Goal: Task Accomplishment & Management: Manage account settings

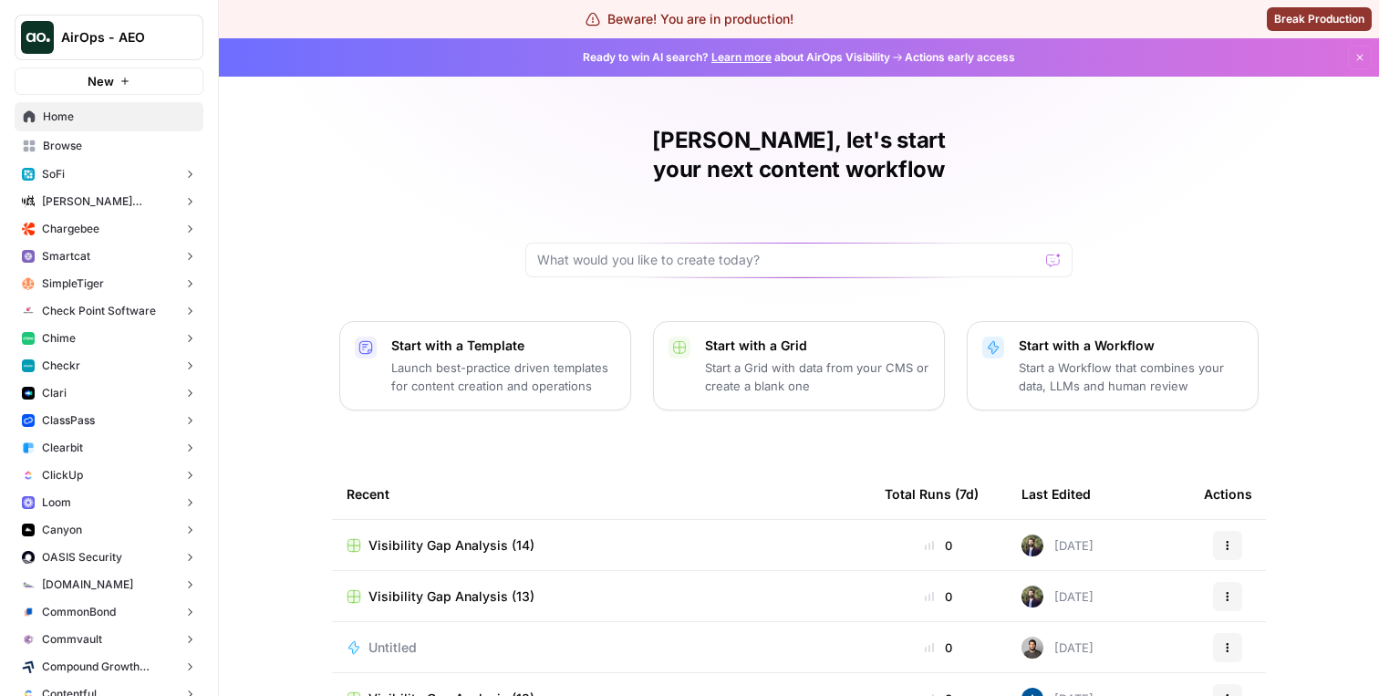
click at [140, 35] on span "AirOps - AEO" at bounding box center [116, 37] width 110 height 18
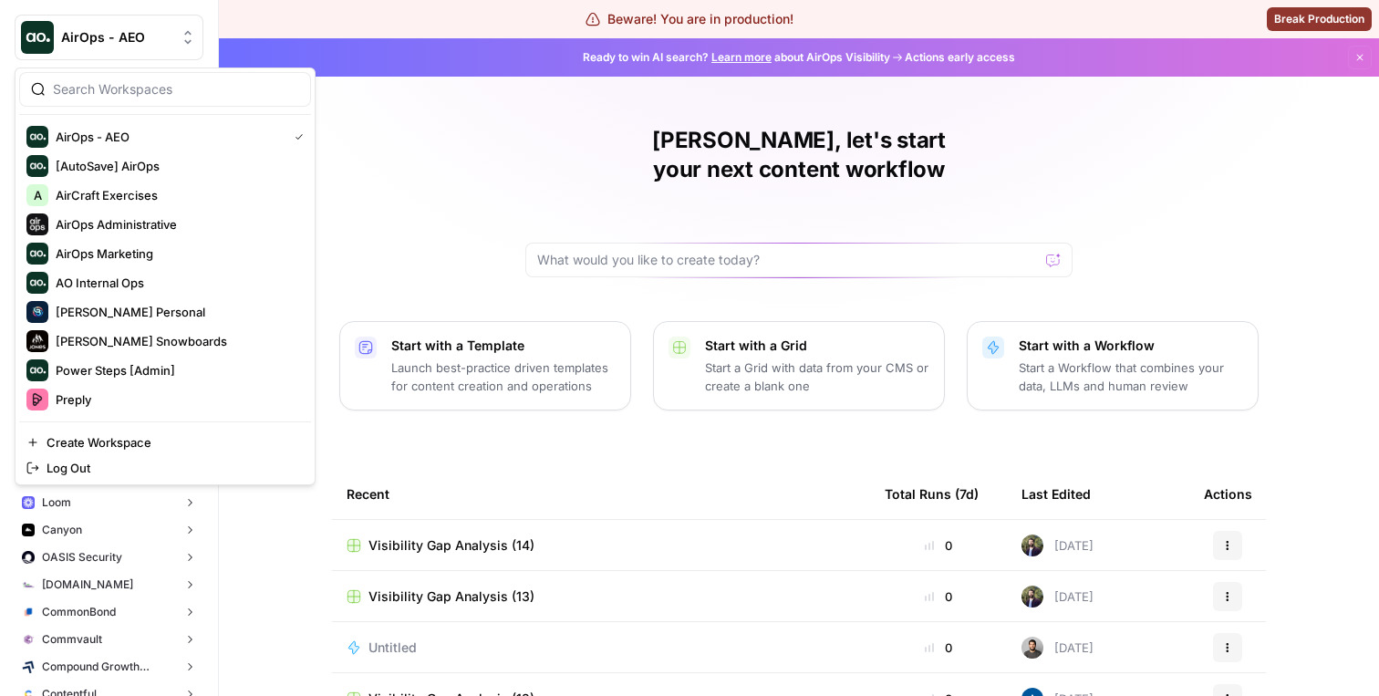
click at [150, 99] on div at bounding box center [165, 89] width 292 height 35
type input "aeo"
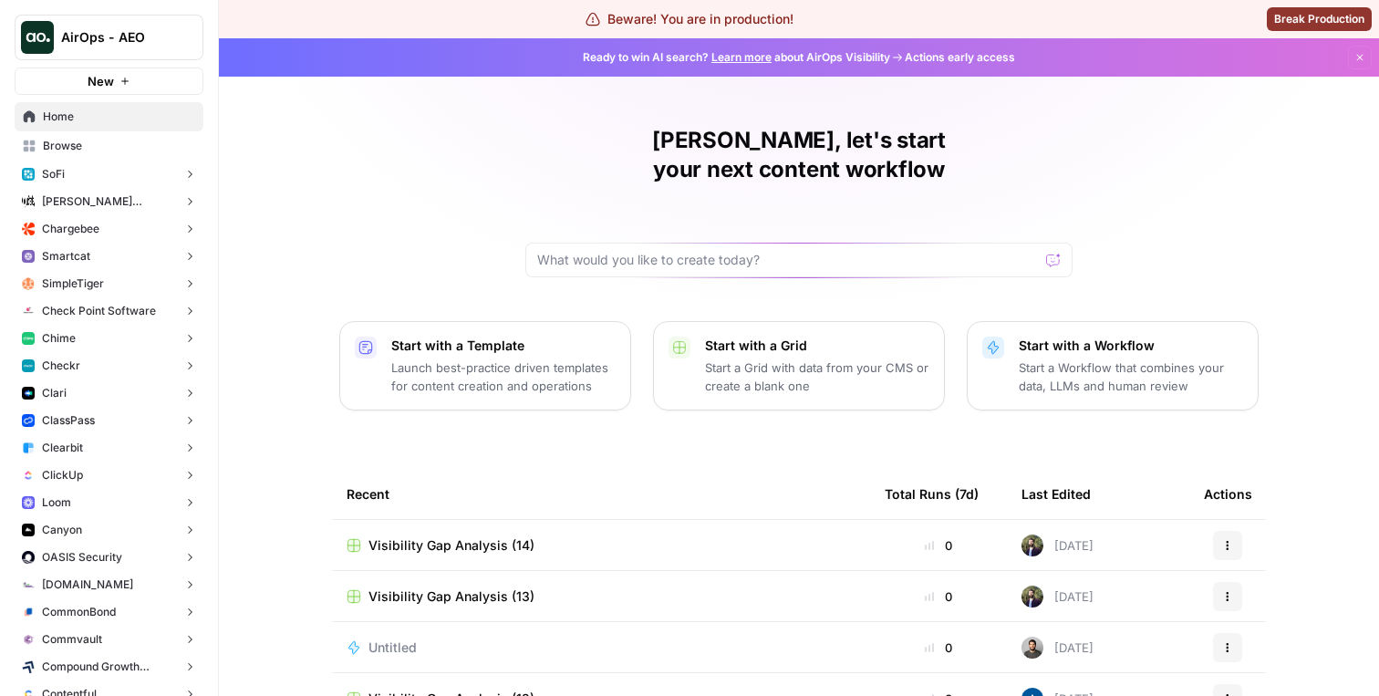
click at [116, 219] on button "Chargebee" at bounding box center [109, 228] width 189 height 27
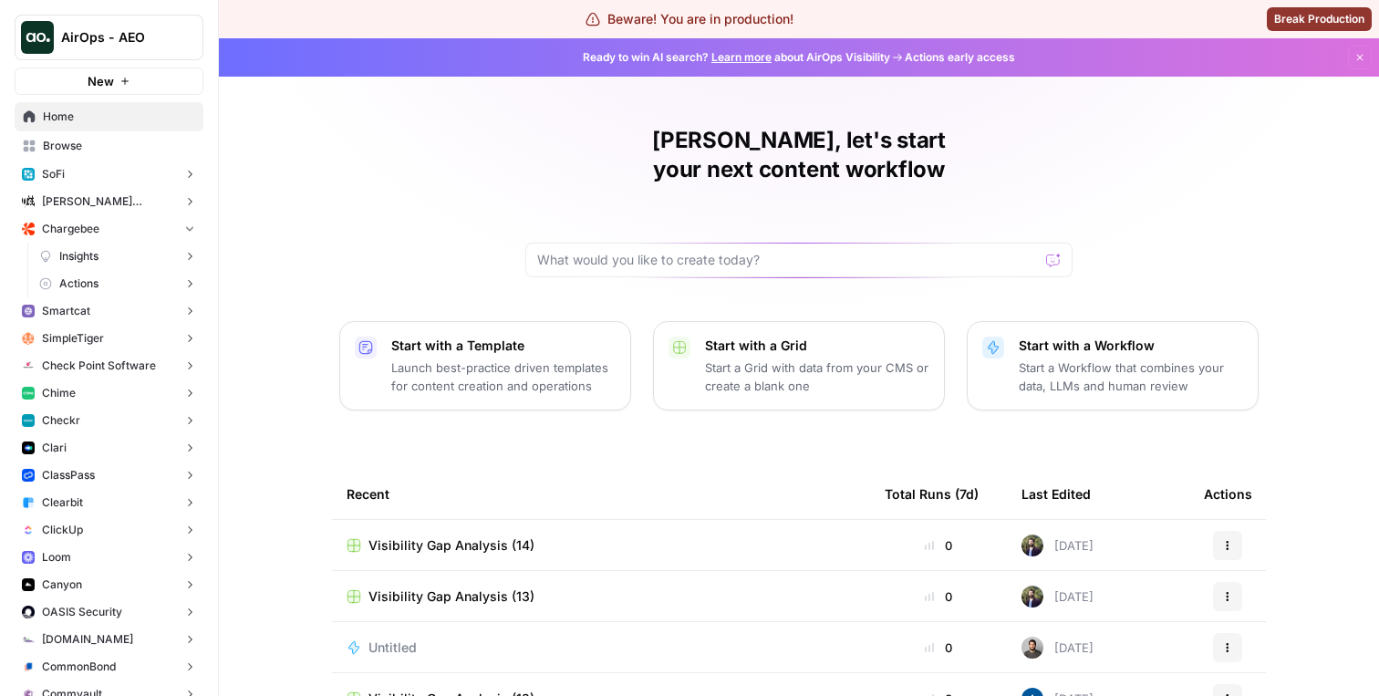
click at [112, 260] on link "Insights" at bounding box center [117, 256] width 171 height 27
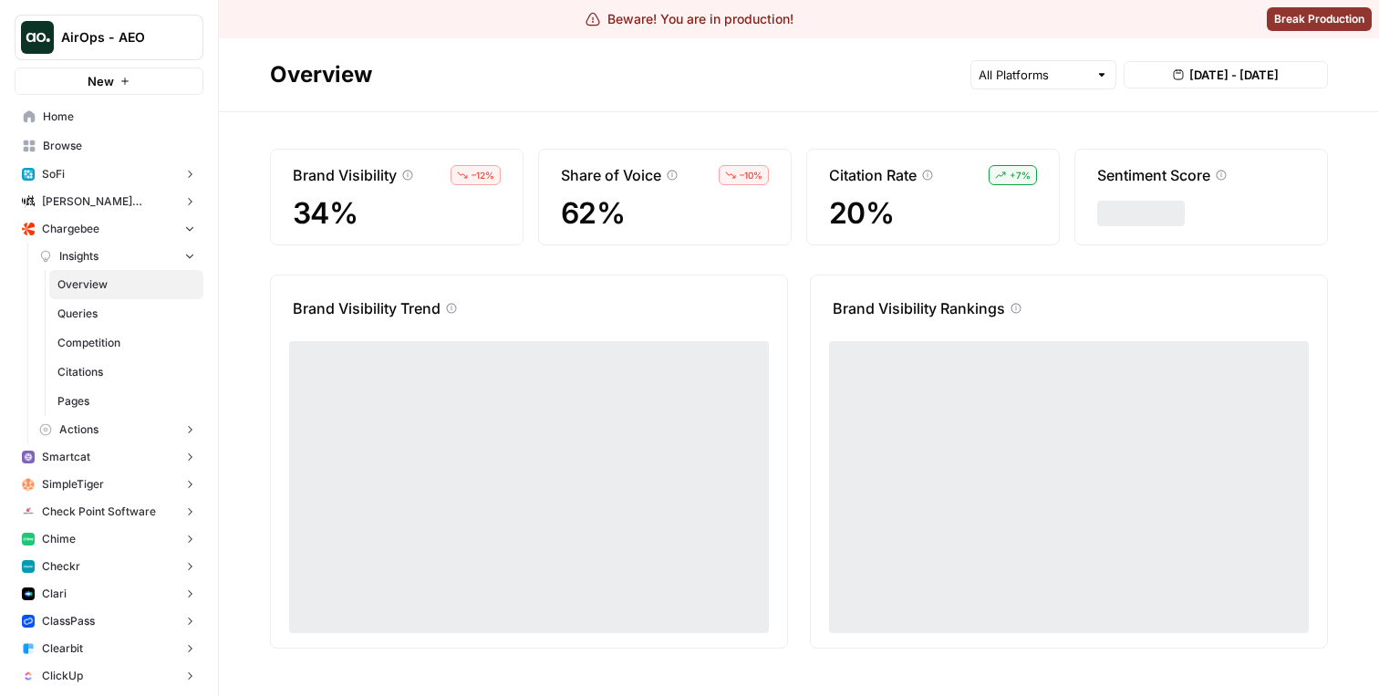
click at [112, 282] on span "Overview" at bounding box center [126, 284] width 138 height 16
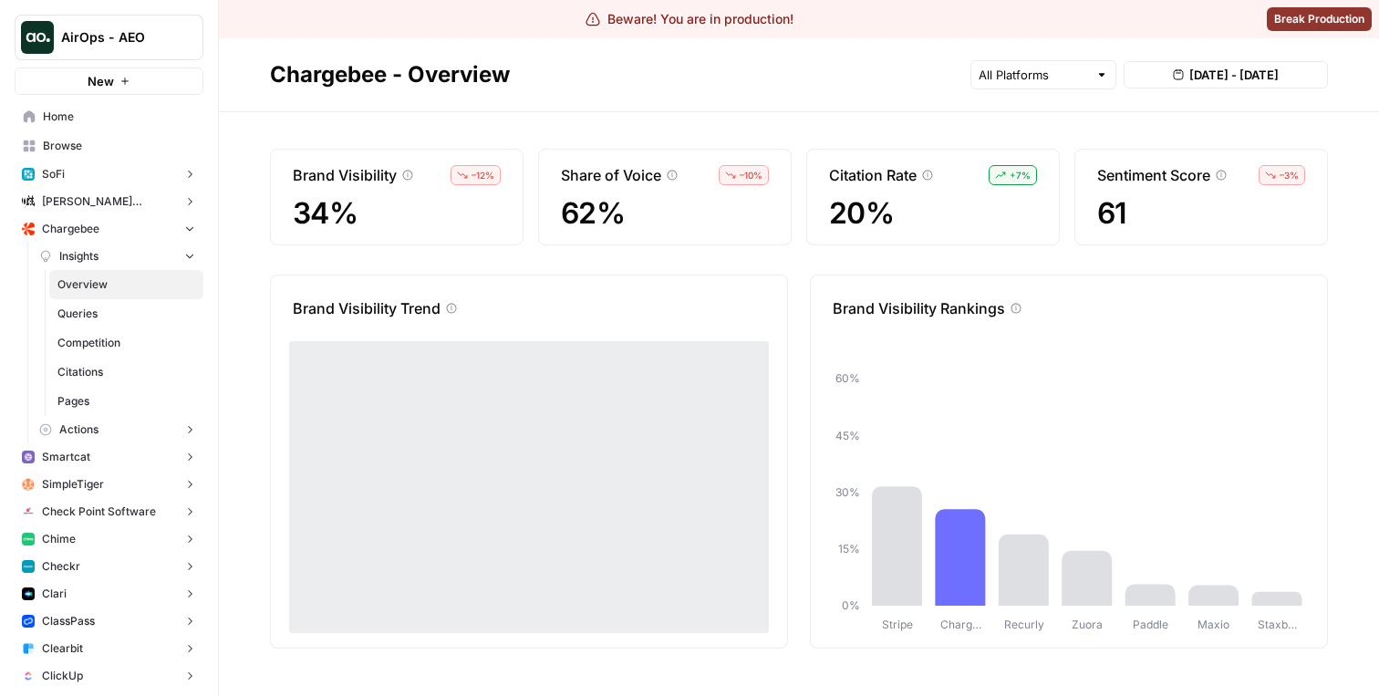
click at [113, 304] on link "Queries" at bounding box center [126, 313] width 154 height 29
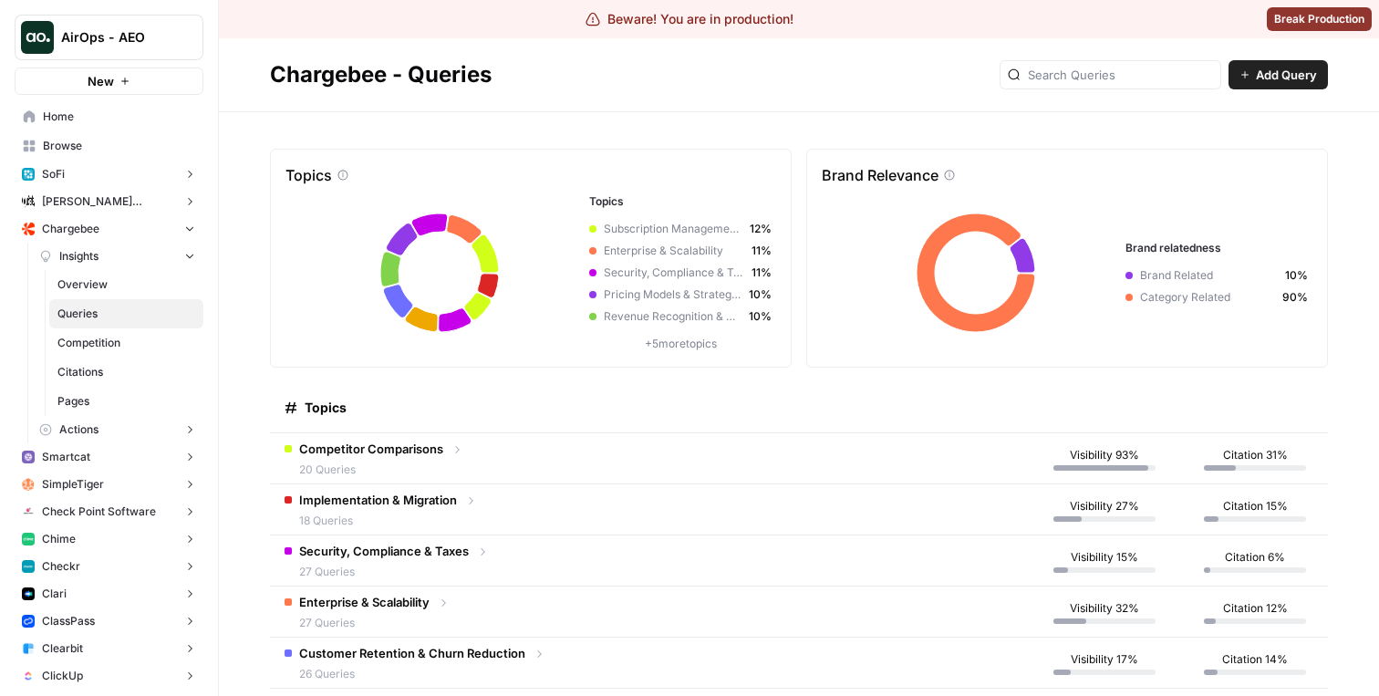
click at [124, 281] on span "Overview" at bounding box center [126, 284] width 138 height 16
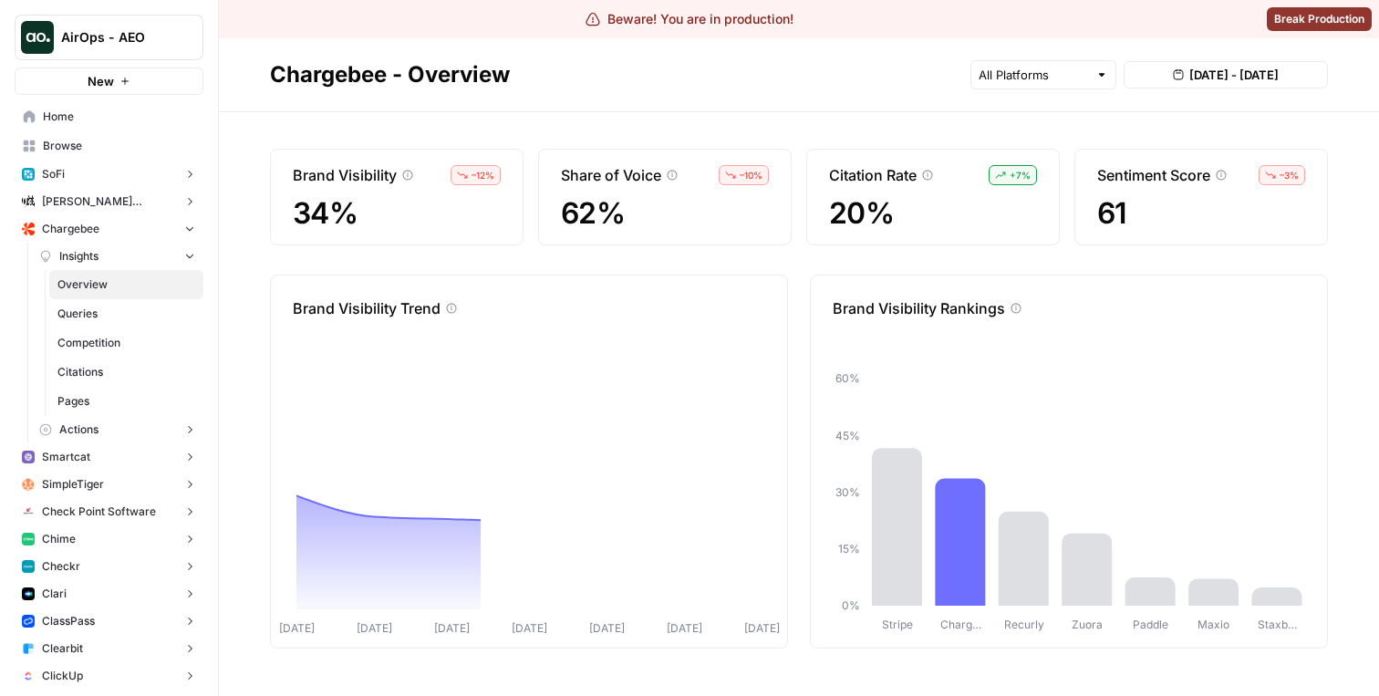
click at [122, 334] on link "Competition" at bounding box center [126, 342] width 154 height 29
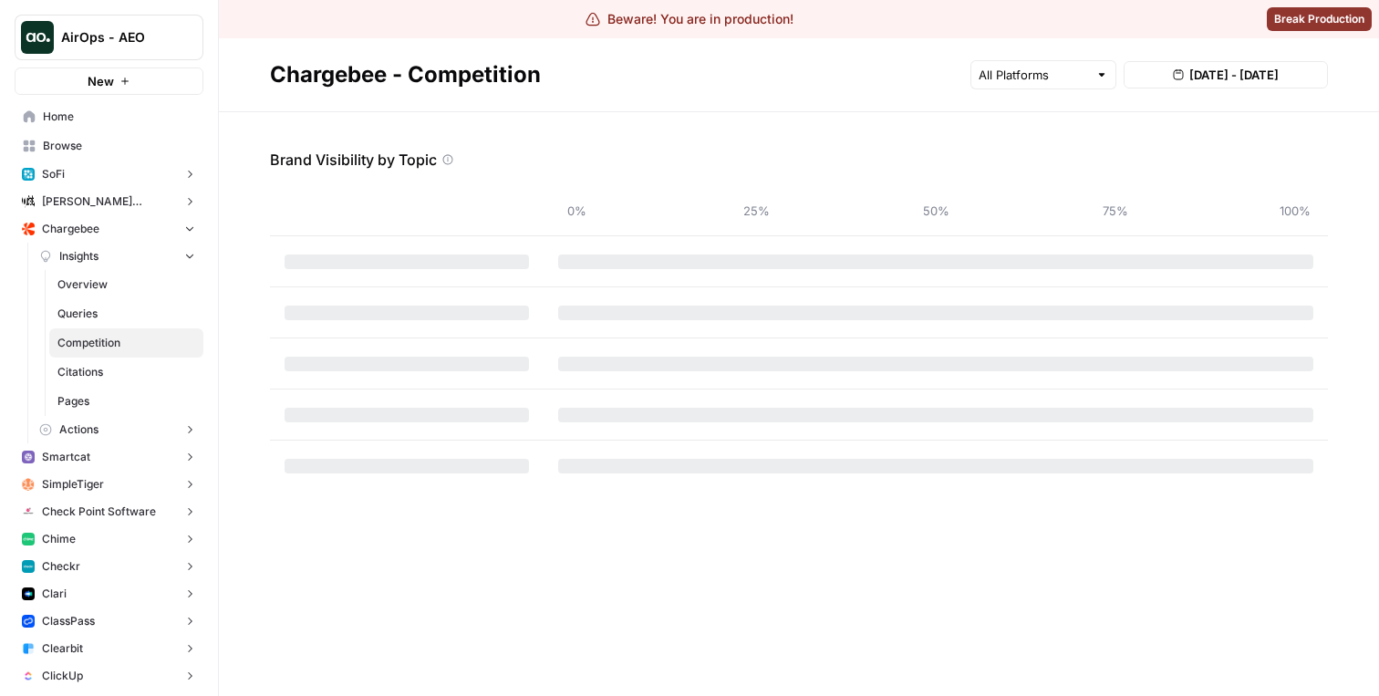
click at [123, 306] on span "Queries" at bounding box center [126, 314] width 138 height 16
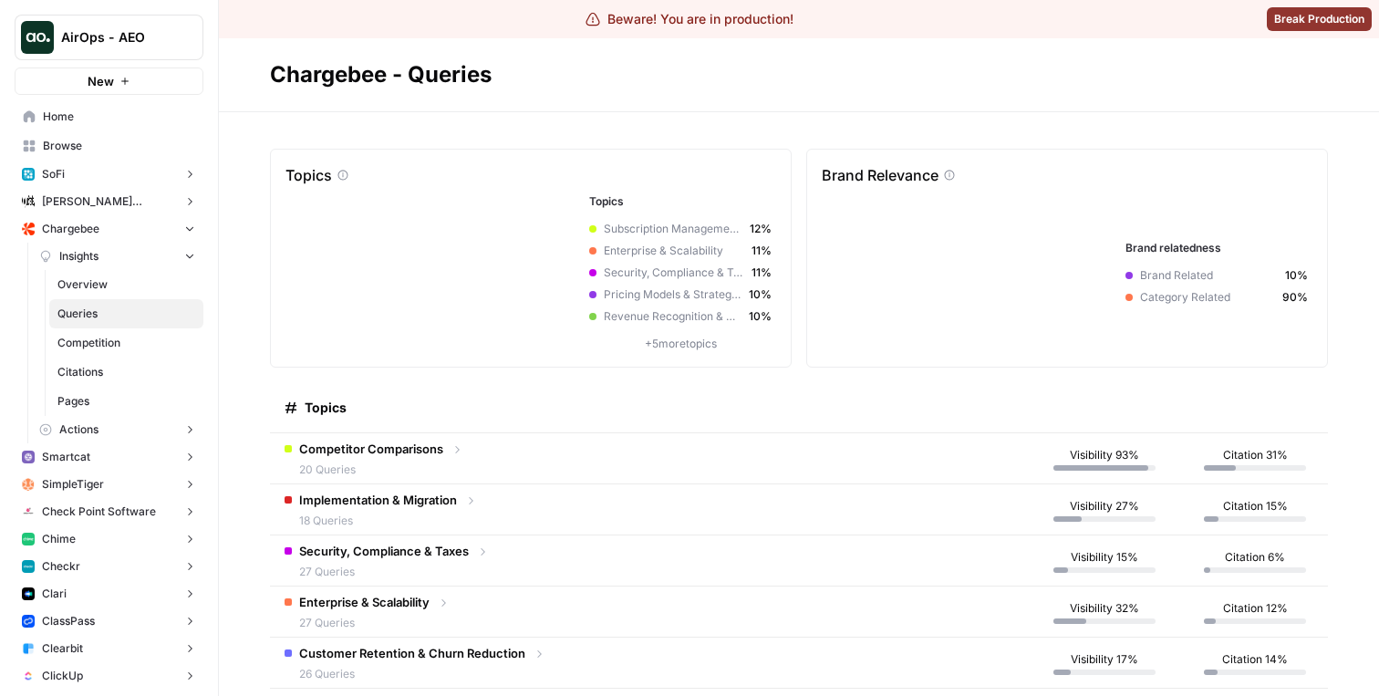
click at [125, 276] on span "Overview" at bounding box center [126, 284] width 138 height 16
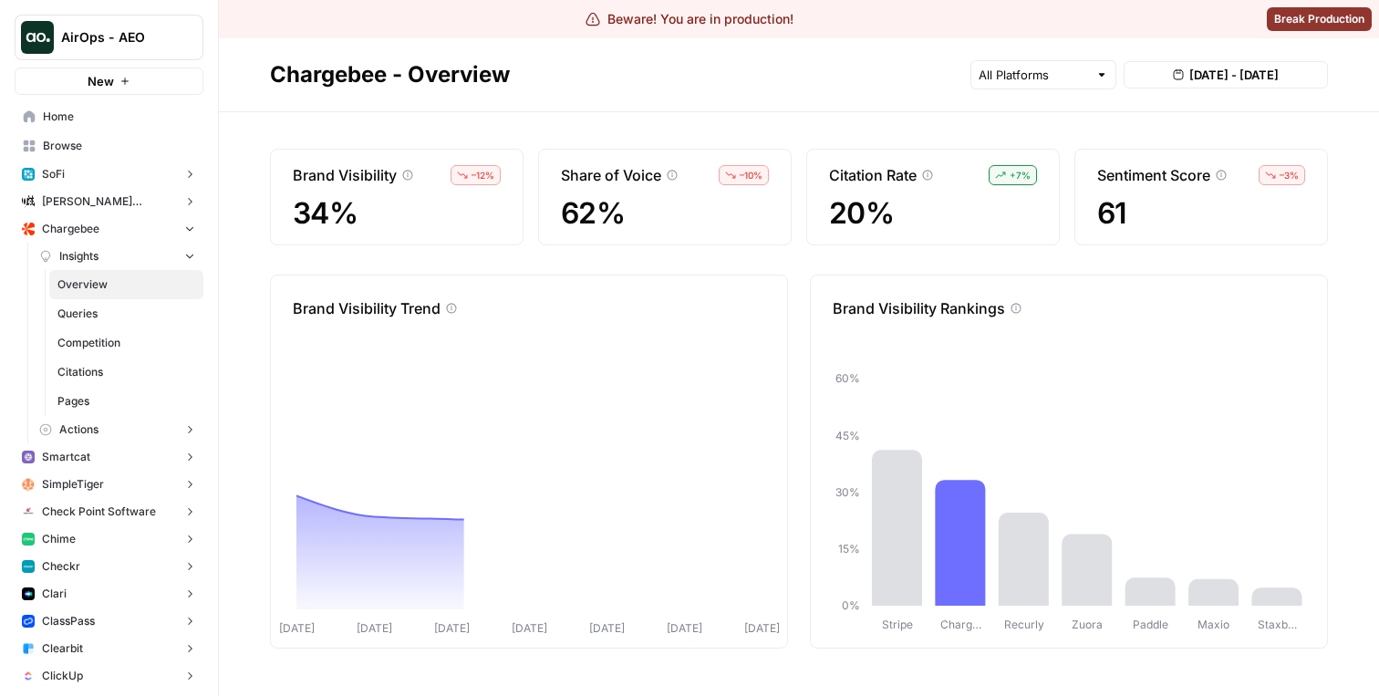
click at [122, 317] on span "Queries" at bounding box center [126, 314] width 138 height 16
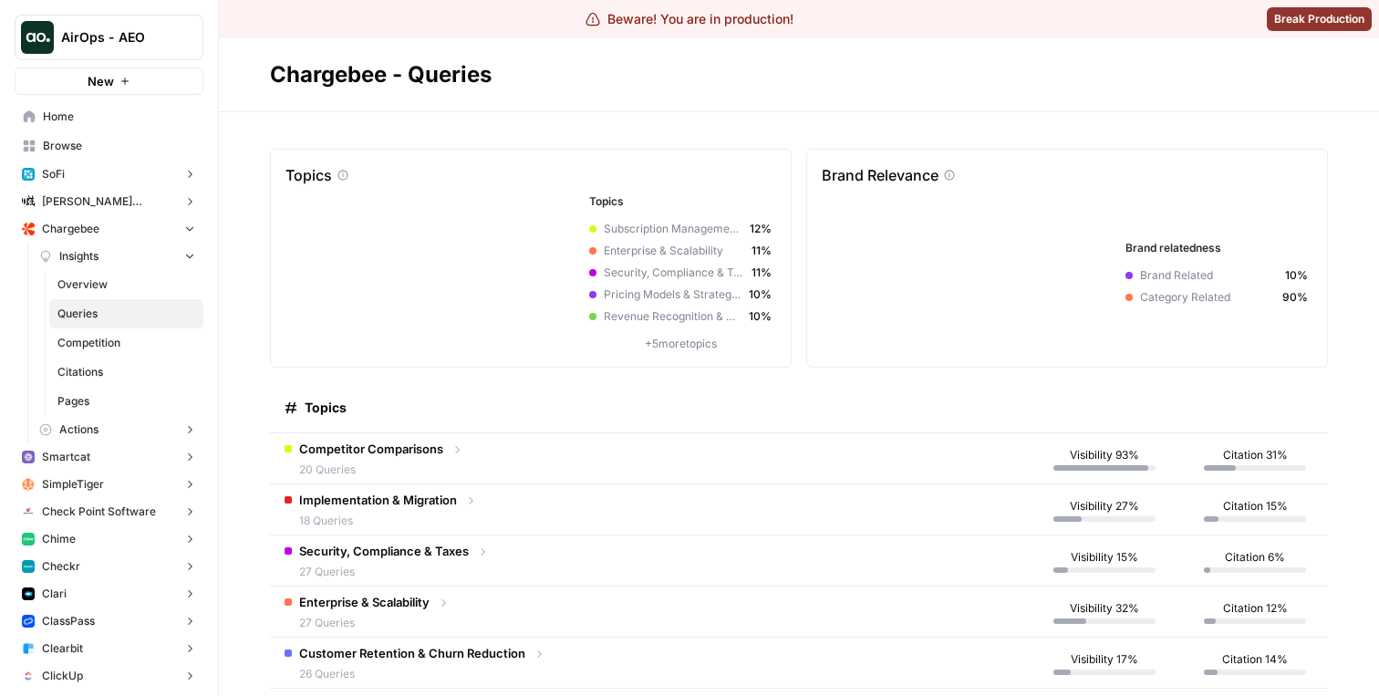
click at [124, 344] on span "Competition" at bounding box center [126, 343] width 138 height 16
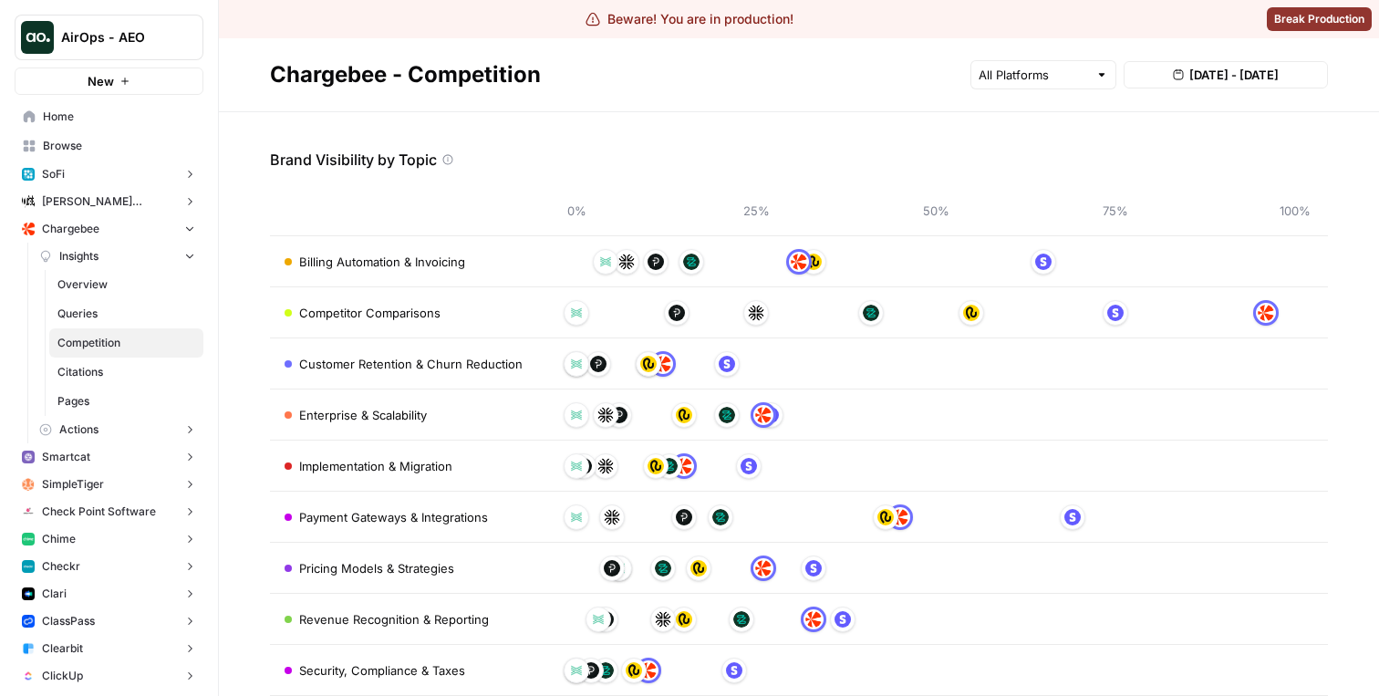
click at [124, 369] on span "Citations" at bounding box center [126, 372] width 138 height 16
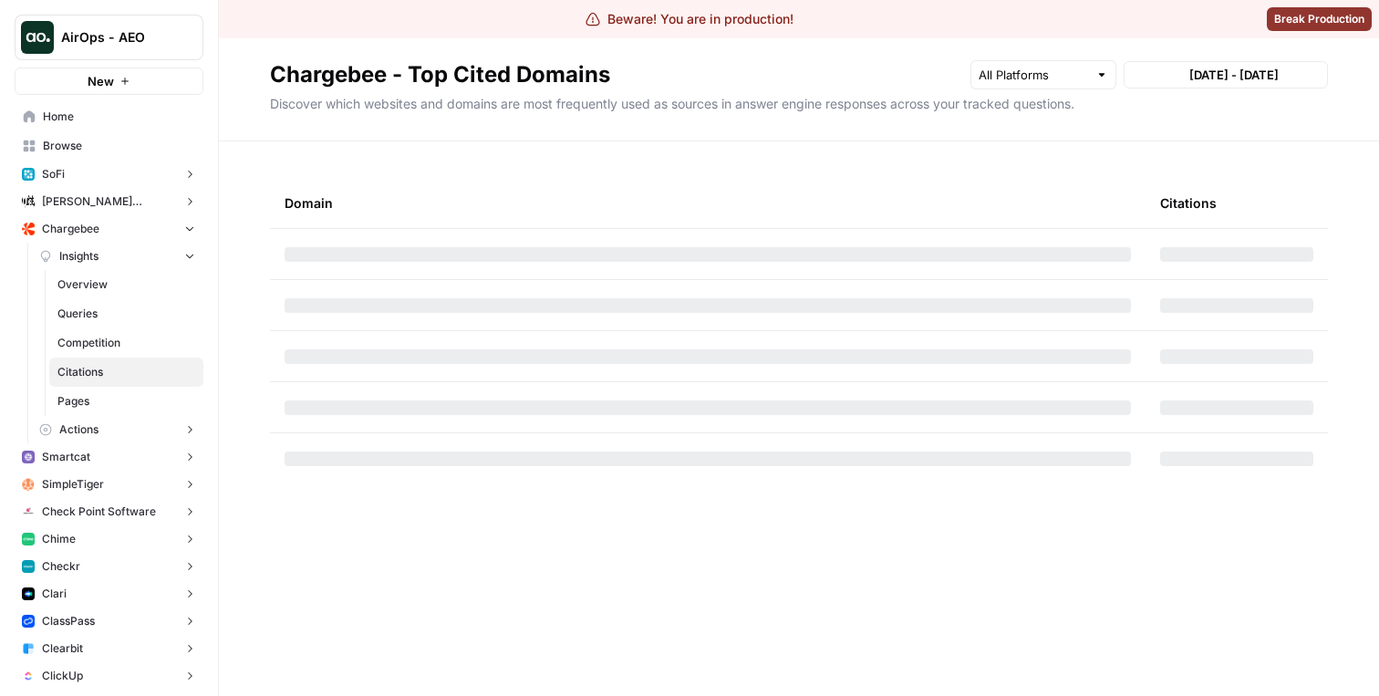
click at [126, 317] on span "Queries" at bounding box center [126, 314] width 138 height 16
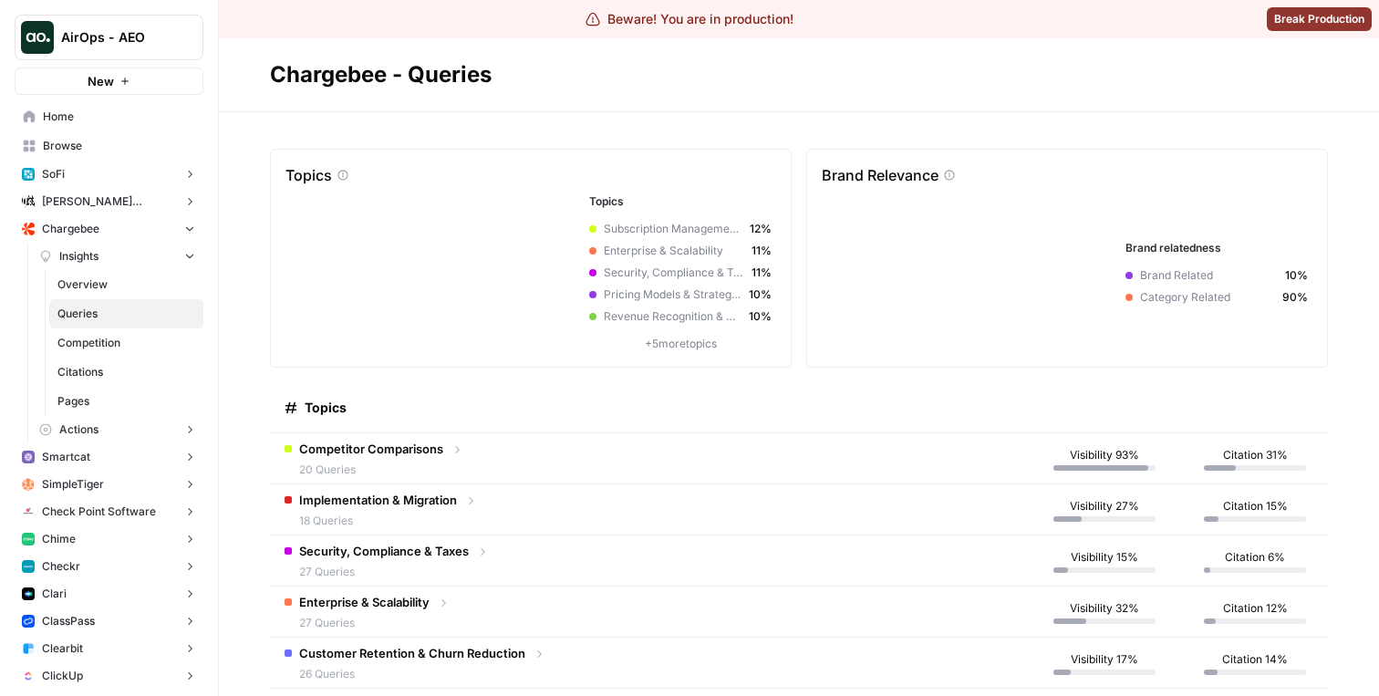
click at [126, 354] on link "Competition" at bounding box center [126, 342] width 154 height 29
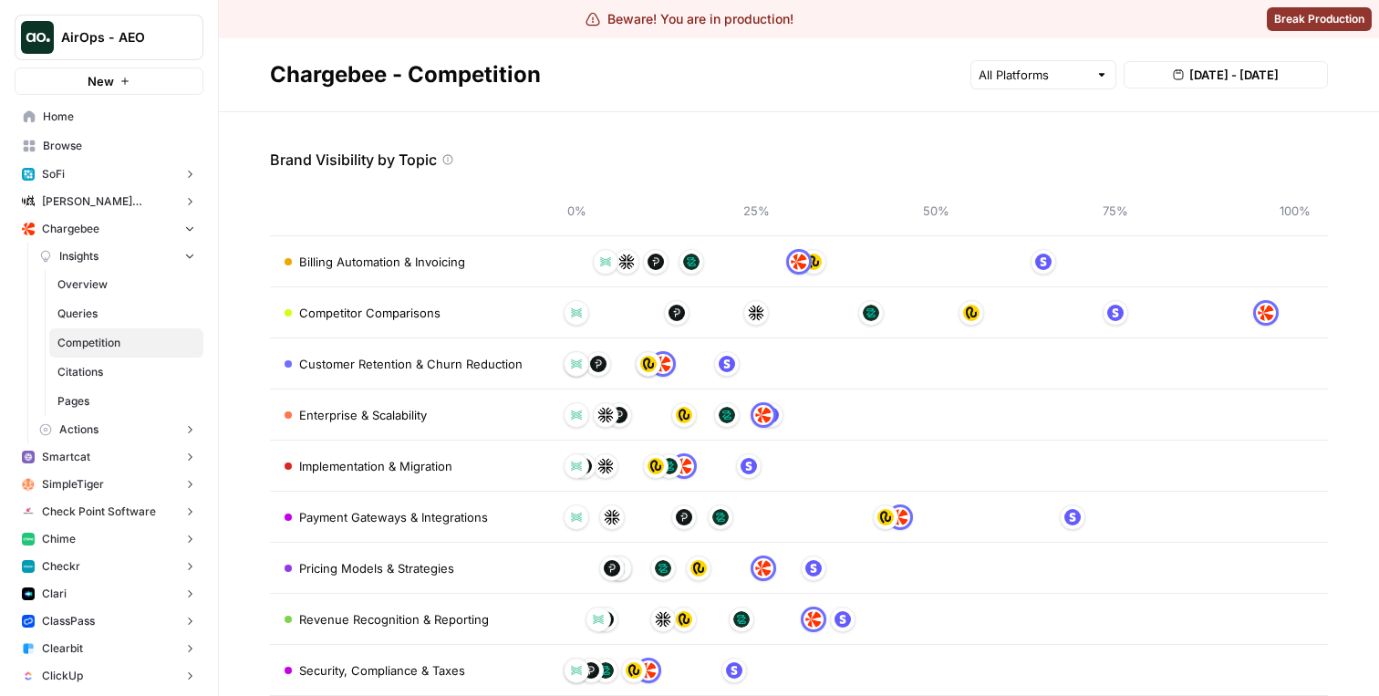
click at [131, 284] on span "Overview" at bounding box center [126, 284] width 138 height 16
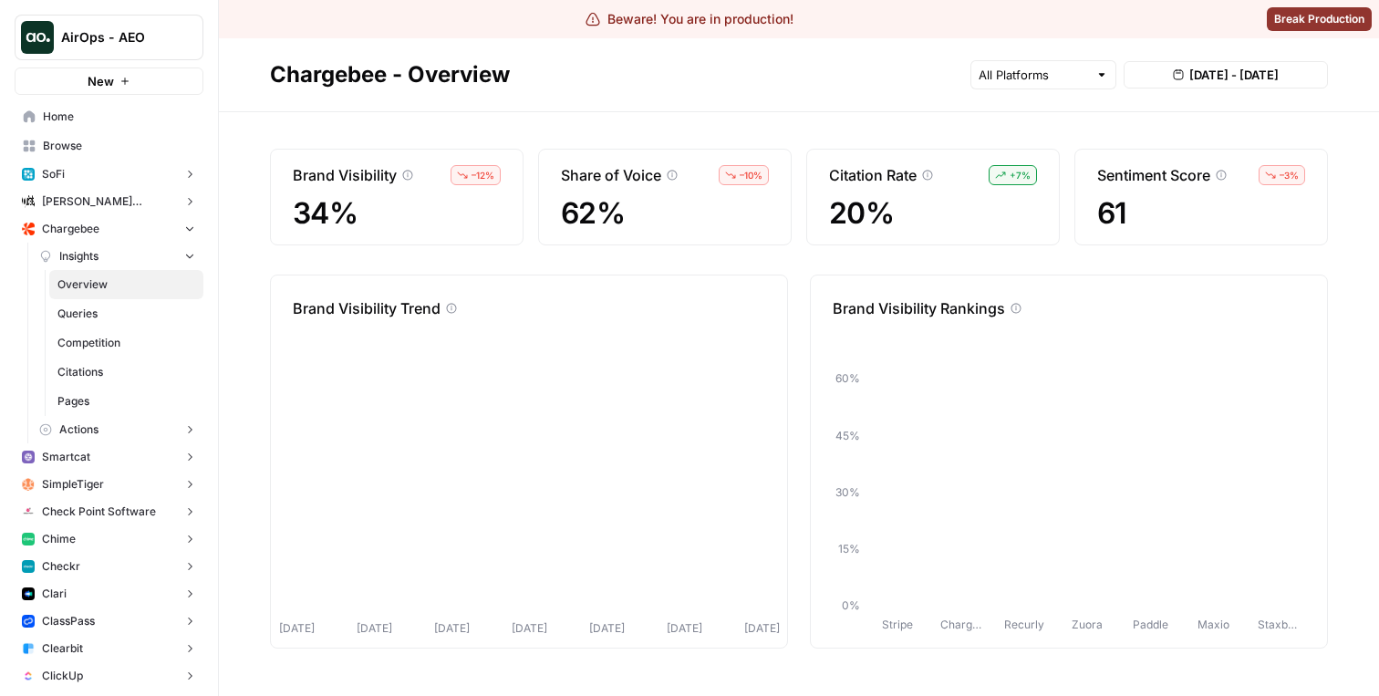
click at [131, 308] on span "Queries" at bounding box center [126, 314] width 138 height 16
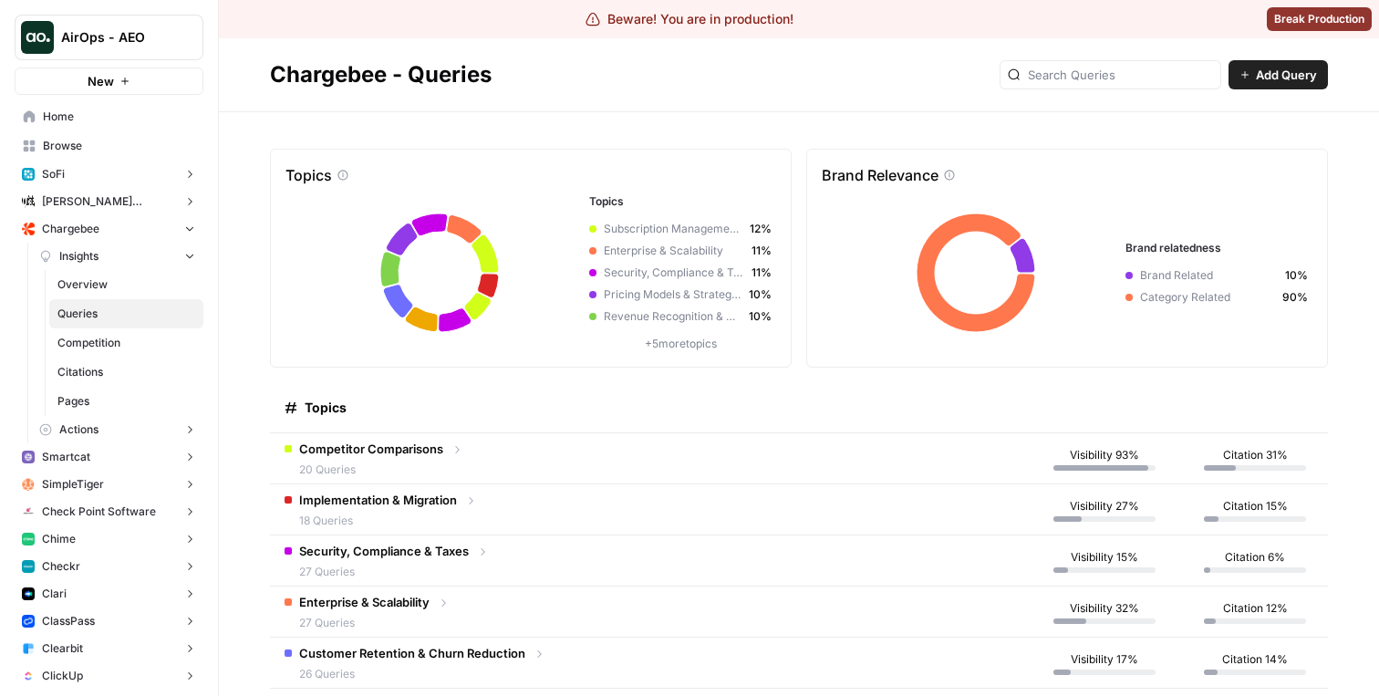
click at [133, 339] on span "Competition" at bounding box center [126, 343] width 138 height 16
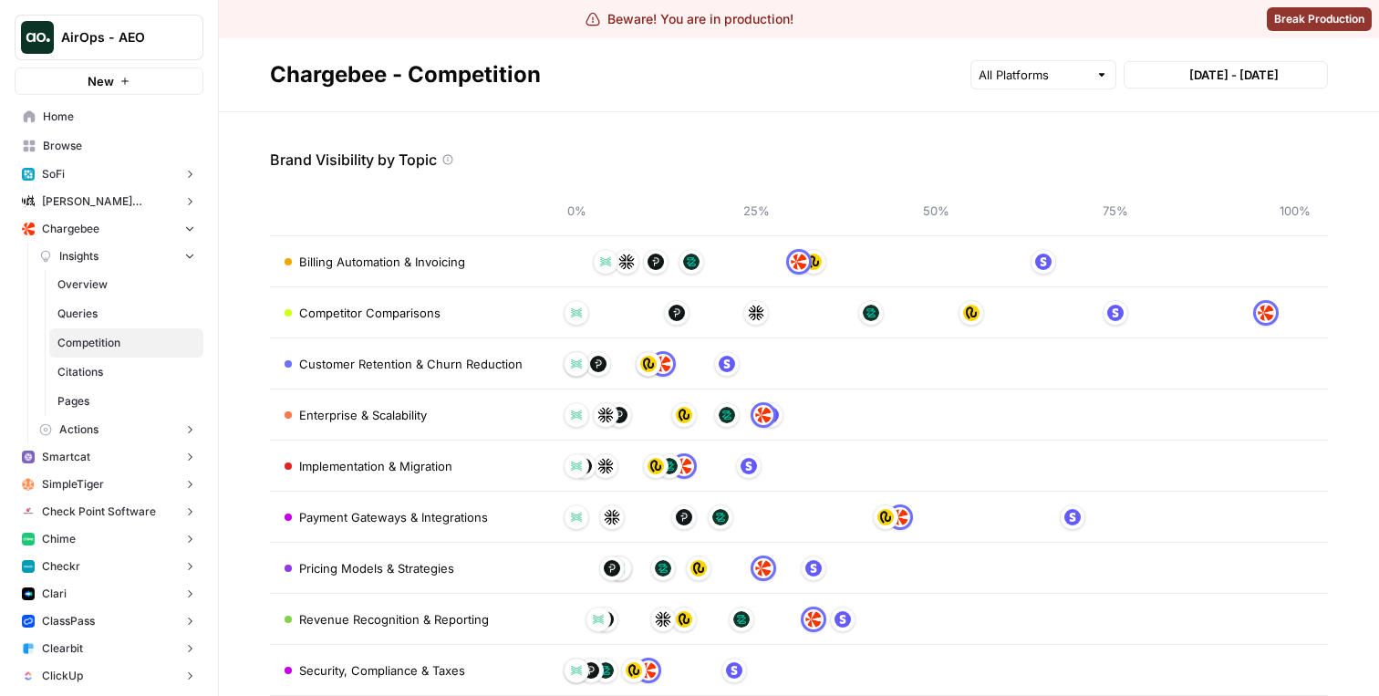
click at [133, 306] on span "Queries" at bounding box center [126, 314] width 138 height 16
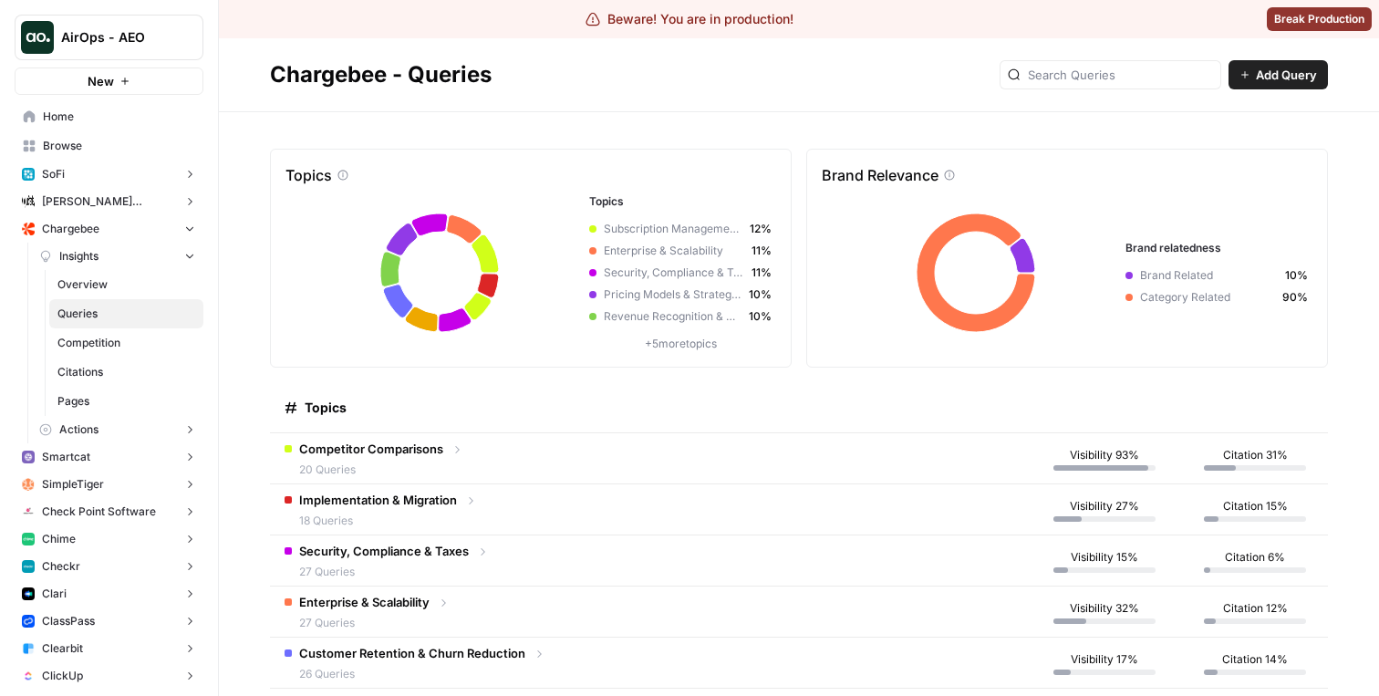
click at [135, 350] on span "Competition" at bounding box center [126, 343] width 138 height 16
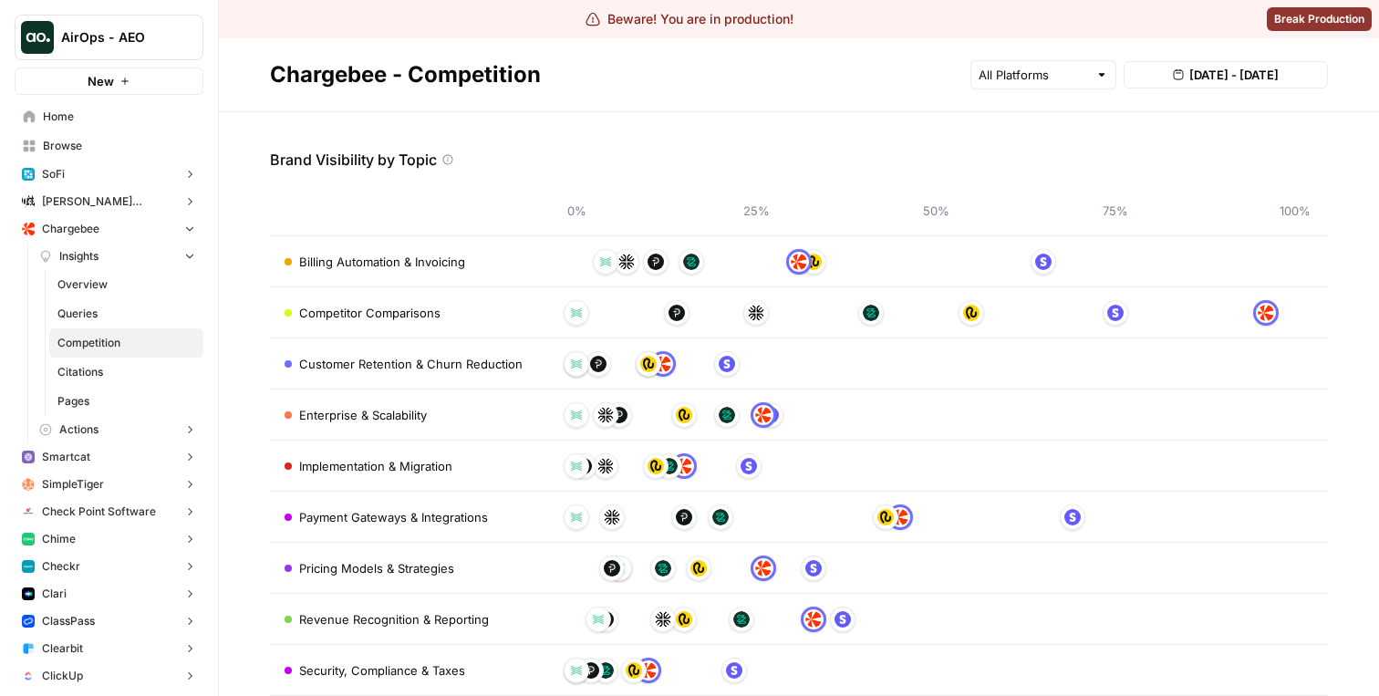
click at [139, 374] on span "Citations" at bounding box center [126, 372] width 138 height 16
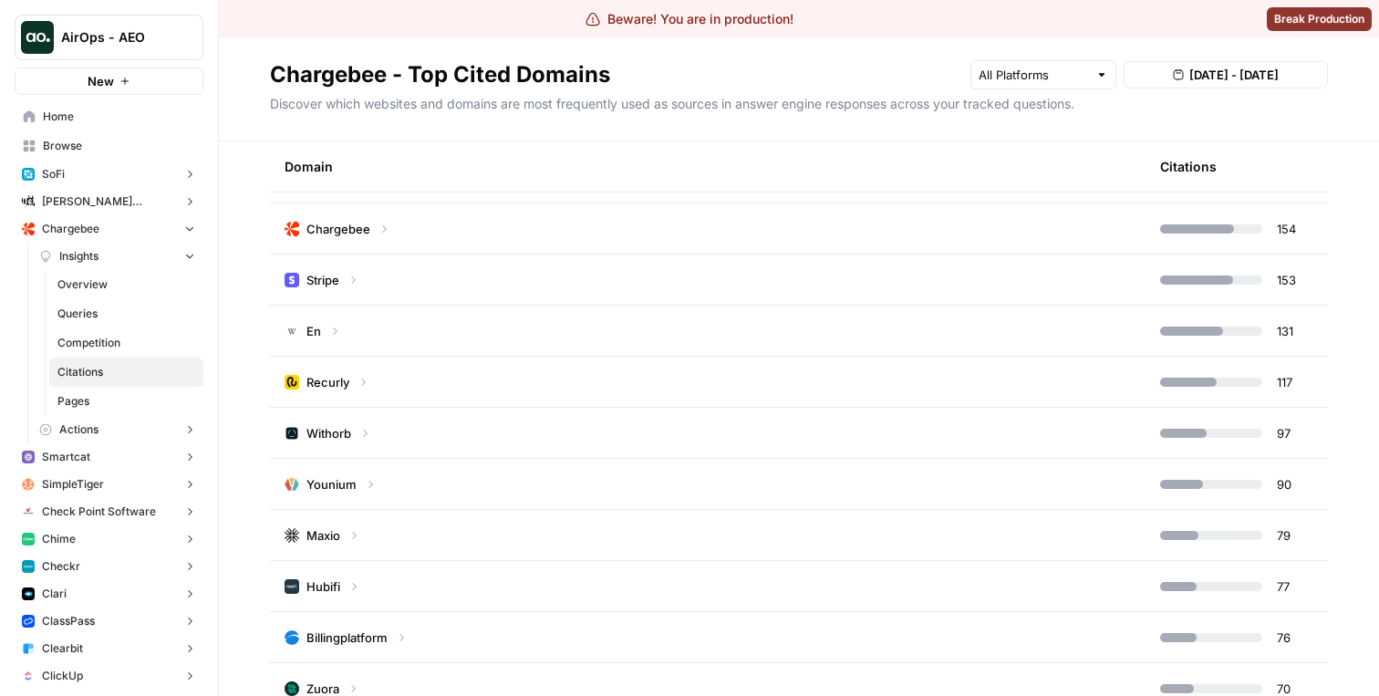
scroll to position [83, 0]
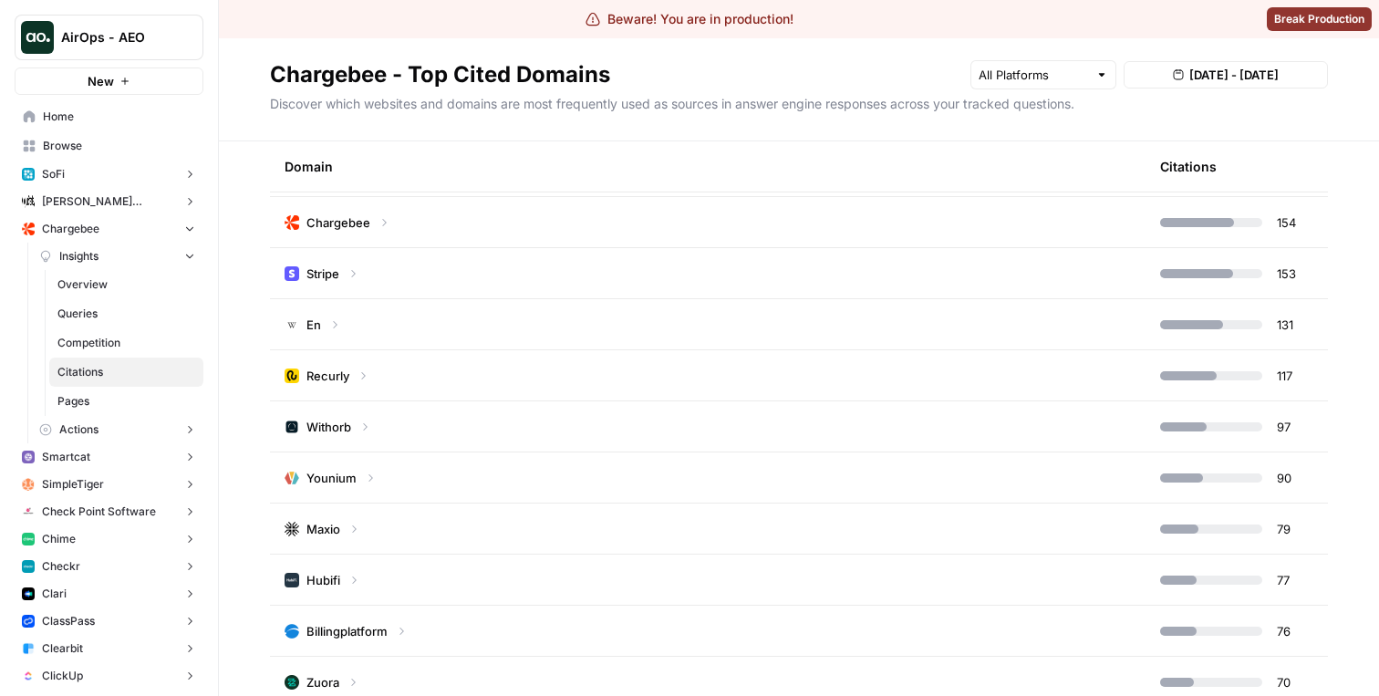
click at [168, 46] on span "AirOps - AEO" at bounding box center [116, 37] width 110 height 18
click at [439, 126] on header "Chargebee - Top Cited Domains Aug 5, 2025 - Aug 11, 2025 Discover which website…" at bounding box center [799, 89] width 1160 height 103
click at [149, 39] on span "AirOps - AEO" at bounding box center [116, 37] width 110 height 18
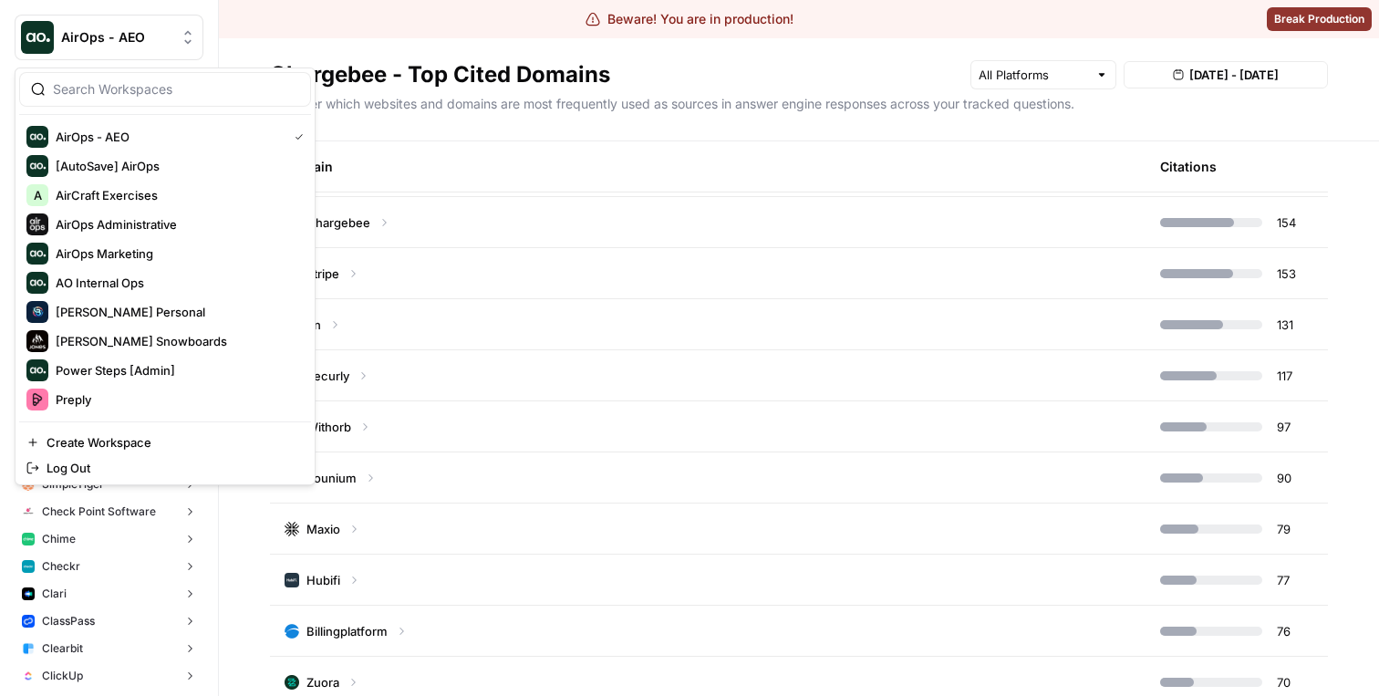
click at [175, 99] on div at bounding box center [165, 89] width 292 height 35
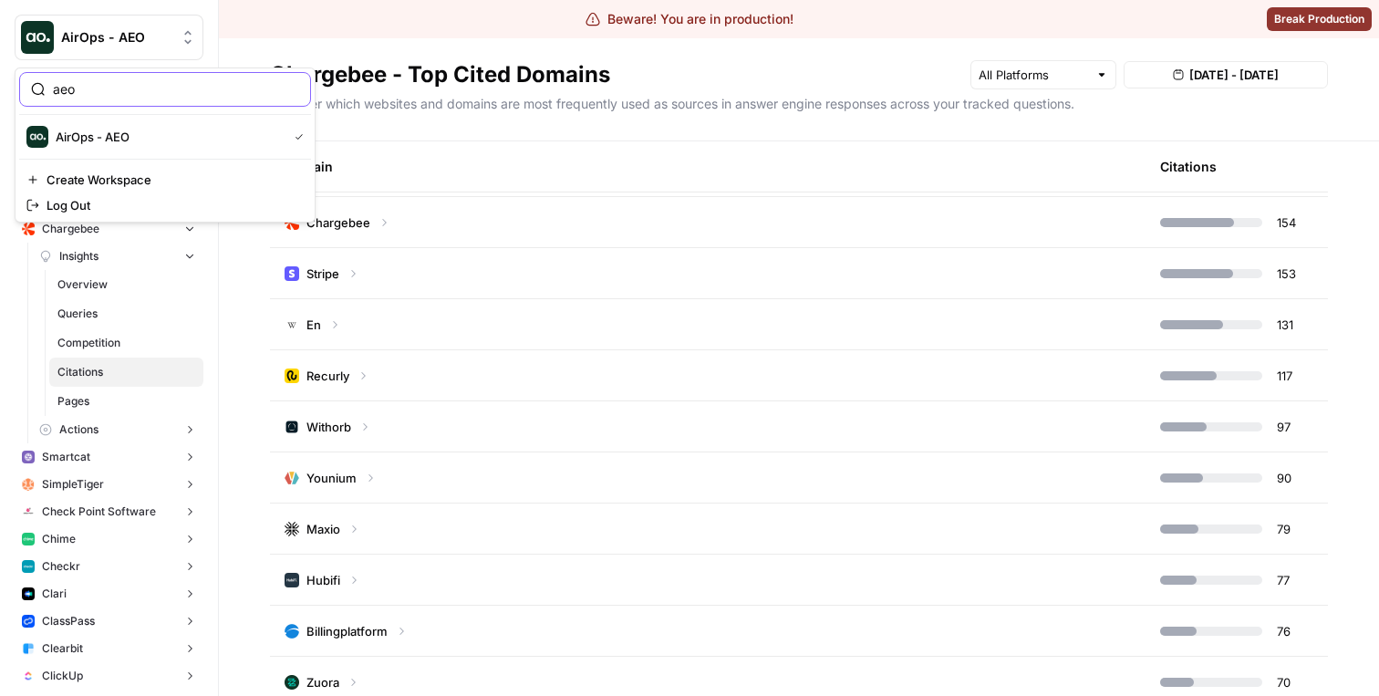
type input "aeo"
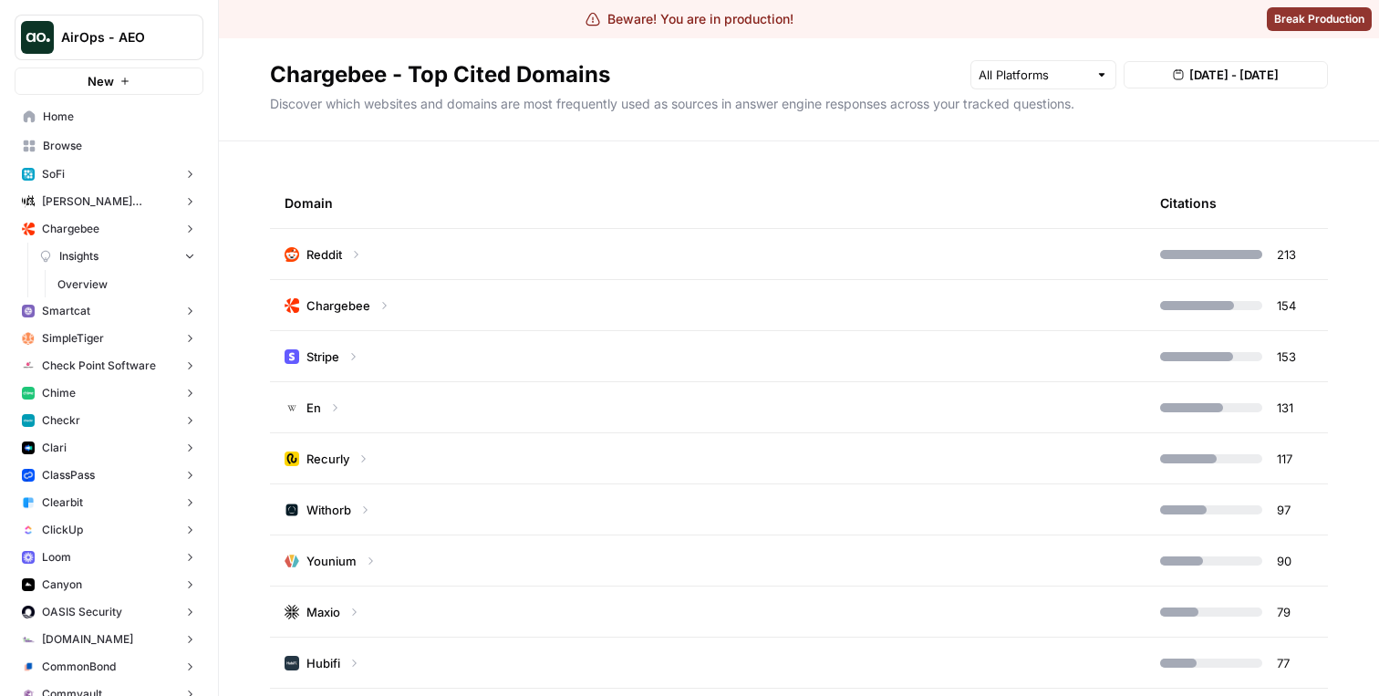
click at [165, 35] on span "AirOps - AEO" at bounding box center [116, 37] width 110 height 18
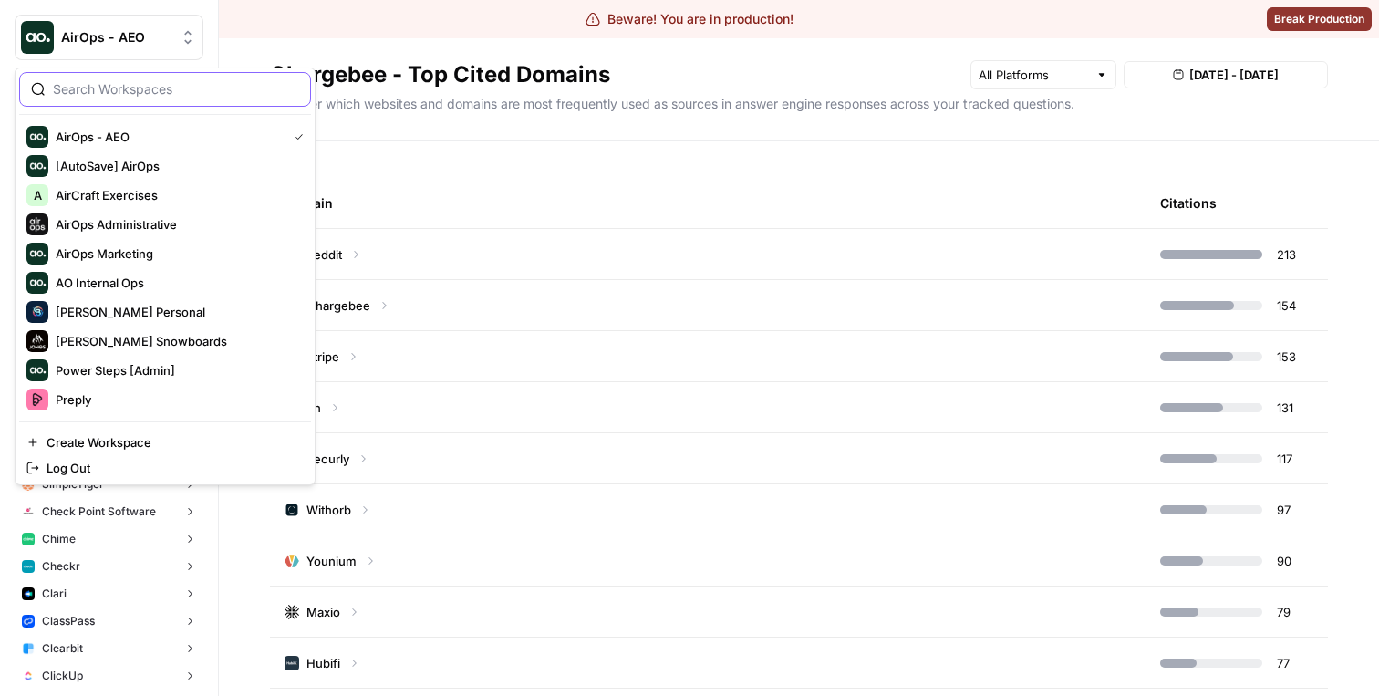
click at [198, 88] on input "search" at bounding box center [176, 89] width 246 height 18
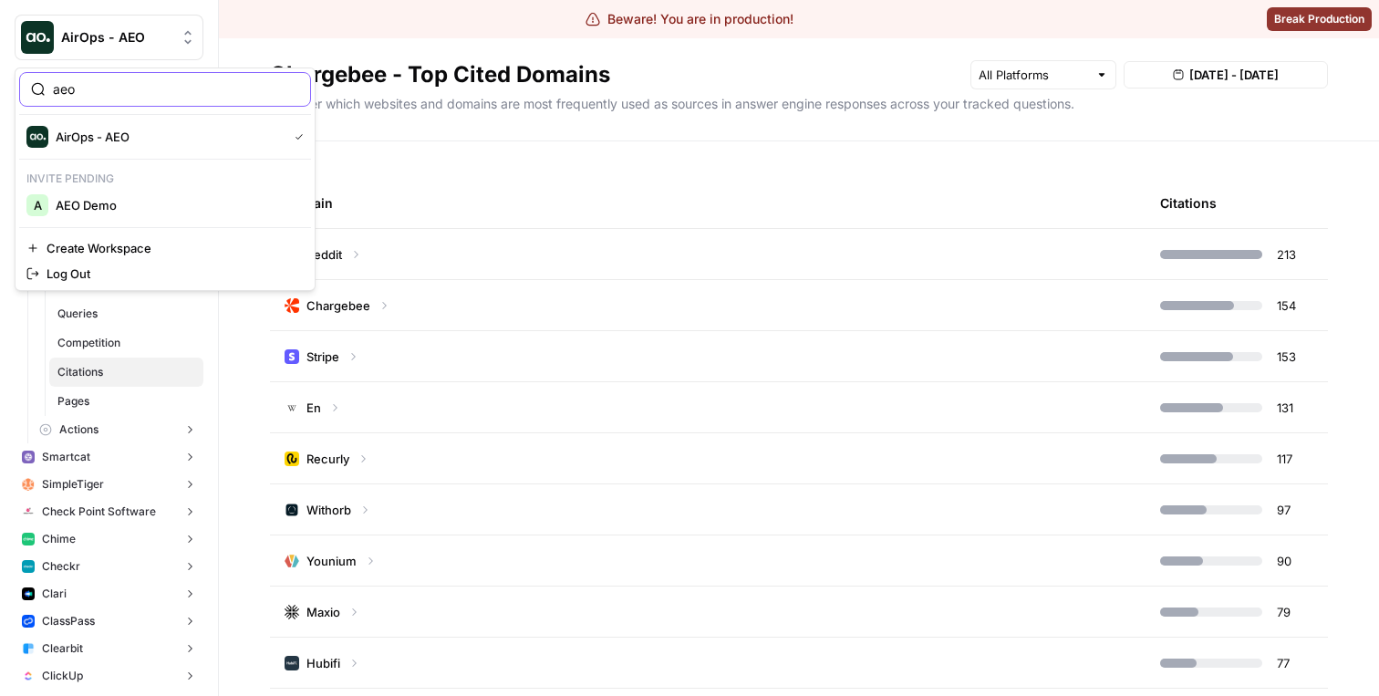
type input "aeo"
click at [148, 209] on span "AEO Demo" at bounding box center [176, 205] width 241 height 18
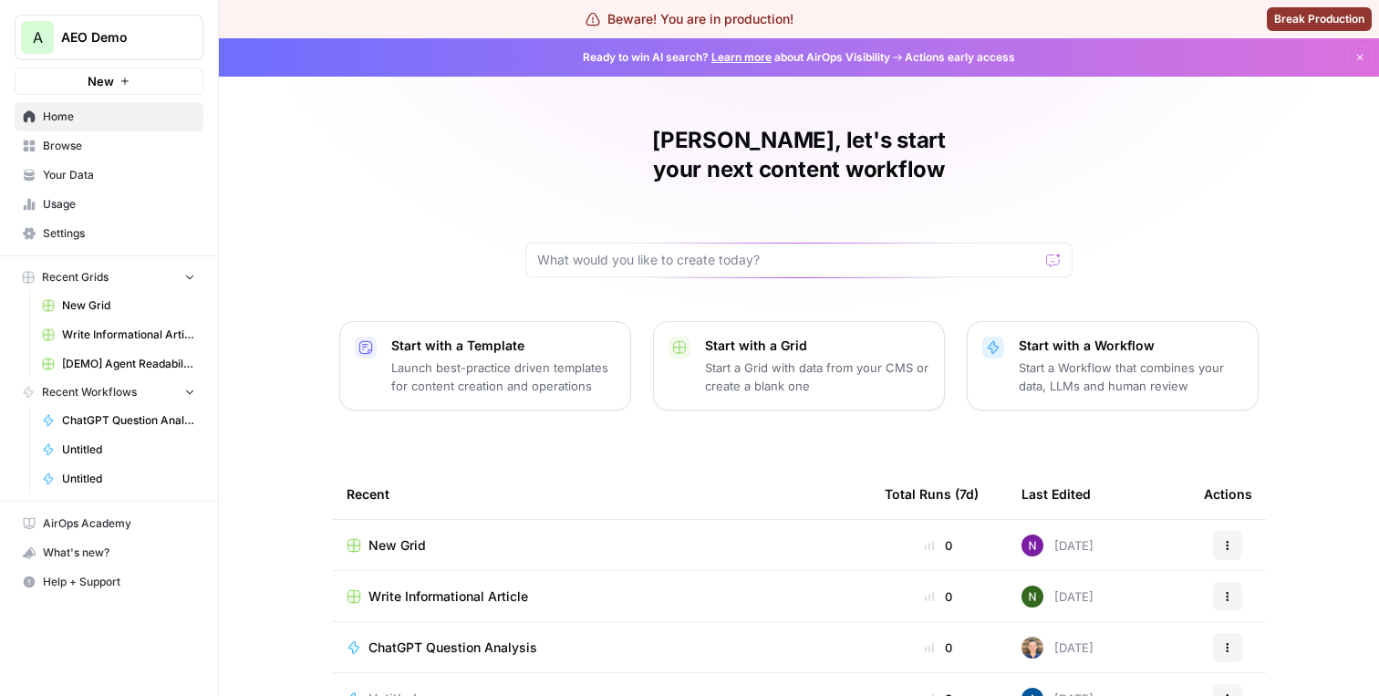
click at [124, 171] on span "Your Data" at bounding box center [119, 175] width 152 height 16
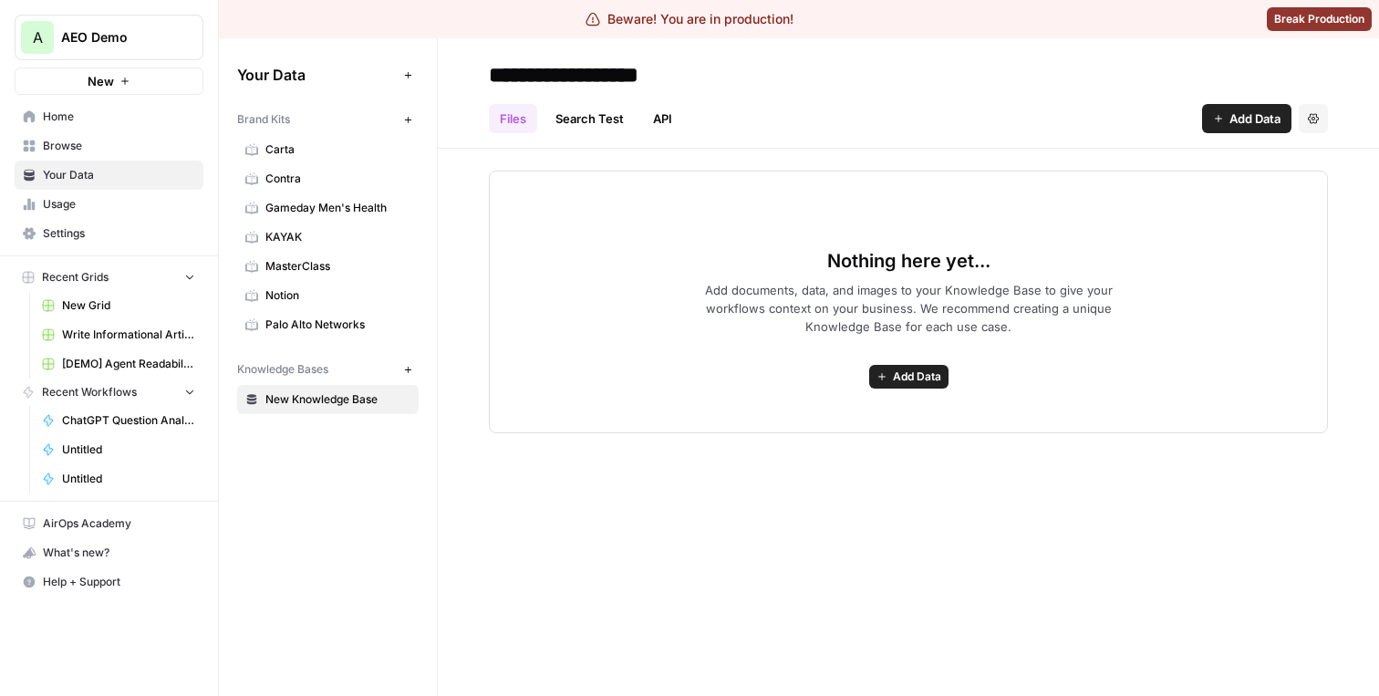
click at [580, 109] on link "Search Test" at bounding box center [590, 118] width 90 height 29
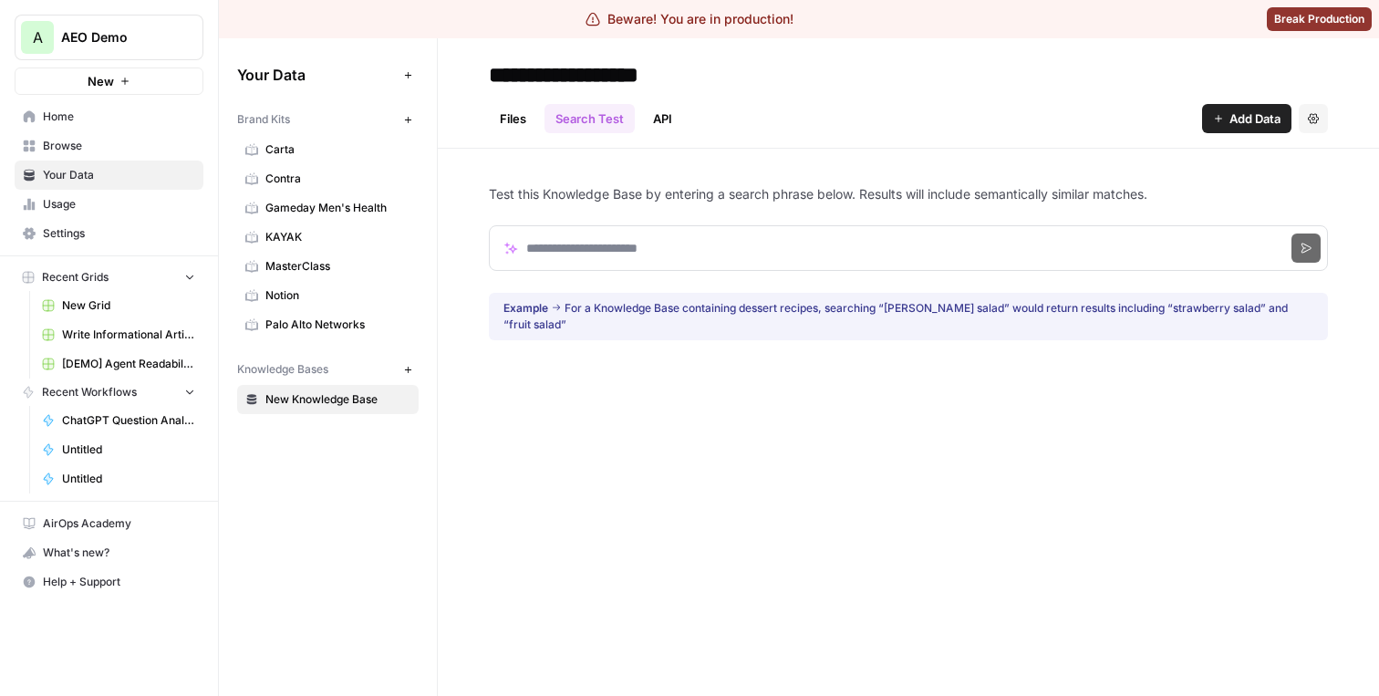
click at [367, 141] on span "Carta" at bounding box center [337, 149] width 145 height 16
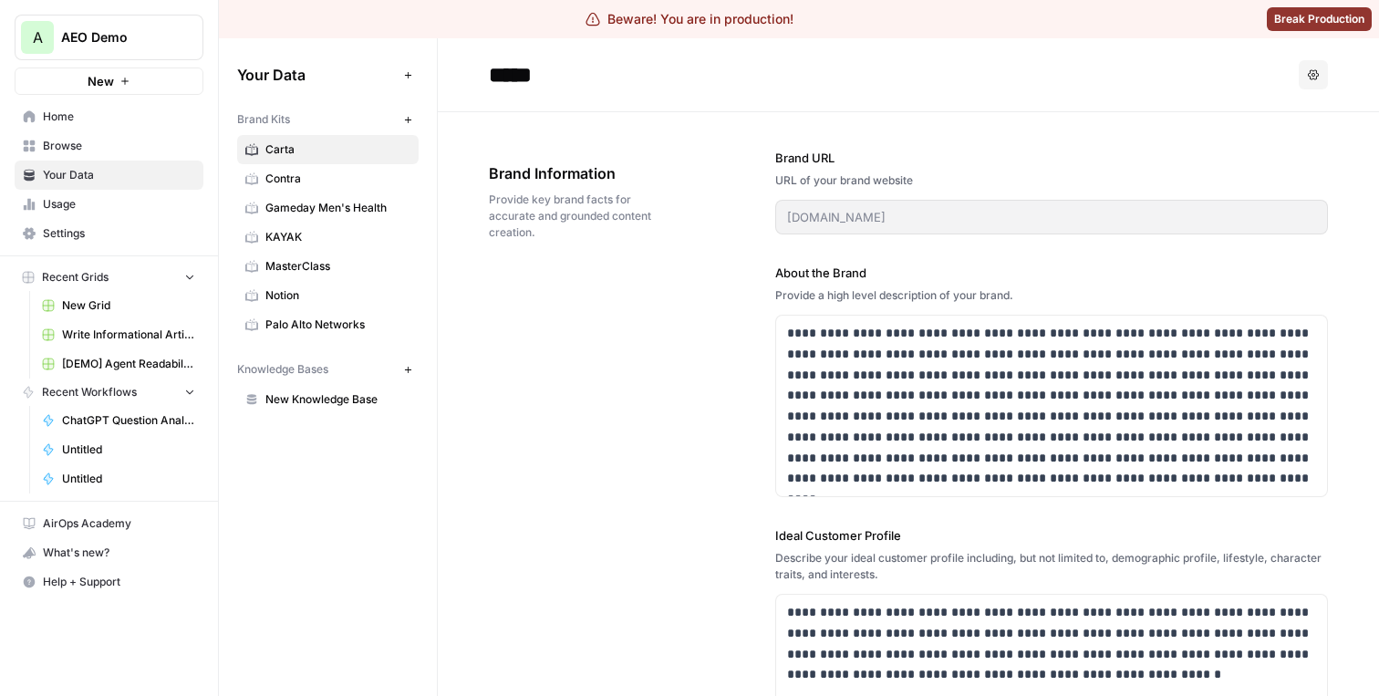
click at [357, 176] on span "Contra" at bounding box center [337, 179] width 145 height 16
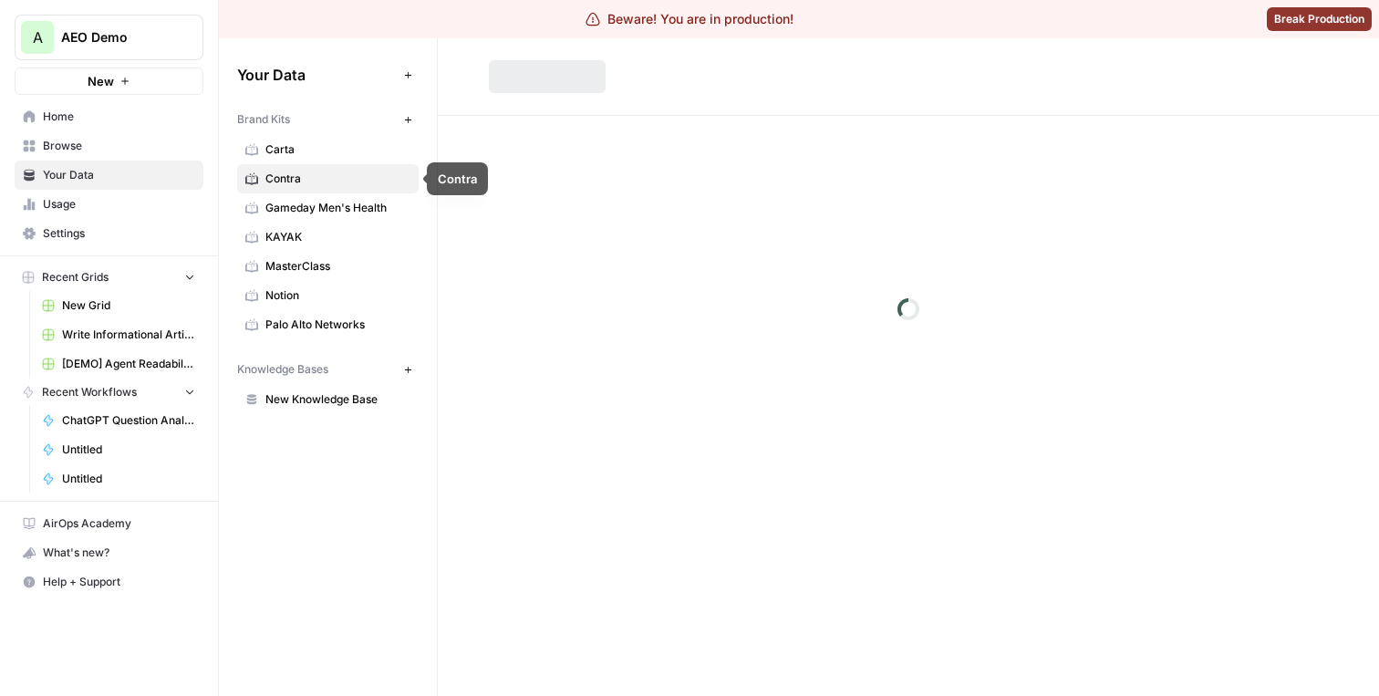
click at [350, 210] on span "Gameday Men's Health" at bounding box center [337, 208] width 145 height 16
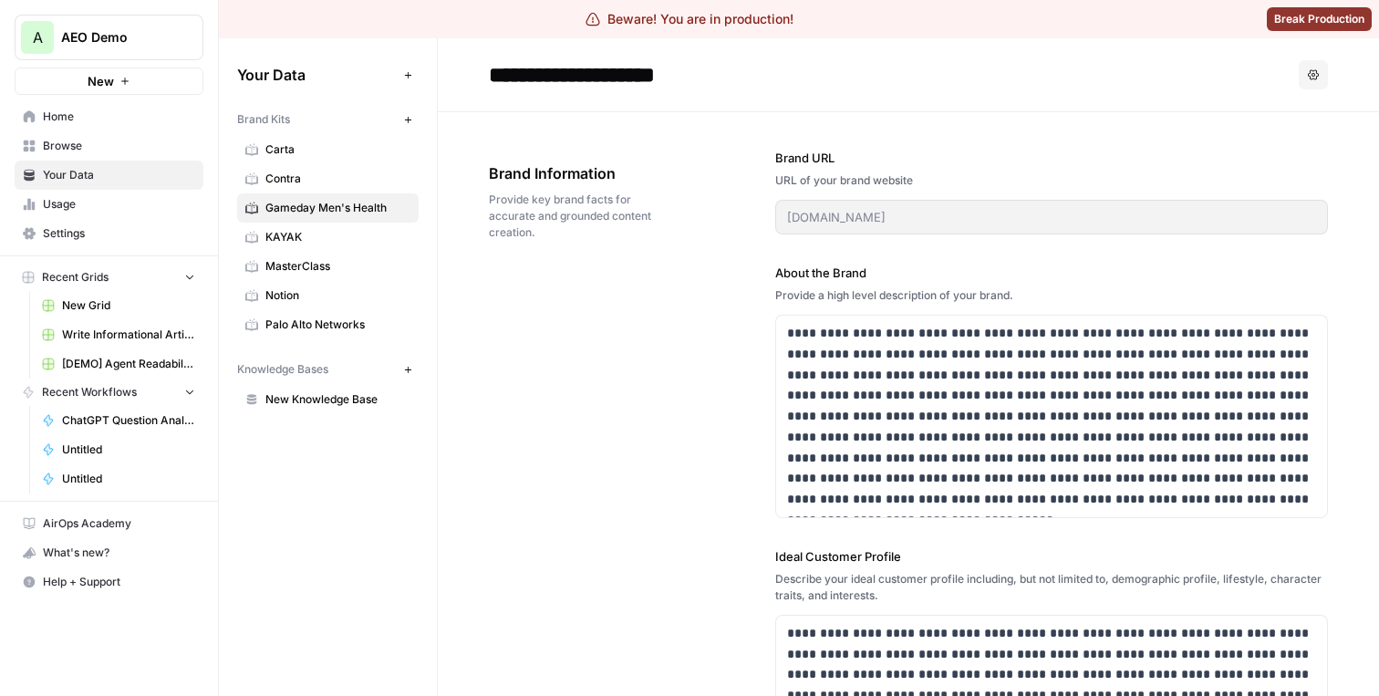
click at [125, 272] on button "Recent Grids" at bounding box center [109, 277] width 189 height 27
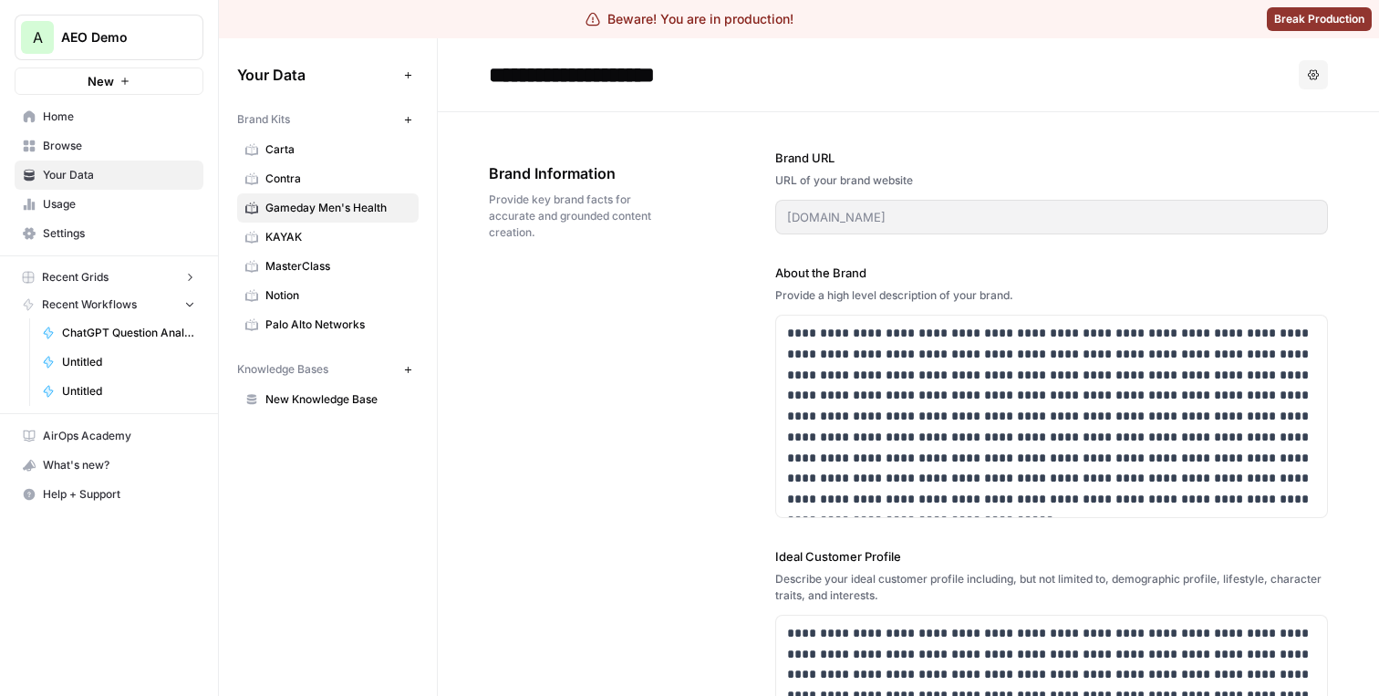
click at [118, 300] on span "Recent Workflows" at bounding box center [89, 304] width 95 height 16
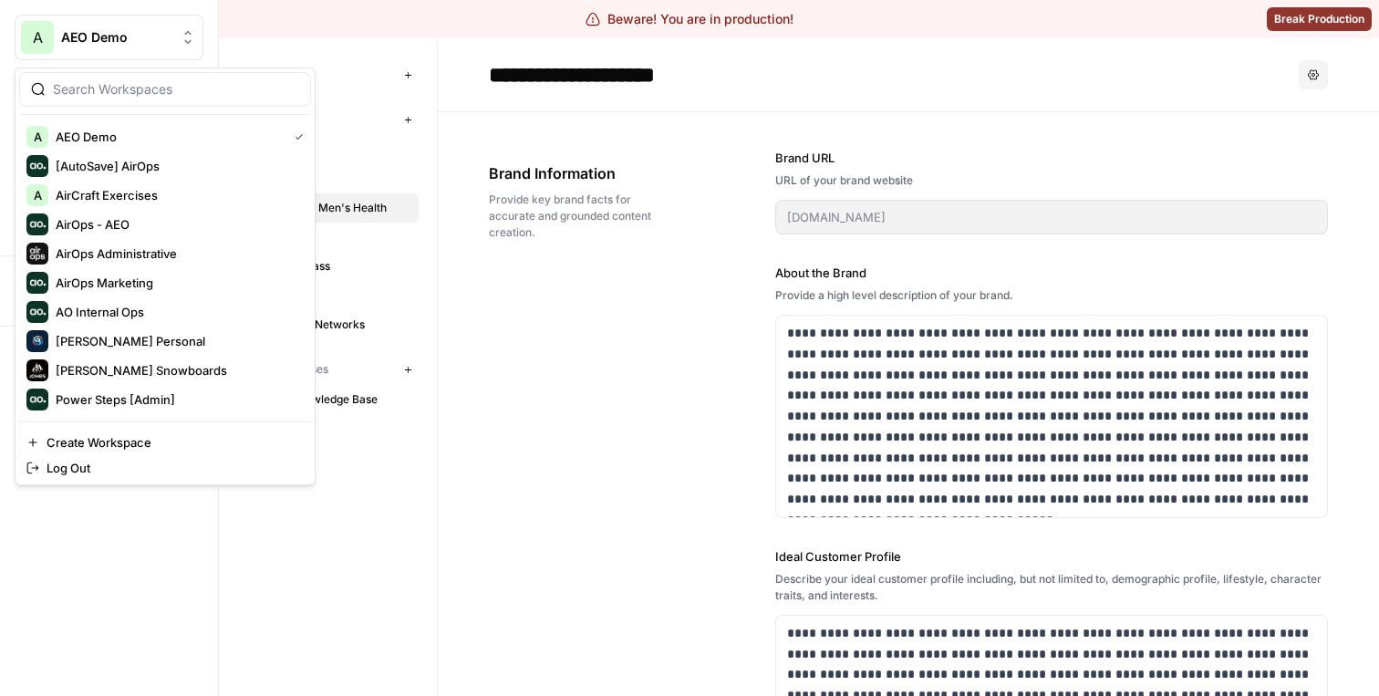
click at [174, 36] on div "AEO Demo" at bounding box center [129, 37] width 136 height 18
click at [155, 231] on span "AirOps - AEO" at bounding box center [176, 224] width 241 height 18
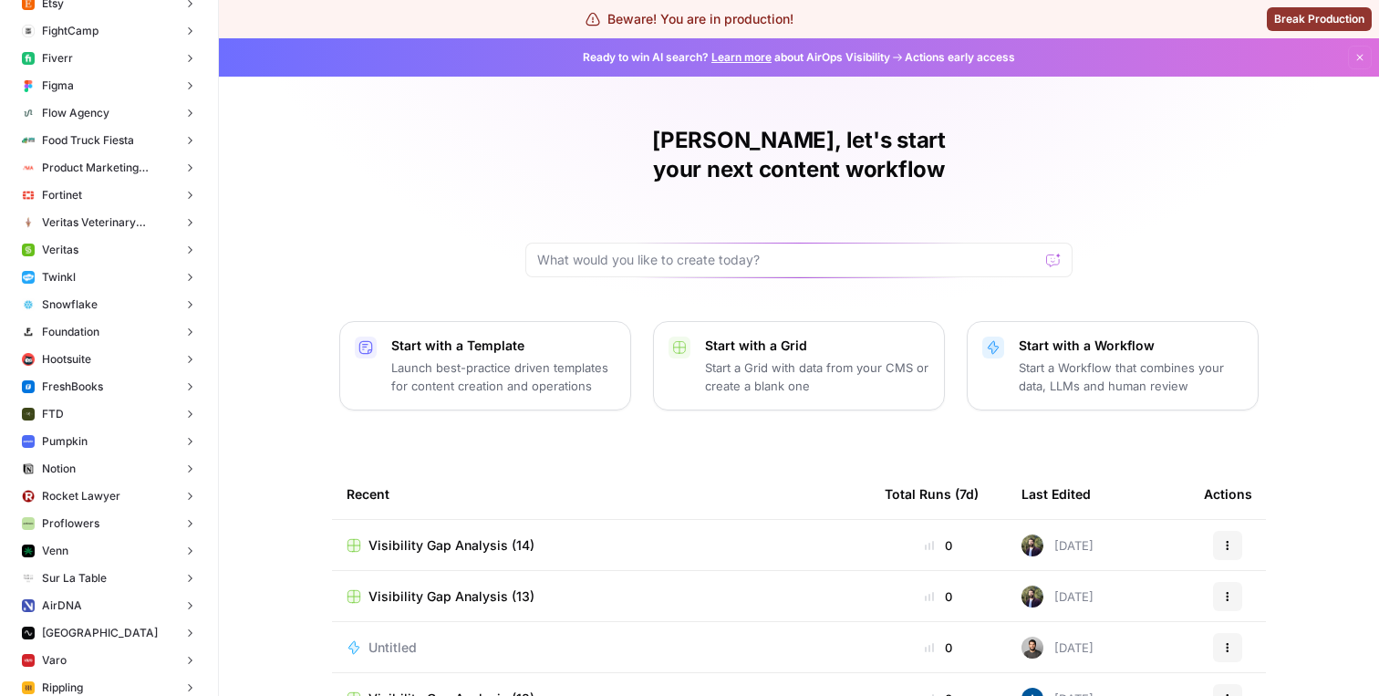
scroll to position [1073, 0]
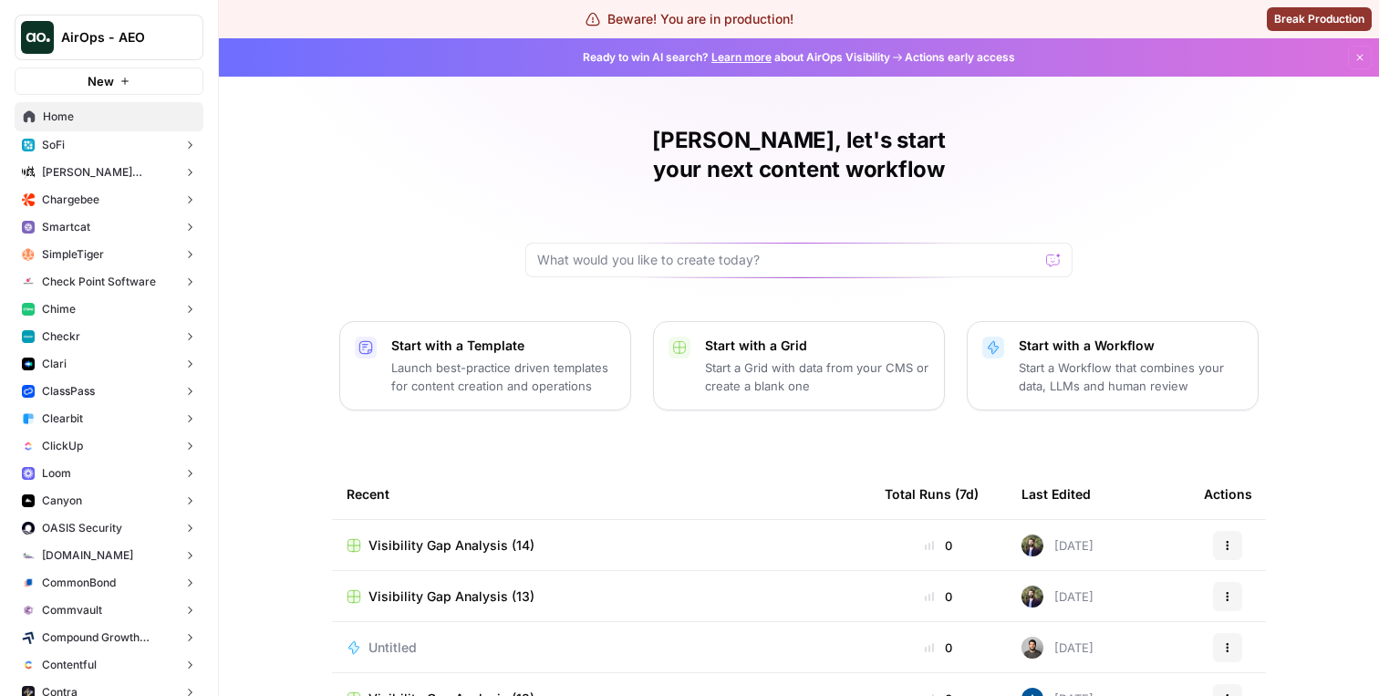
click at [112, 192] on button "Chargebee" at bounding box center [109, 199] width 189 height 27
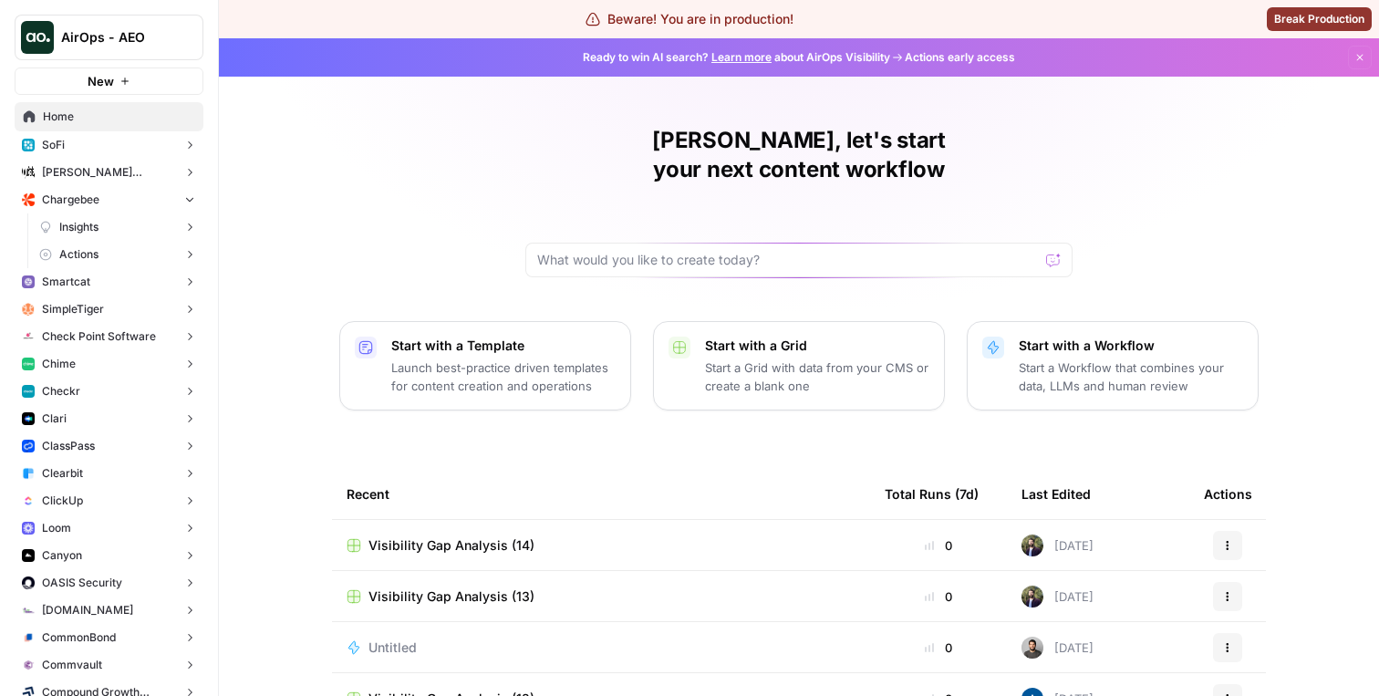
click at [111, 224] on link "Insights" at bounding box center [117, 226] width 171 height 27
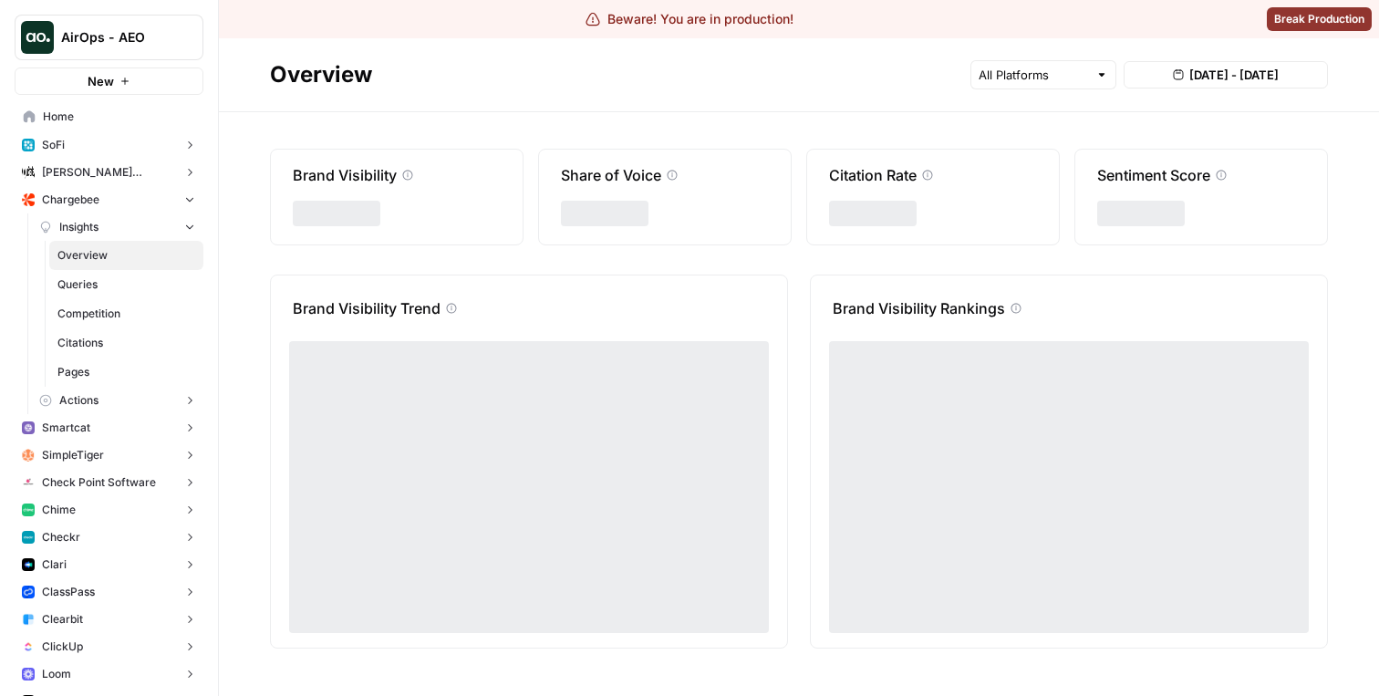
click at [107, 281] on span "Queries" at bounding box center [126, 284] width 138 height 16
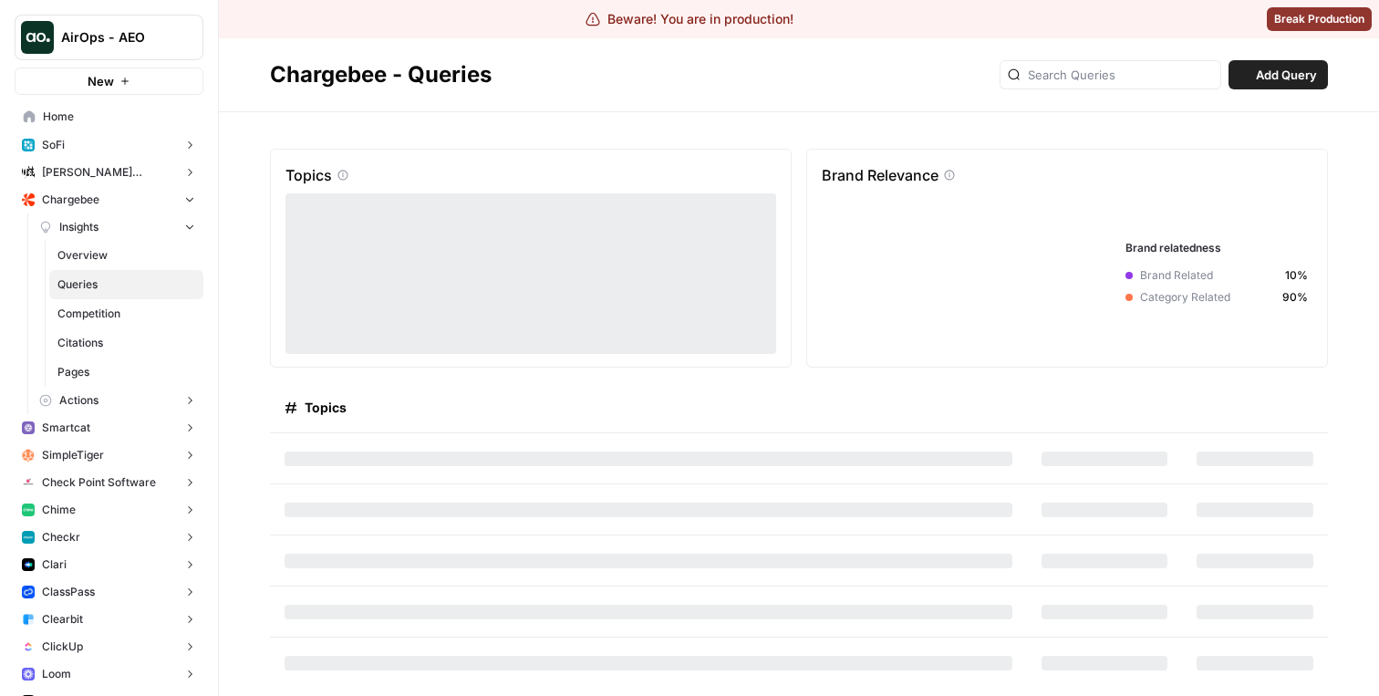
click at [146, 256] on span "Overview" at bounding box center [126, 255] width 138 height 16
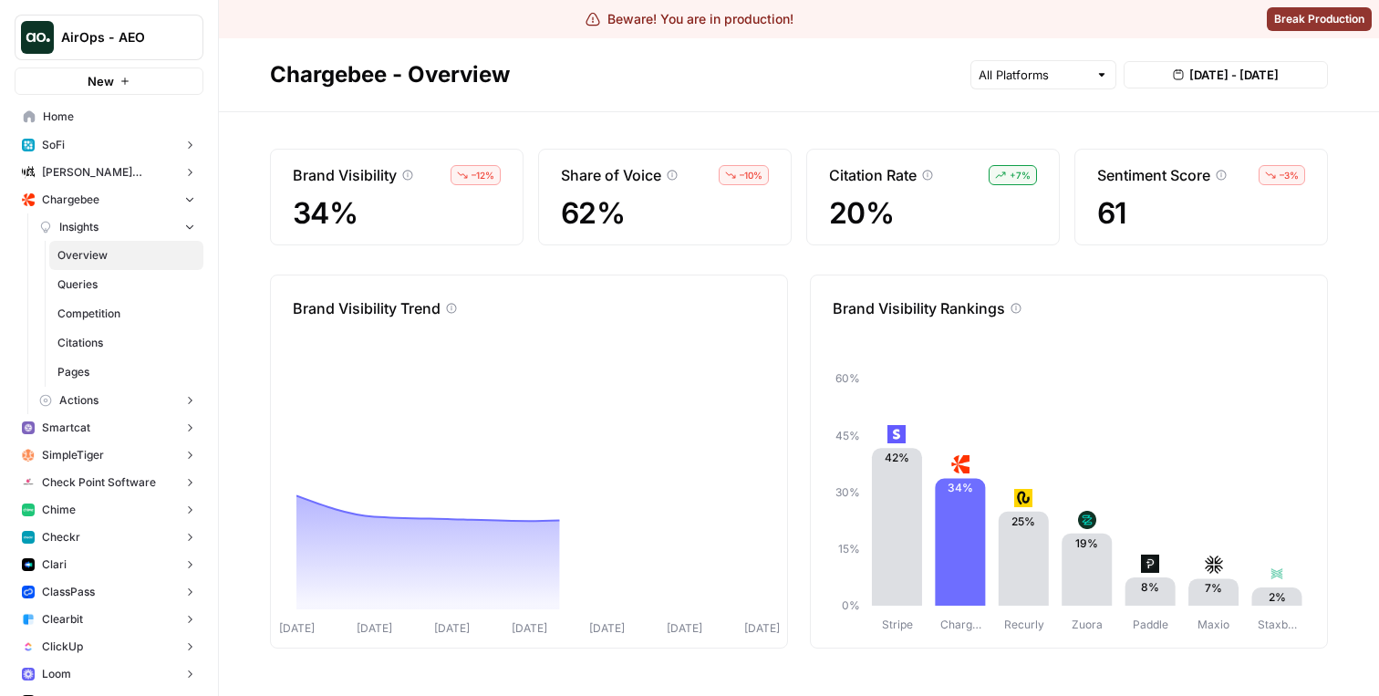
click at [149, 277] on span "Queries" at bounding box center [126, 284] width 138 height 16
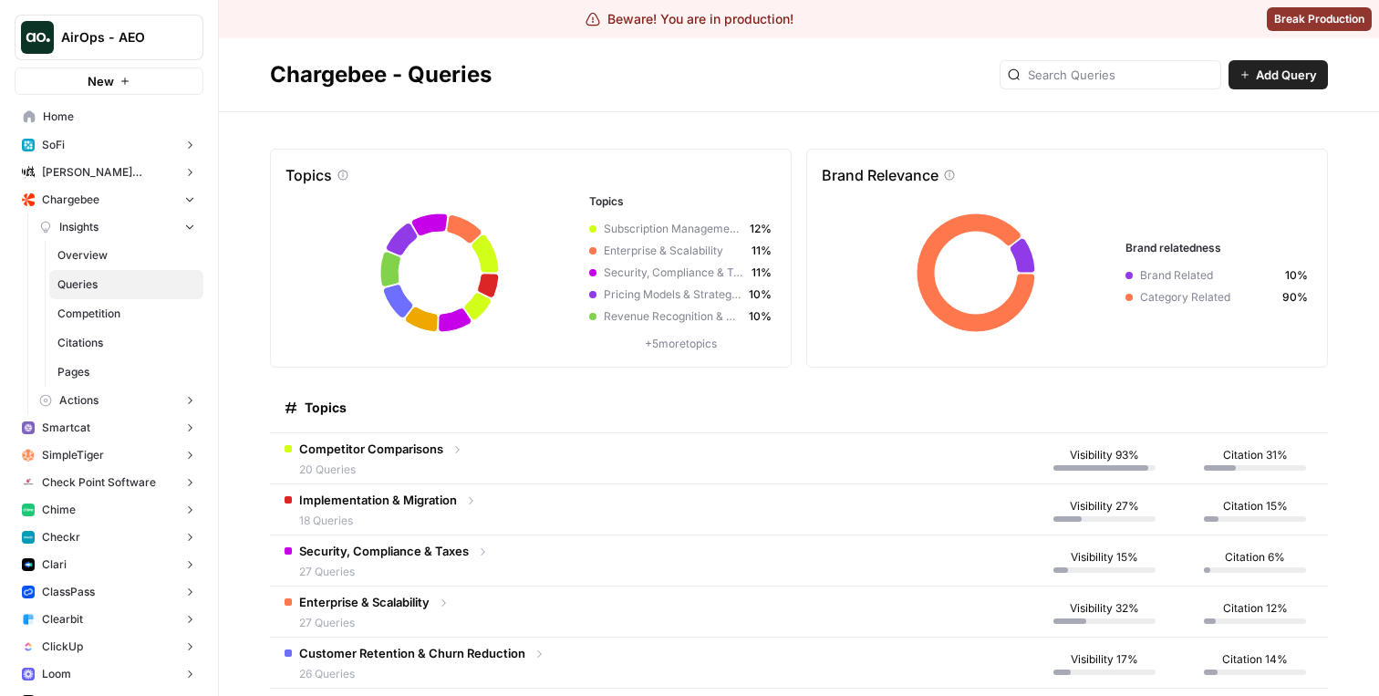
click at [152, 255] on span "Overview" at bounding box center [126, 255] width 138 height 16
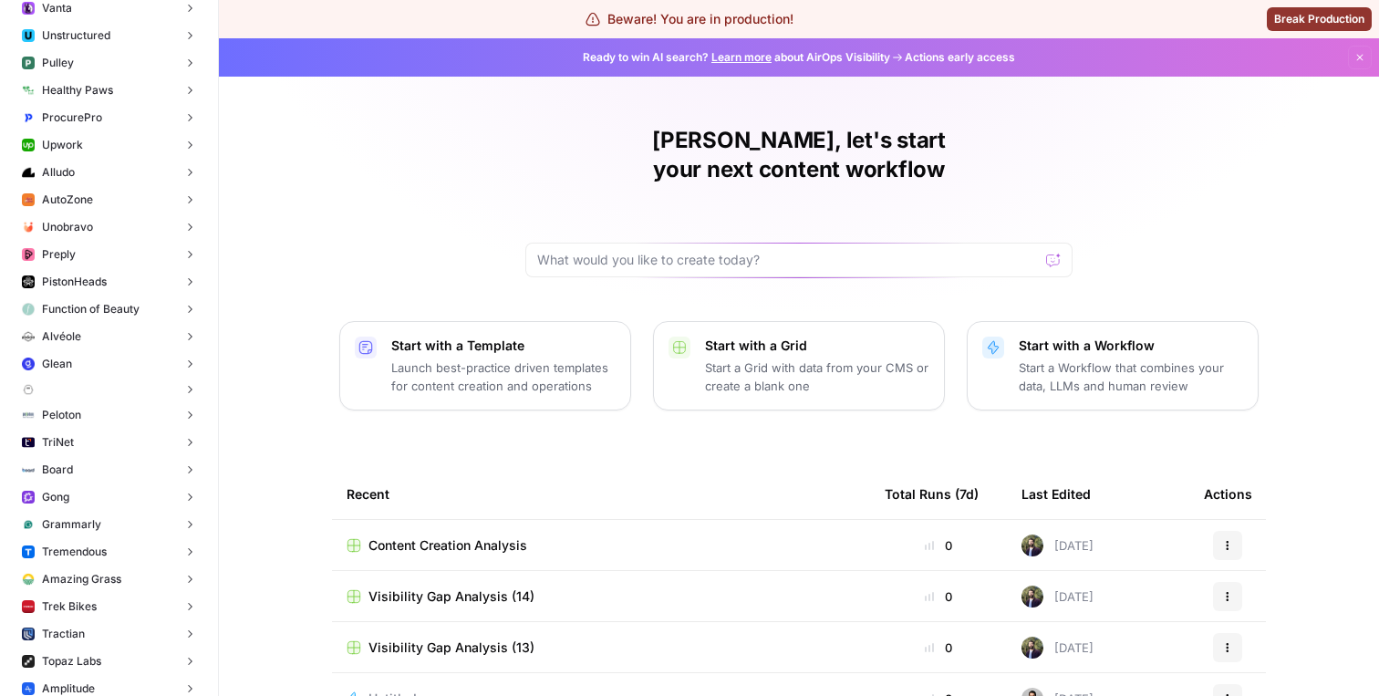
scroll to position [2581, 0]
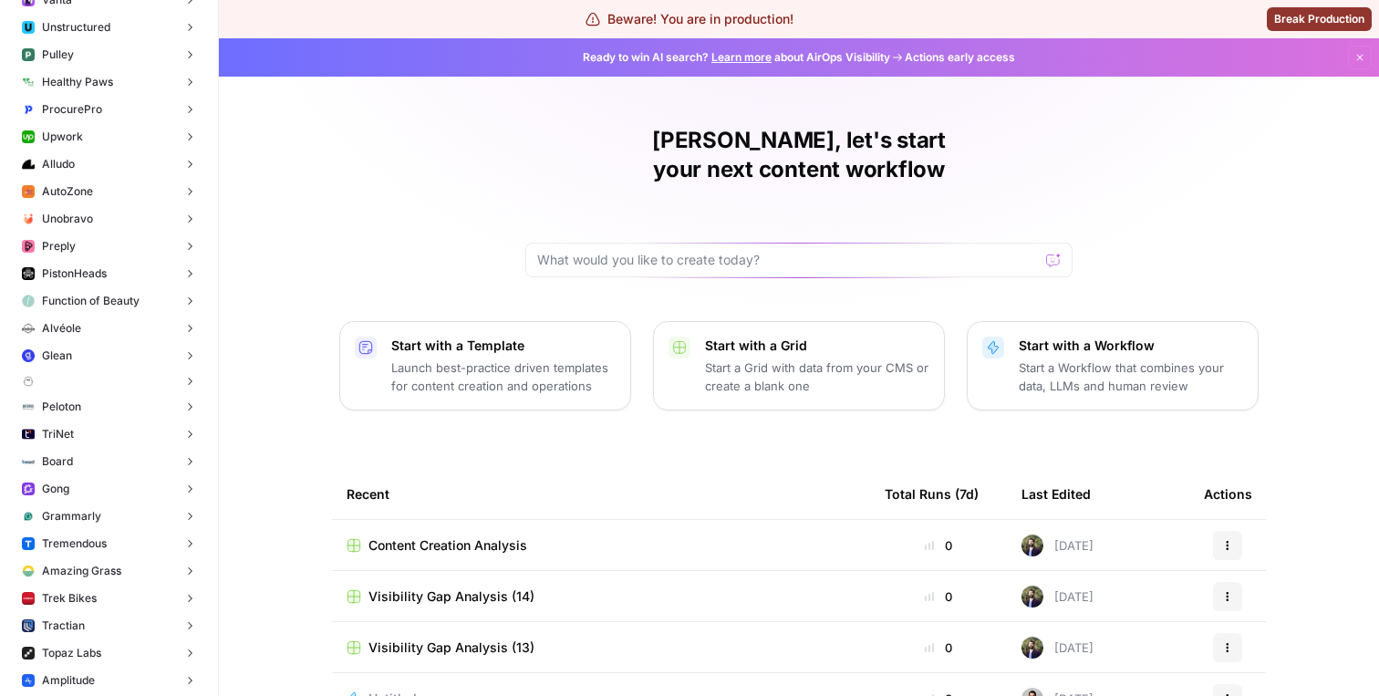
click at [94, 498] on button "Gong" at bounding box center [109, 488] width 189 height 27
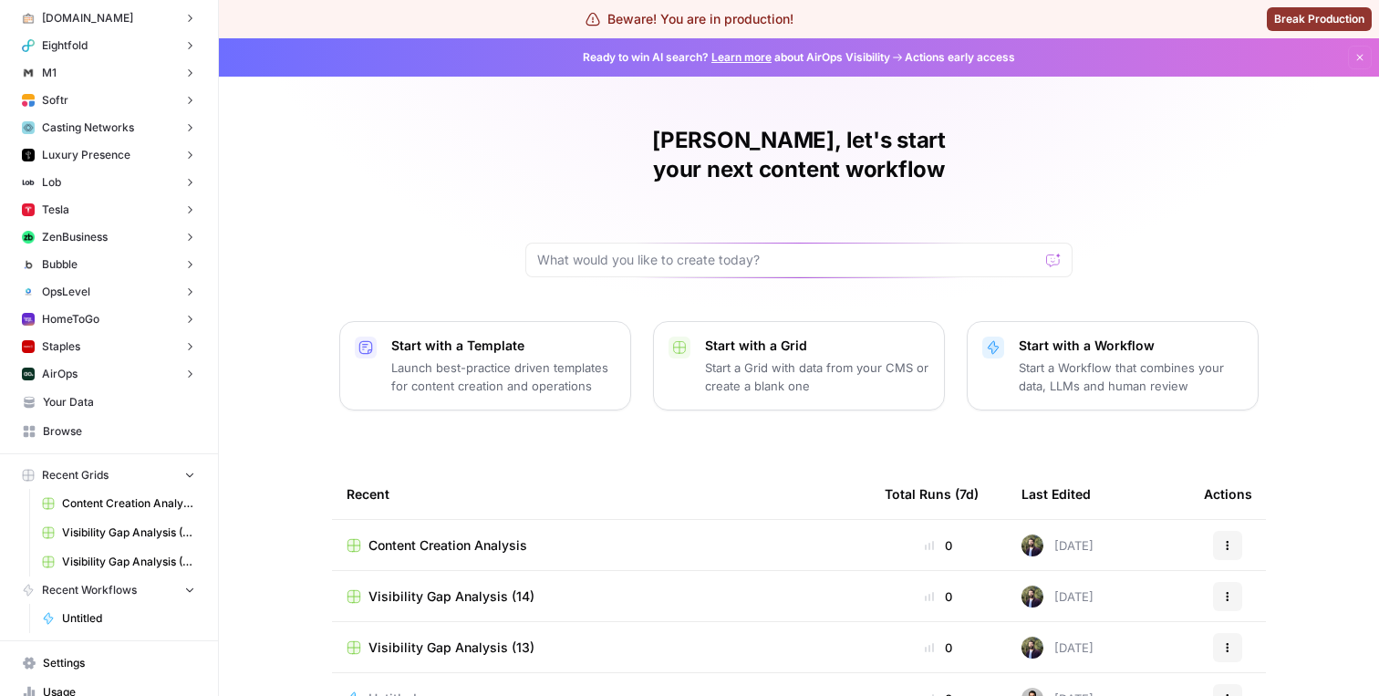
scroll to position [6793, 0]
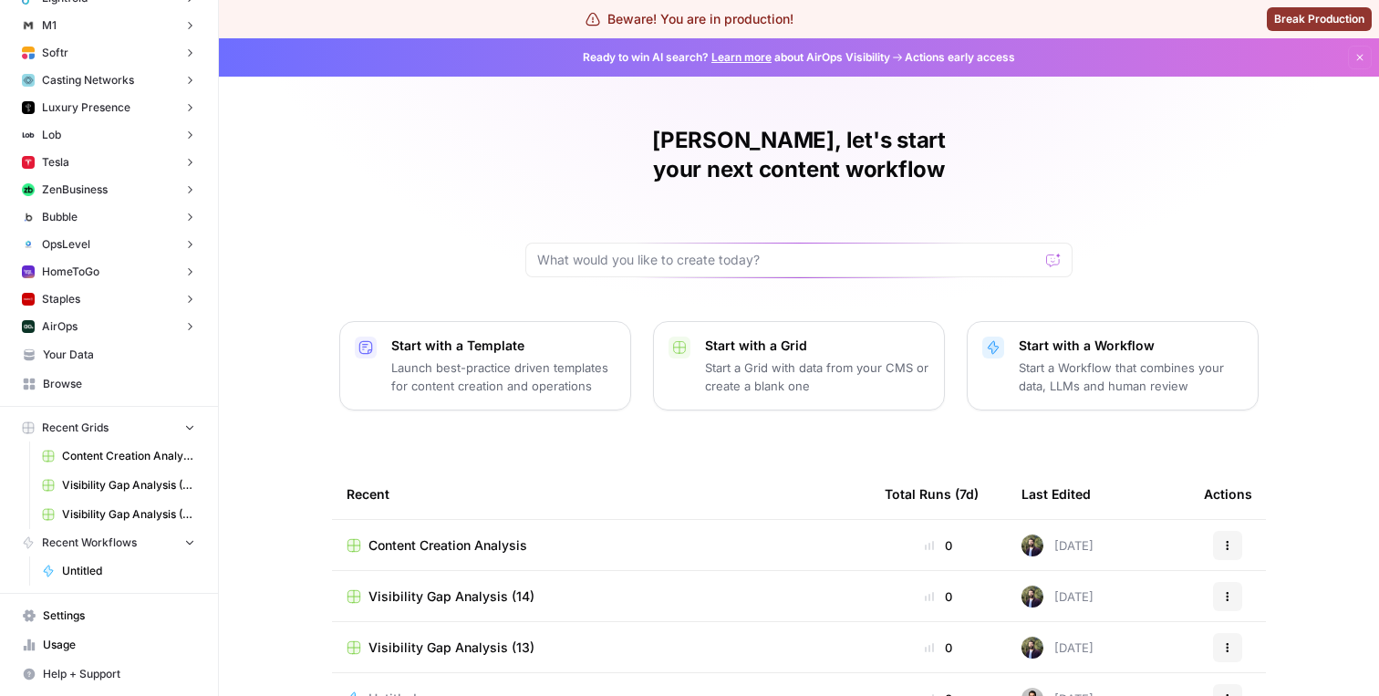
click at [101, 356] on span "Your Data" at bounding box center [119, 355] width 152 height 16
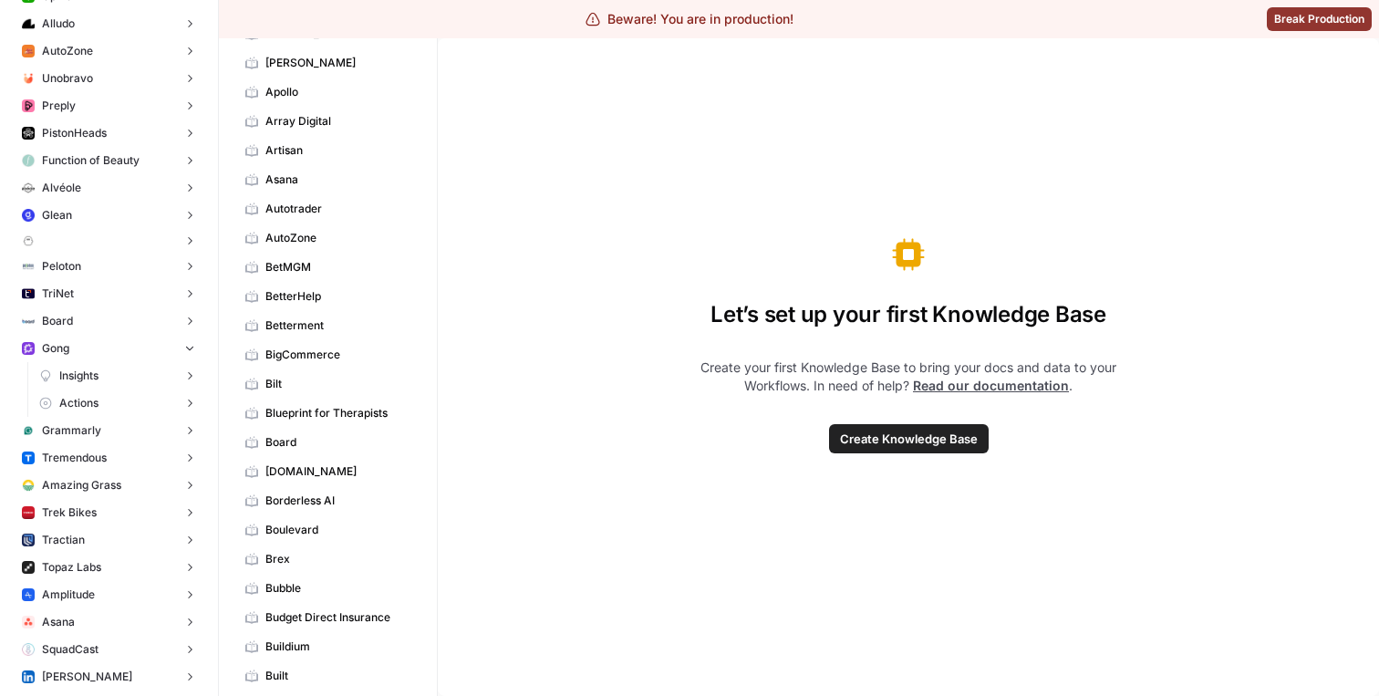
scroll to position [2639, 0]
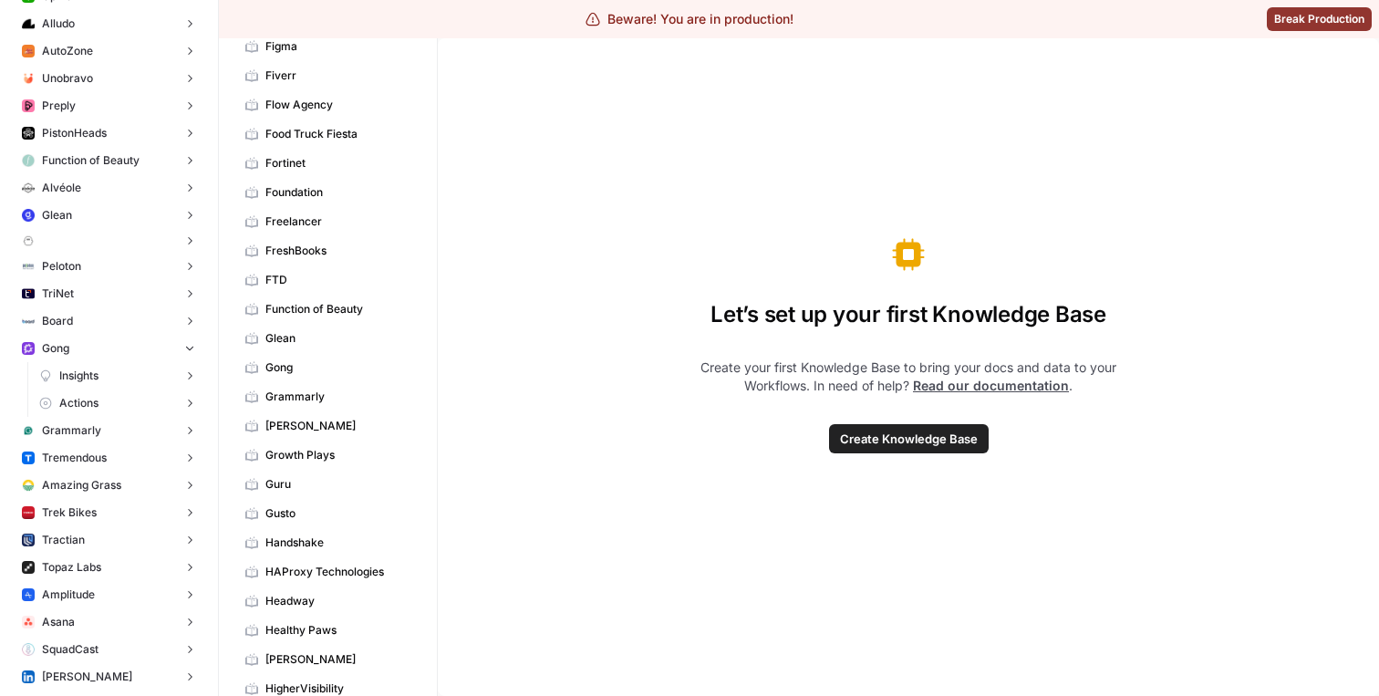
click at [289, 365] on span "Gong" at bounding box center [337, 367] width 145 height 16
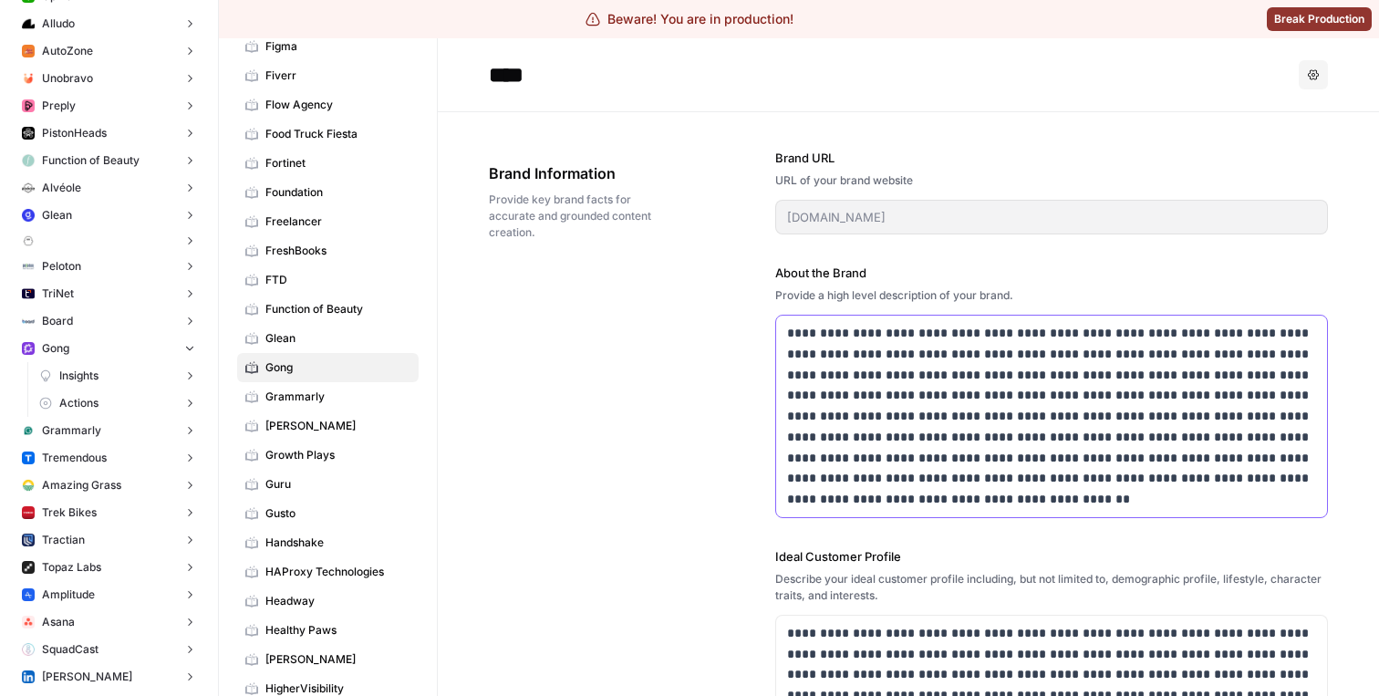
click at [855, 364] on p "**********" at bounding box center [1051, 416] width 529 height 187
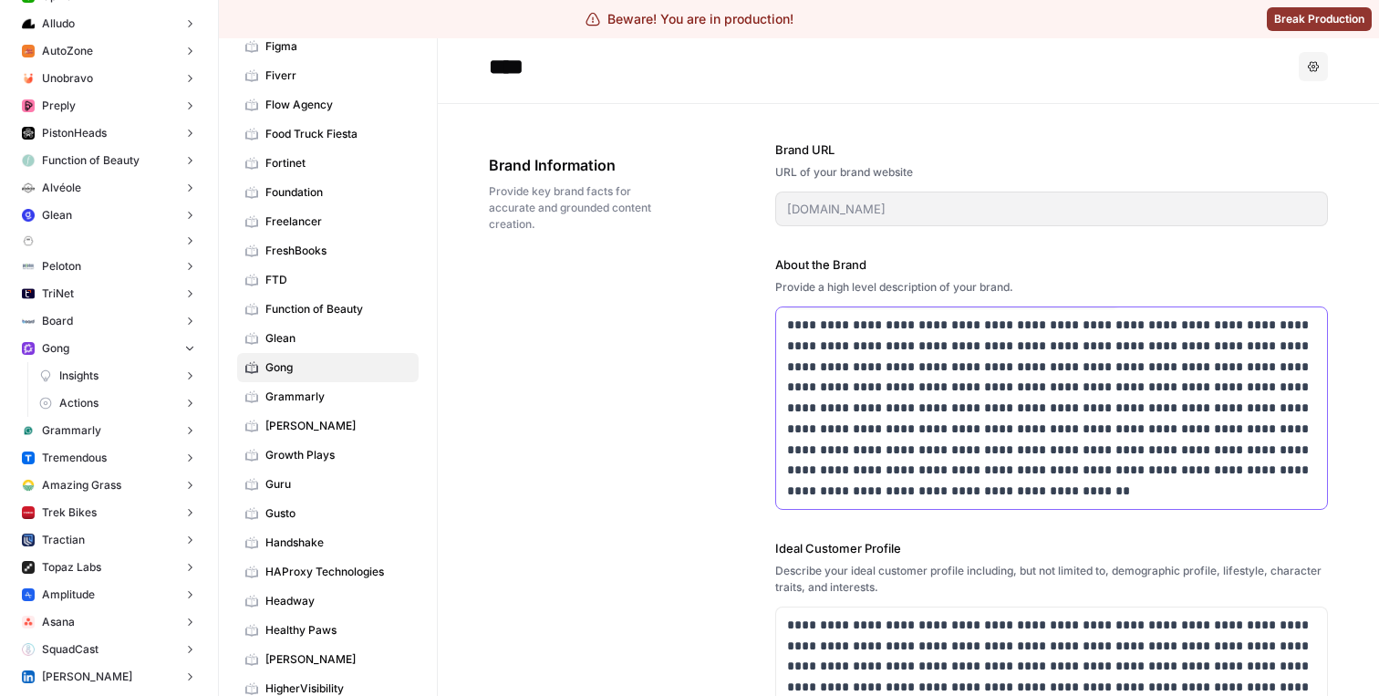
click at [861, 391] on p "**********" at bounding box center [1051, 408] width 529 height 187
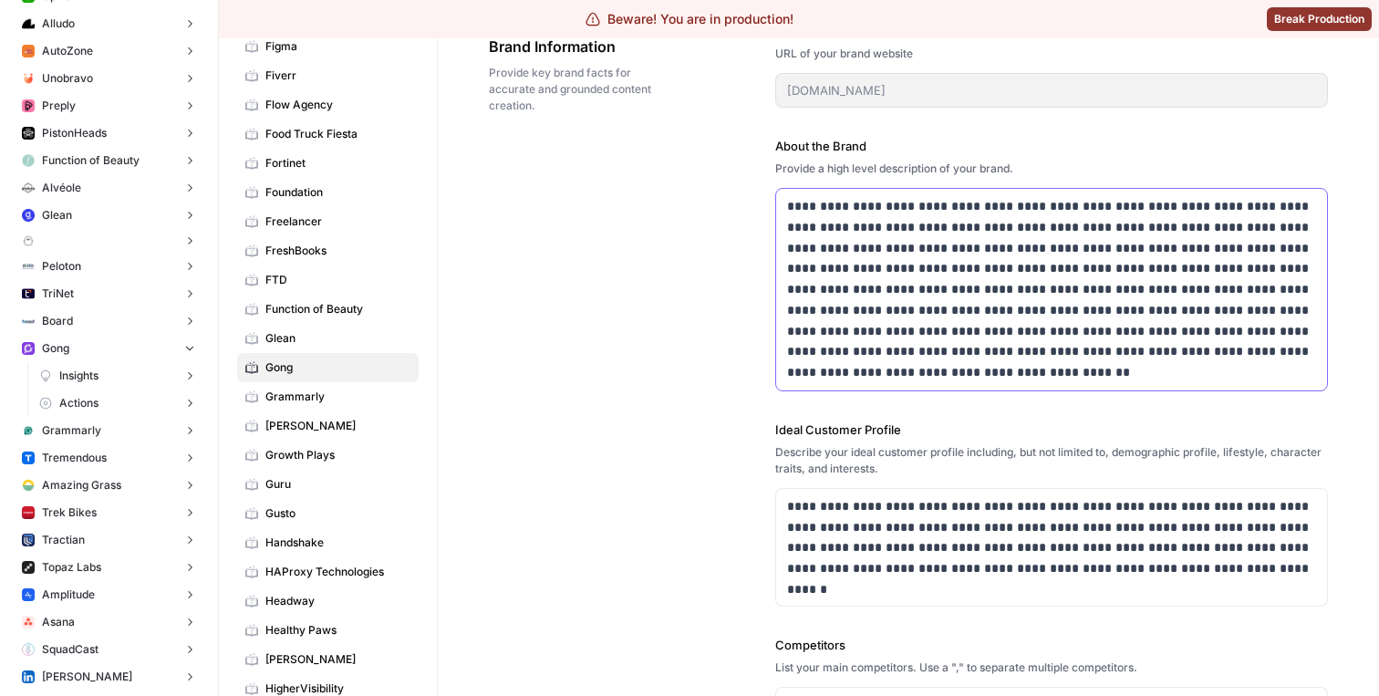
scroll to position [132, 0]
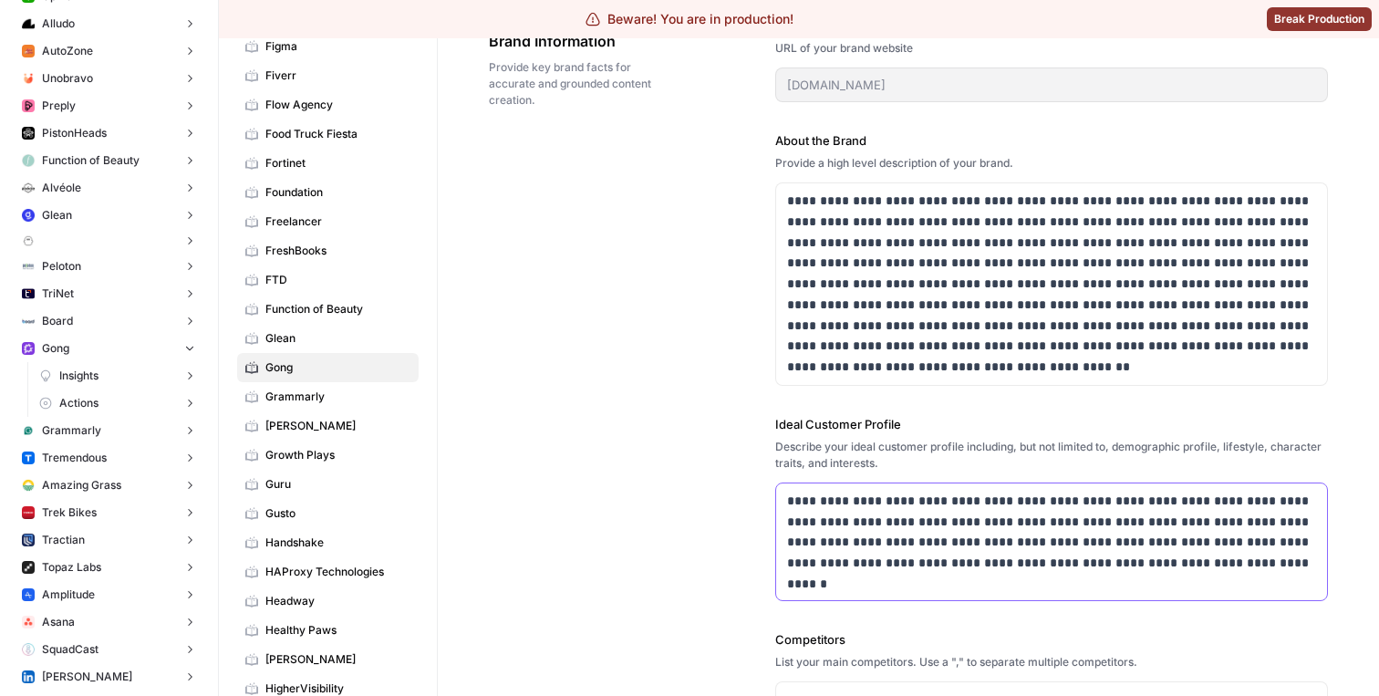
click at [939, 525] on p "**********" at bounding box center [1051, 532] width 529 height 83
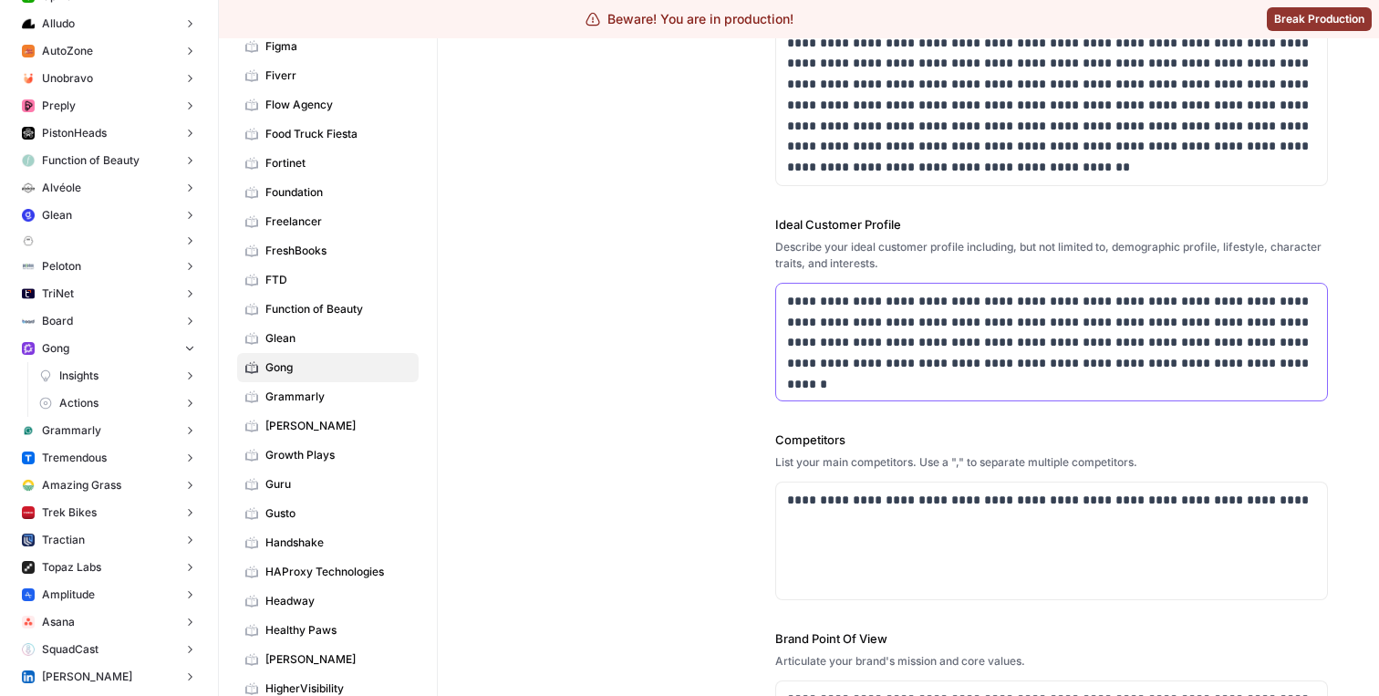
scroll to position [435, 0]
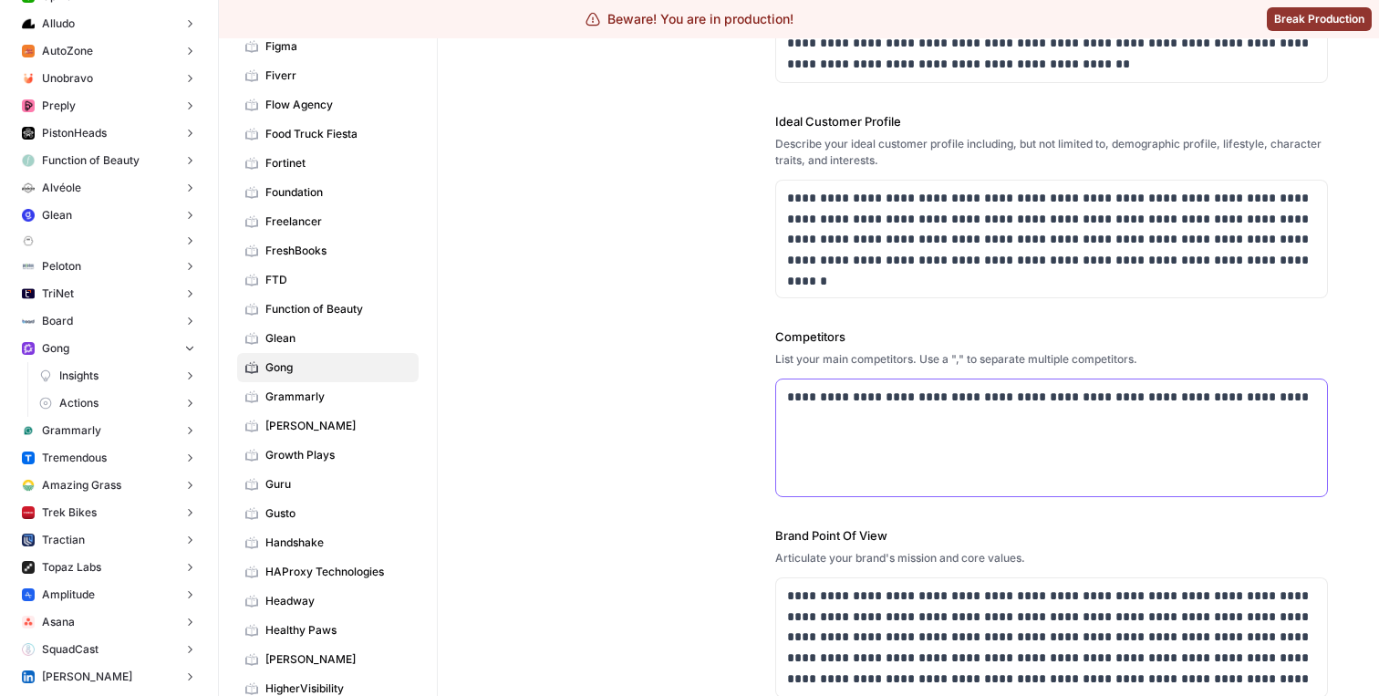
click at [907, 426] on div "**********" at bounding box center [1051, 437] width 551 height 117
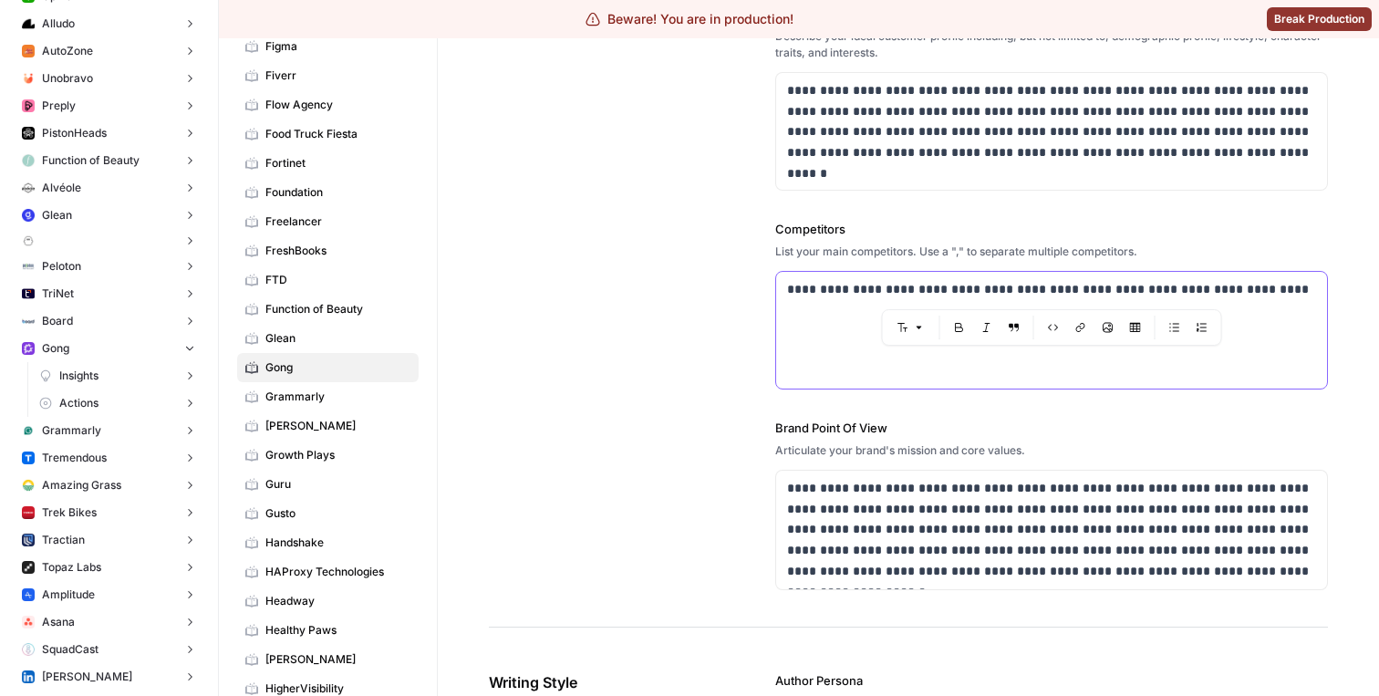
scroll to position [562, 0]
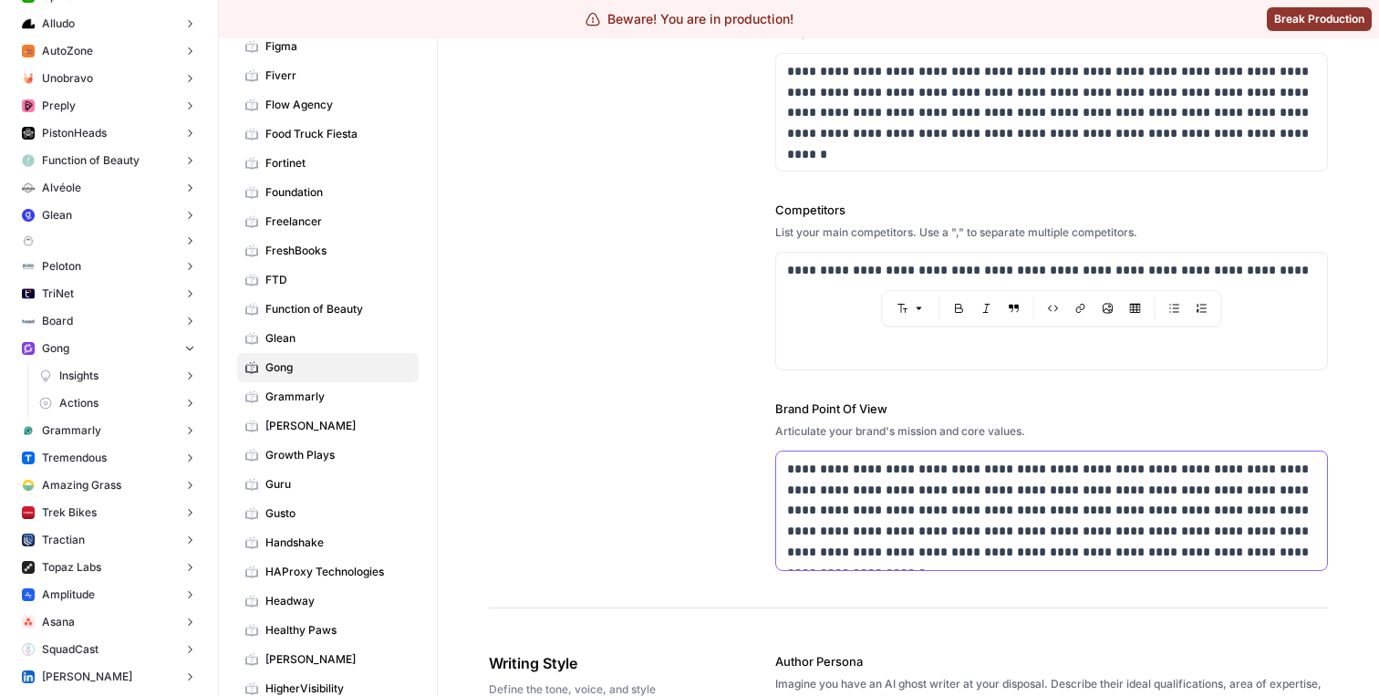
click at [898, 530] on p "**********" at bounding box center [1051, 511] width 529 height 104
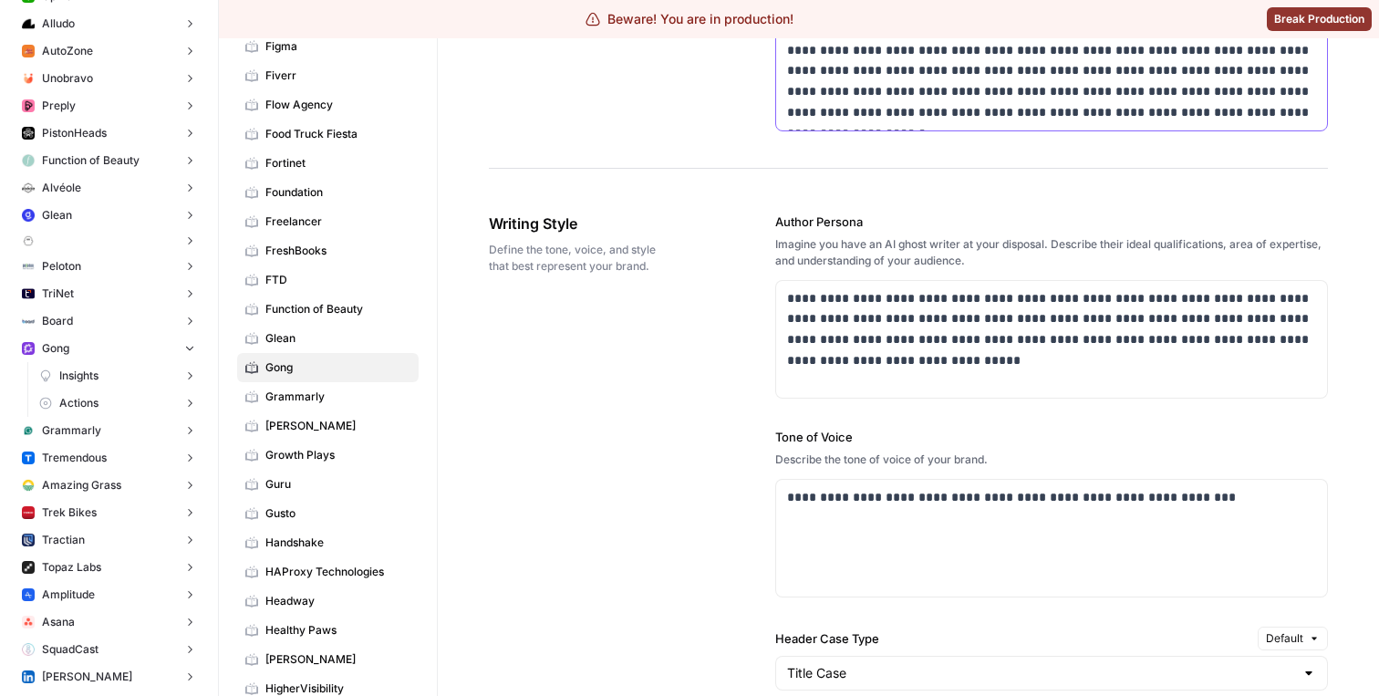
scroll to position [1120, 0]
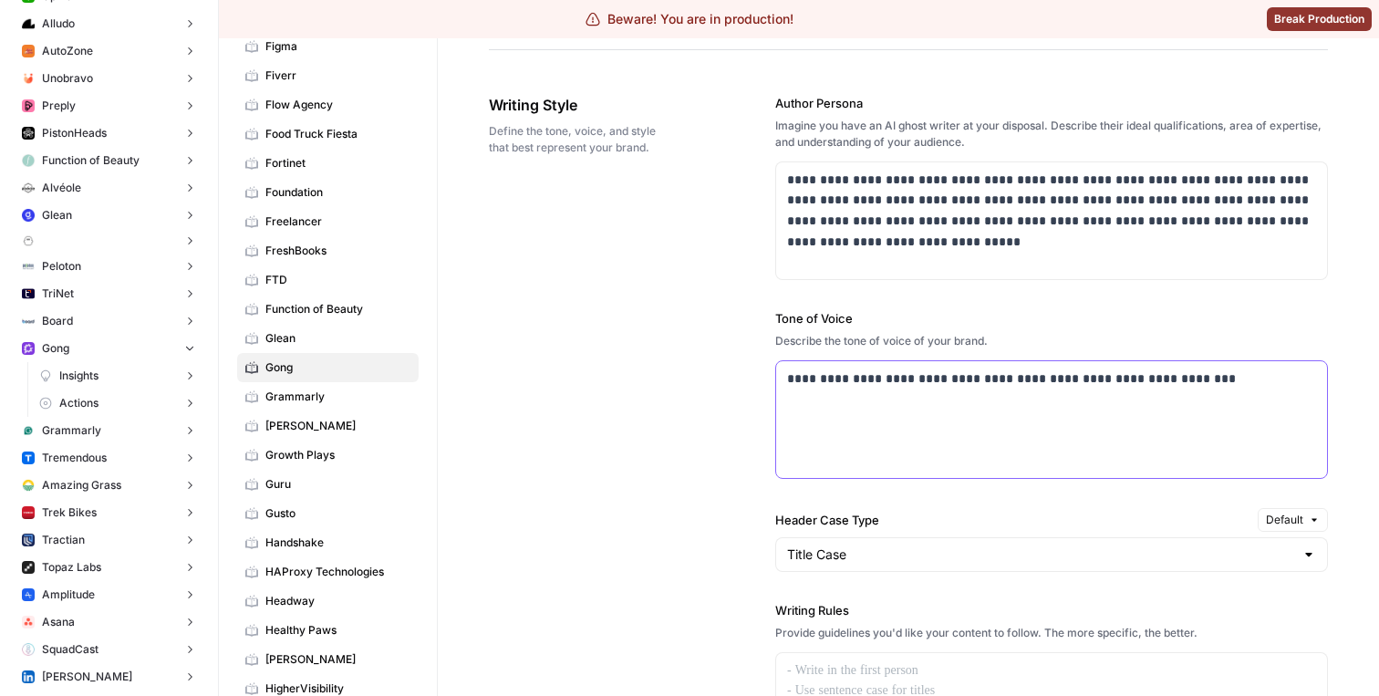
click at [929, 392] on div "**********" at bounding box center [1051, 419] width 551 height 117
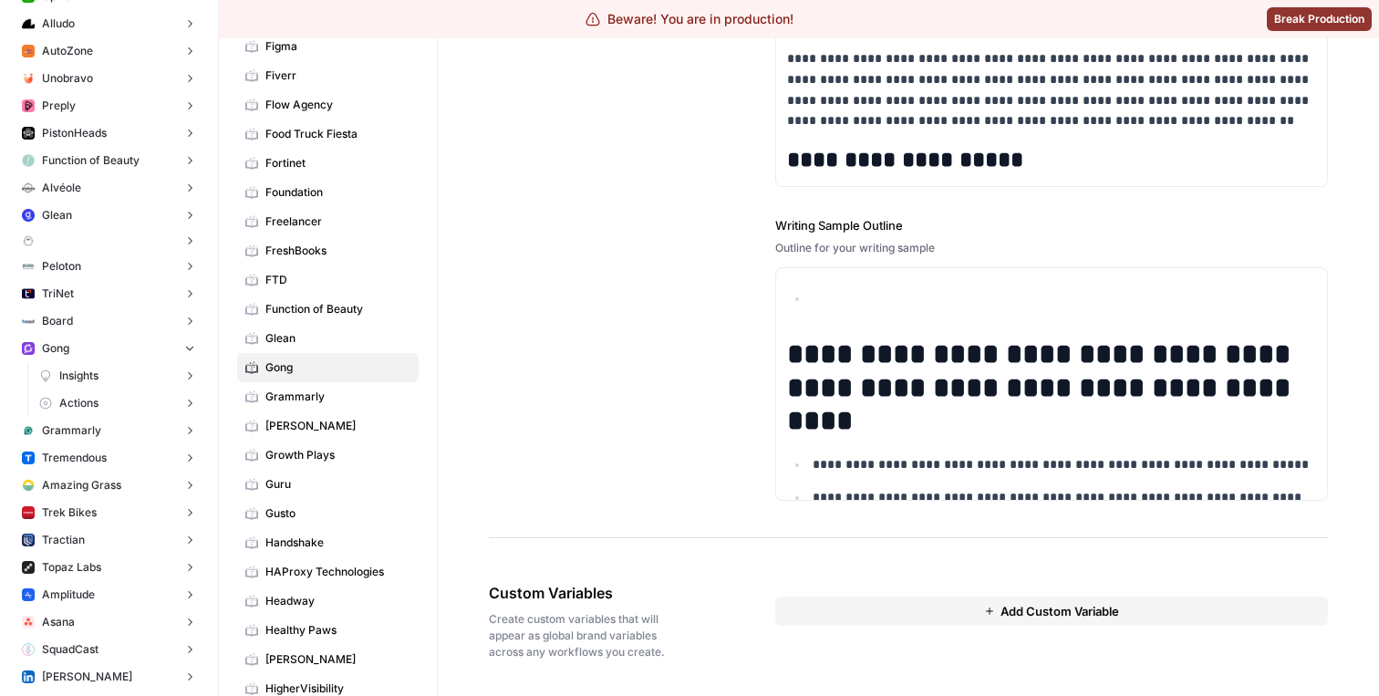
scroll to position [1143, 0]
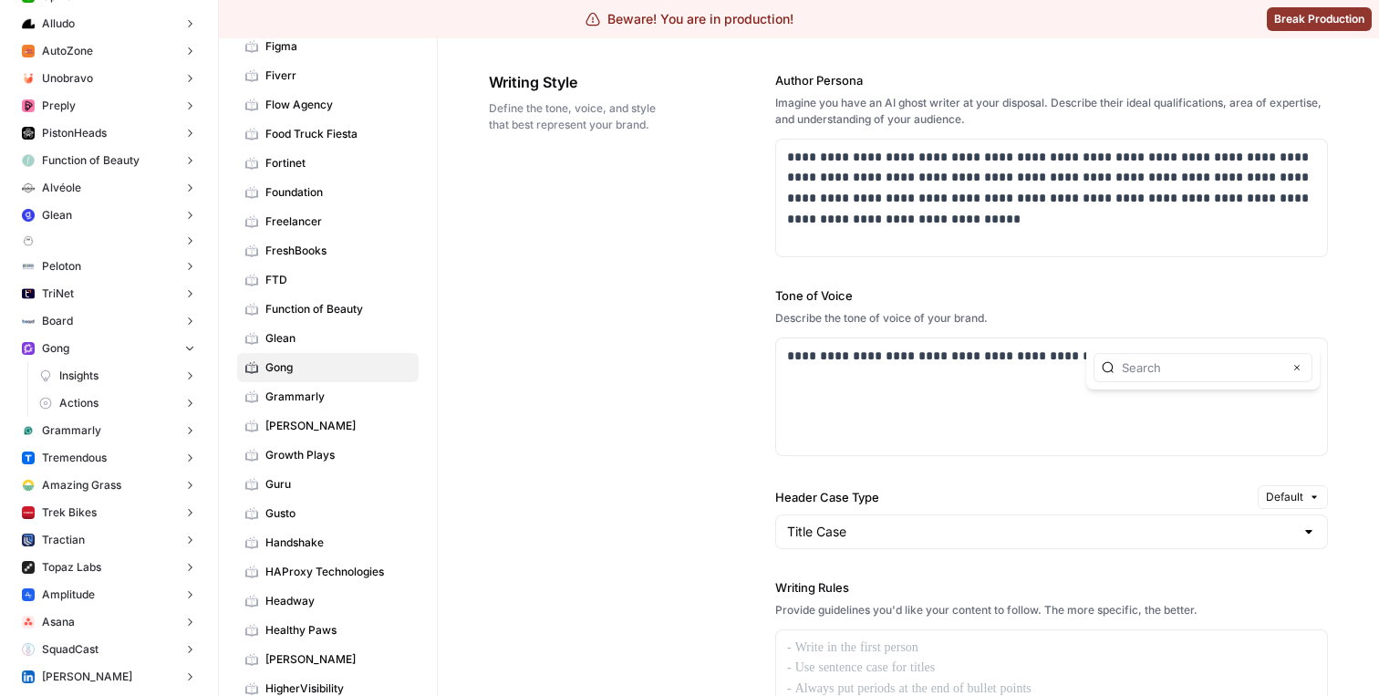
click at [678, 425] on div "**********" at bounding box center [908, 525] width 839 height 981
type input "p"
click at [1301, 371] on button "Close" at bounding box center [1297, 367] width 15 height 15
click at [684, 338] on div "**********" at bounding box center [908, 525] width 839 height 981
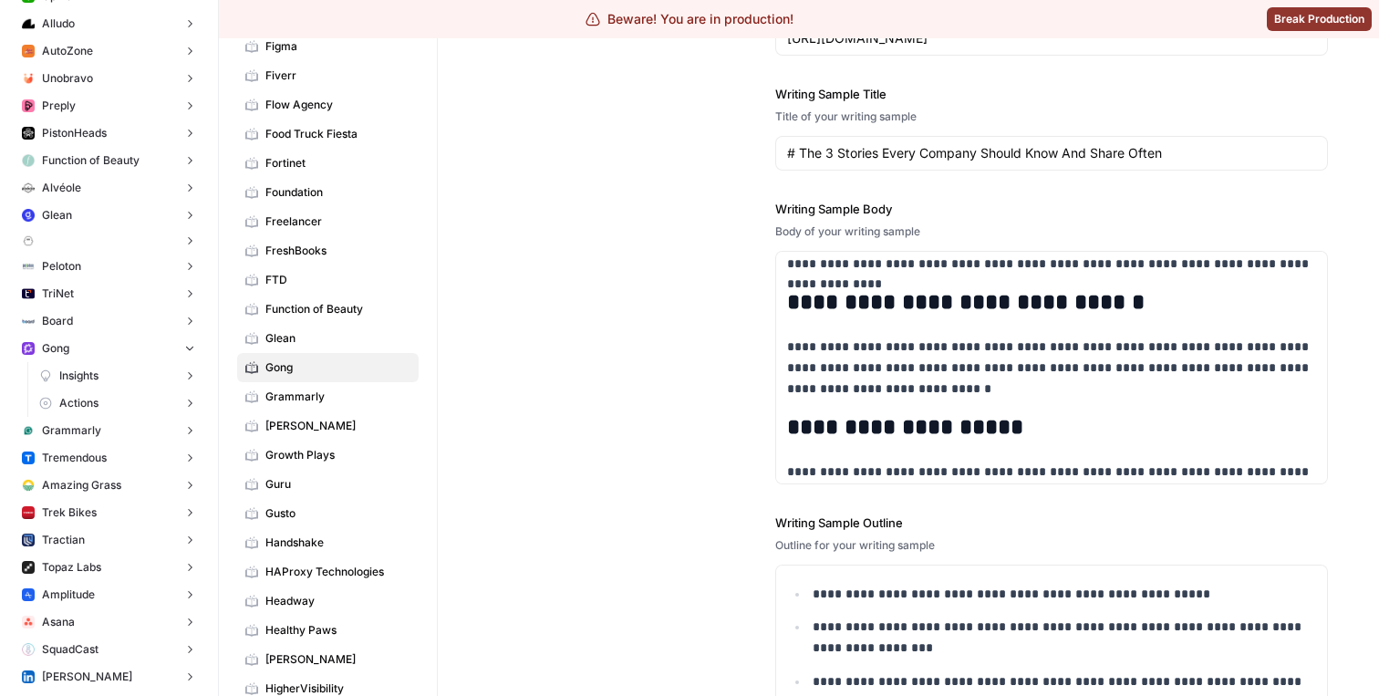
scroll to position [333, 0]
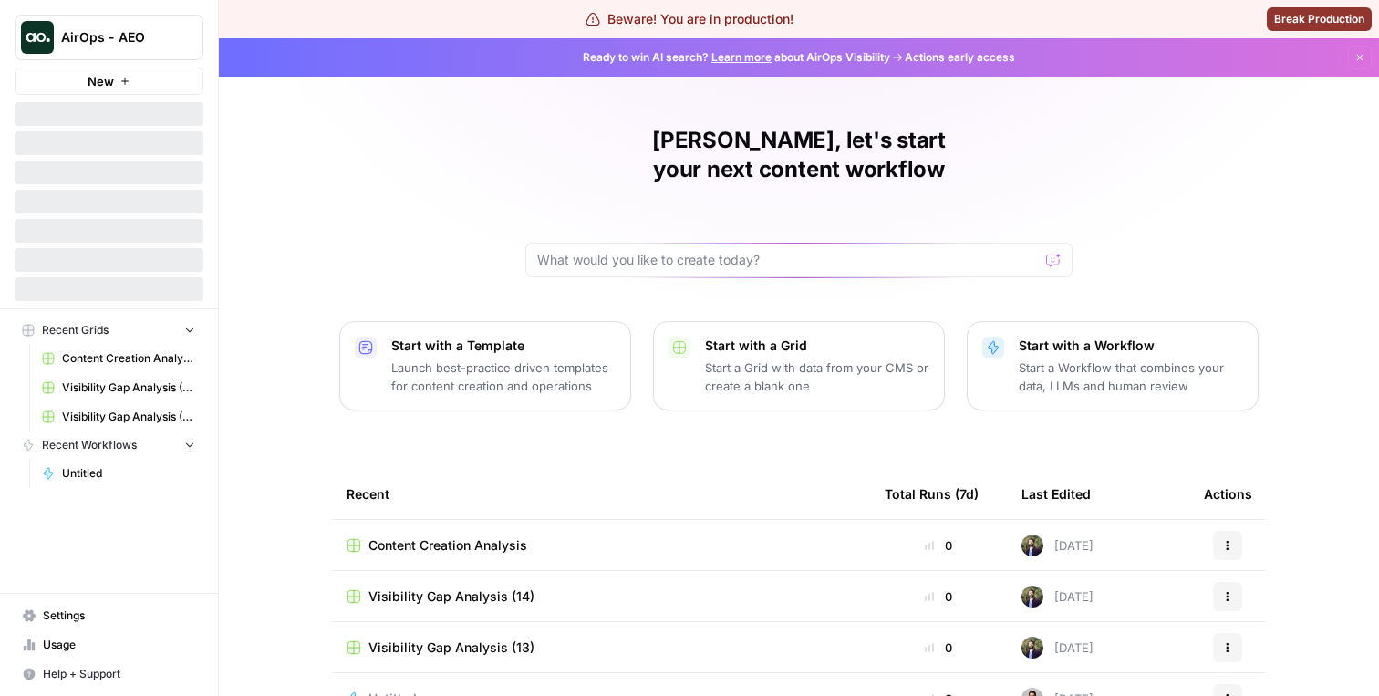
click at [142, 46] on span "AirOps - AEO" at bounding box center [116, 37] width 110 height 18
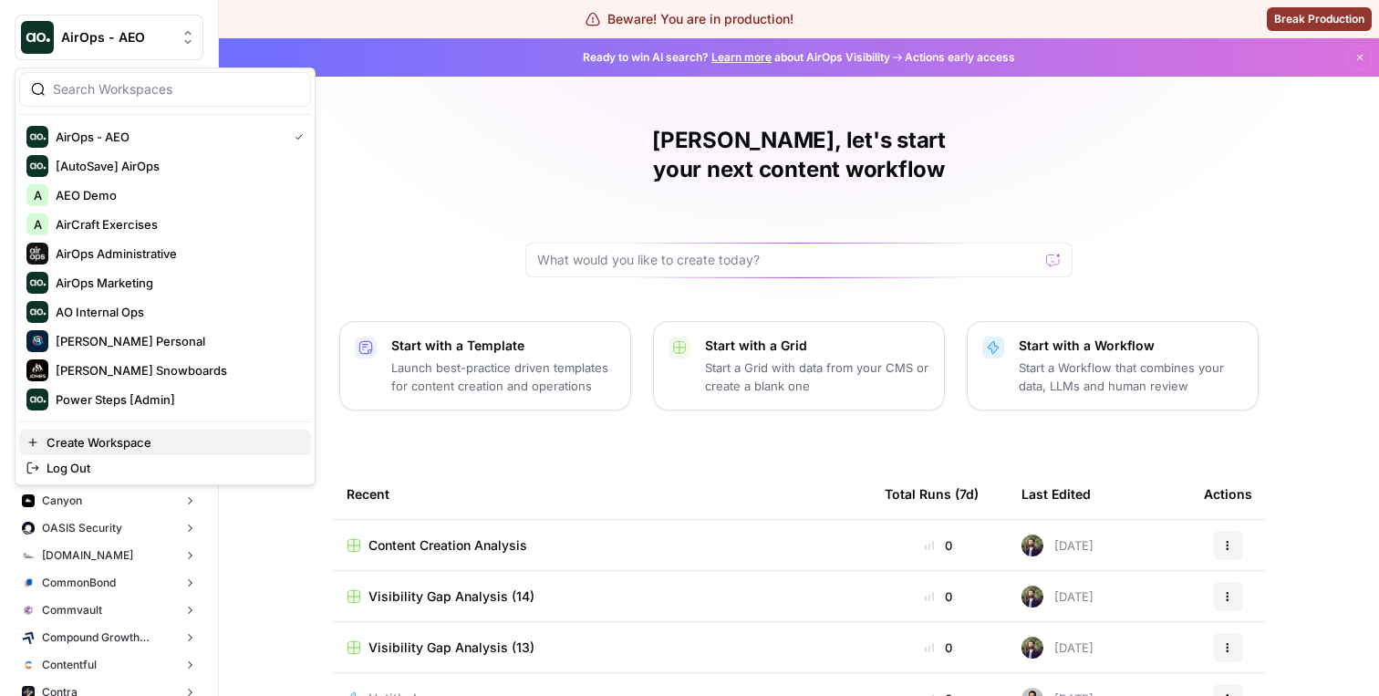
click at [134, 434] on span "Create Workspace" at bounding box center [172, 442] width 250 height 18
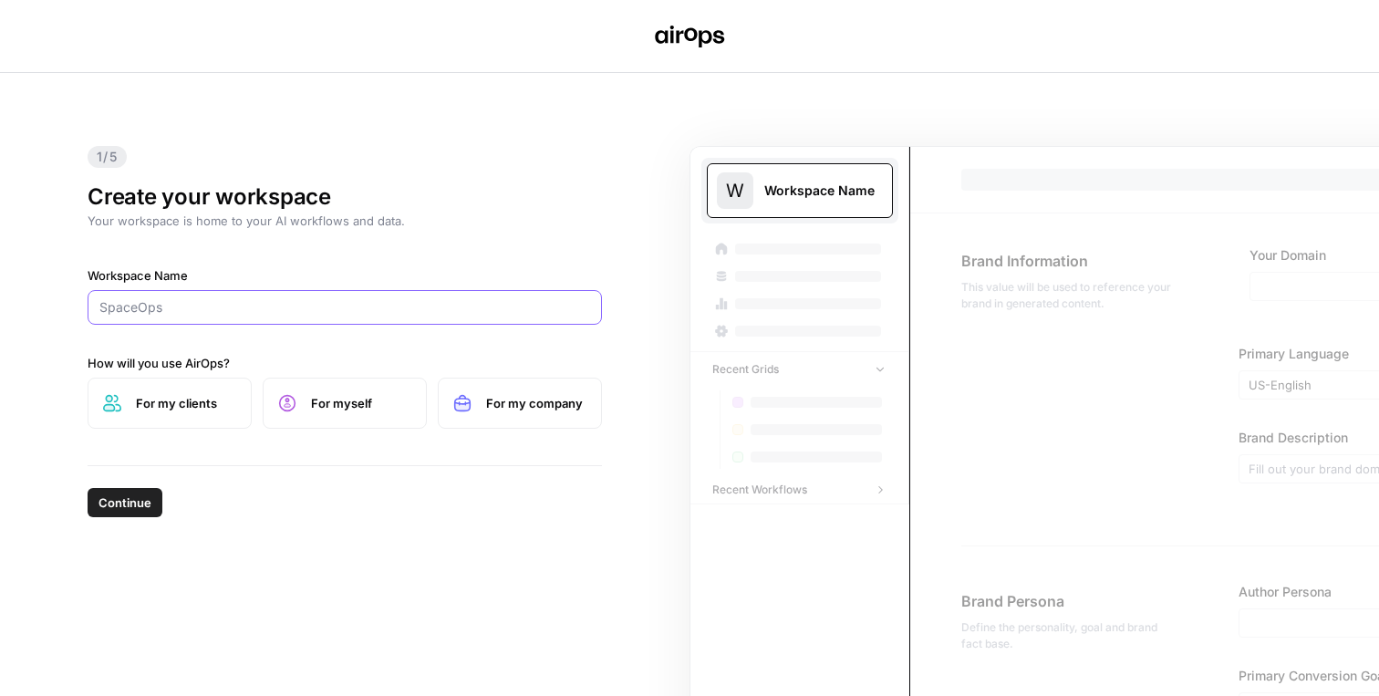
click at [305, 314] on input "Workspace Name" at bounding box center [344, 307] width 491 height 18
paste input "Gong"
type input "AEO - Single Brand (Gong)"
click at [312, 421] on label "For myself" at bounding box center [345, 403] width 164 height 51
click at [127, 499] on span "Continue" at bounding box center [125, 502] width 53 height 18
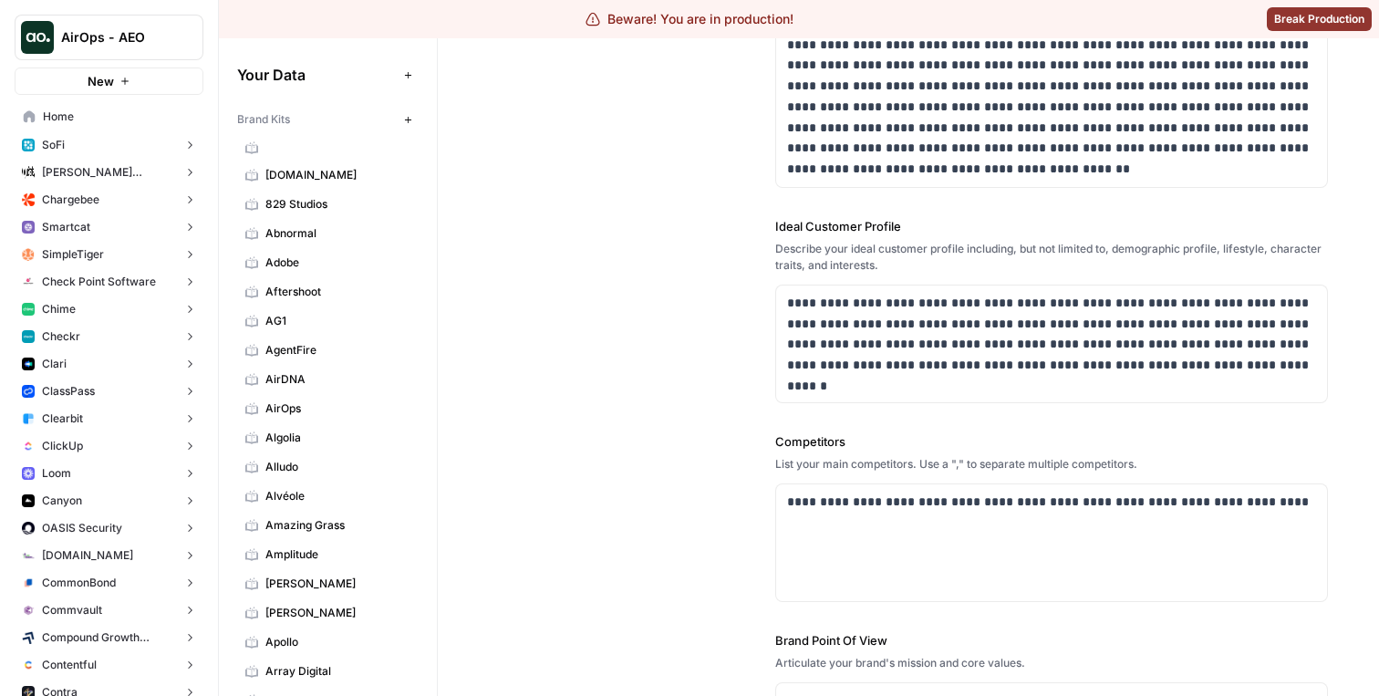
scroll to position [369, 0]
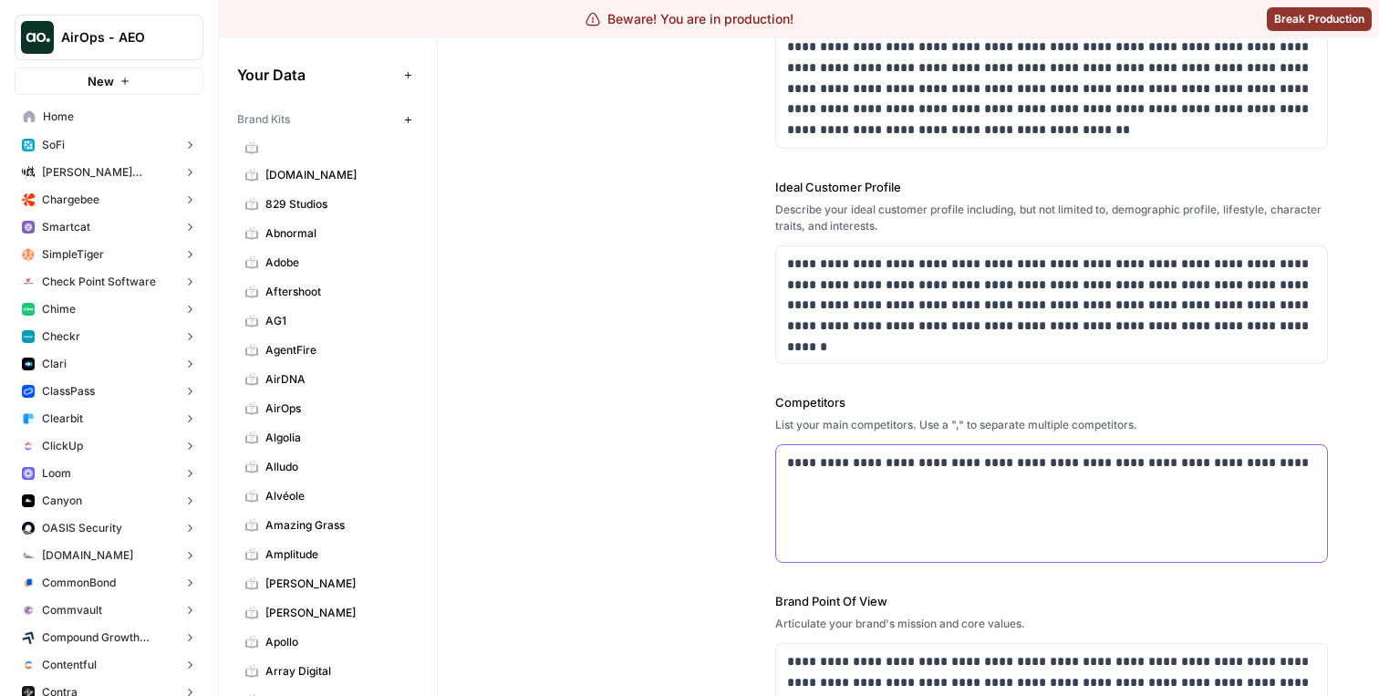
click at [853, 506] on div "**********" at bounding box center [1051, 503] width 551 height 117
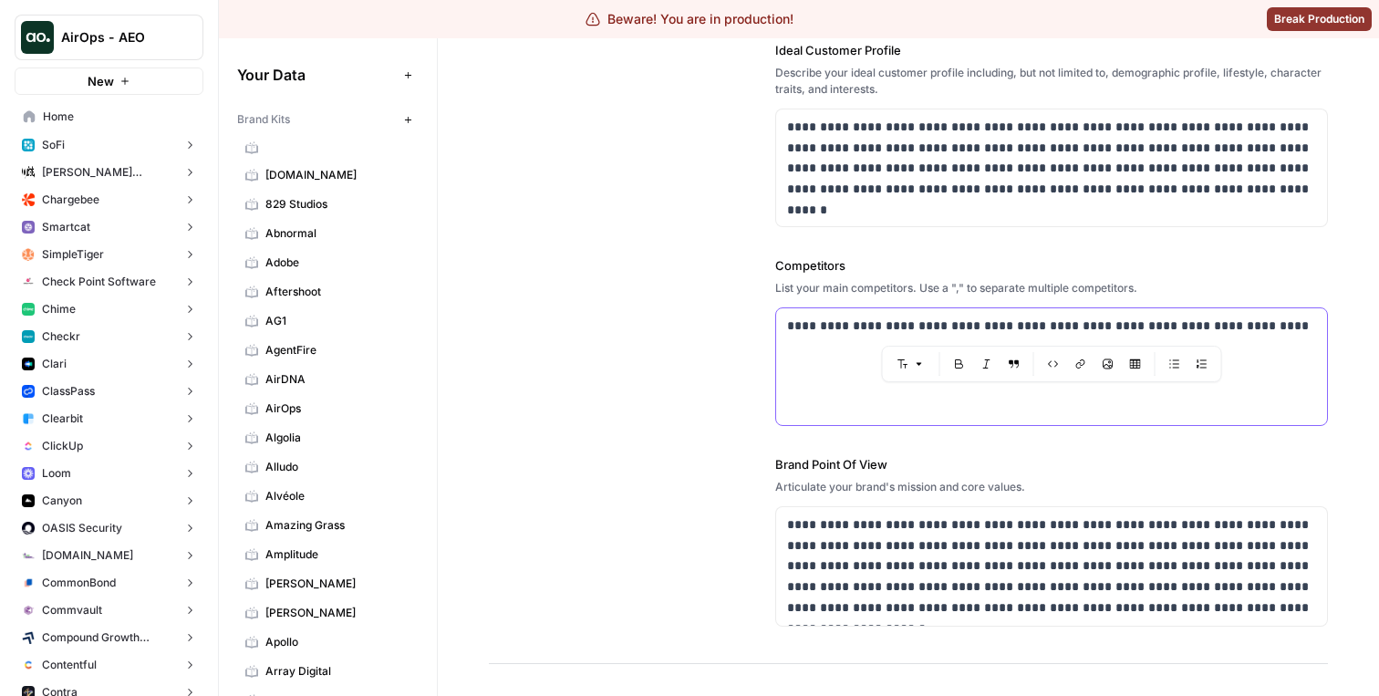
scroll to position [625, 0]
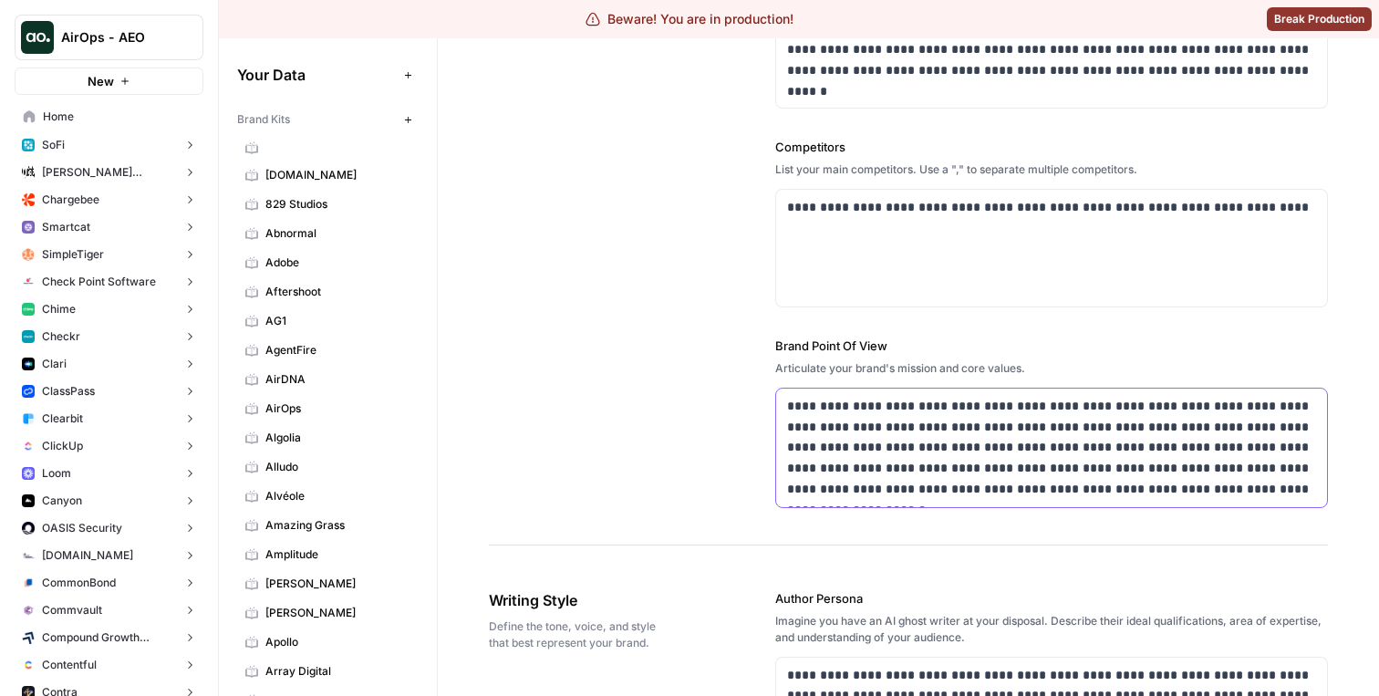
click at [861, 473] on p "**********" at bounding box center [1051, 448] width 529 height 104
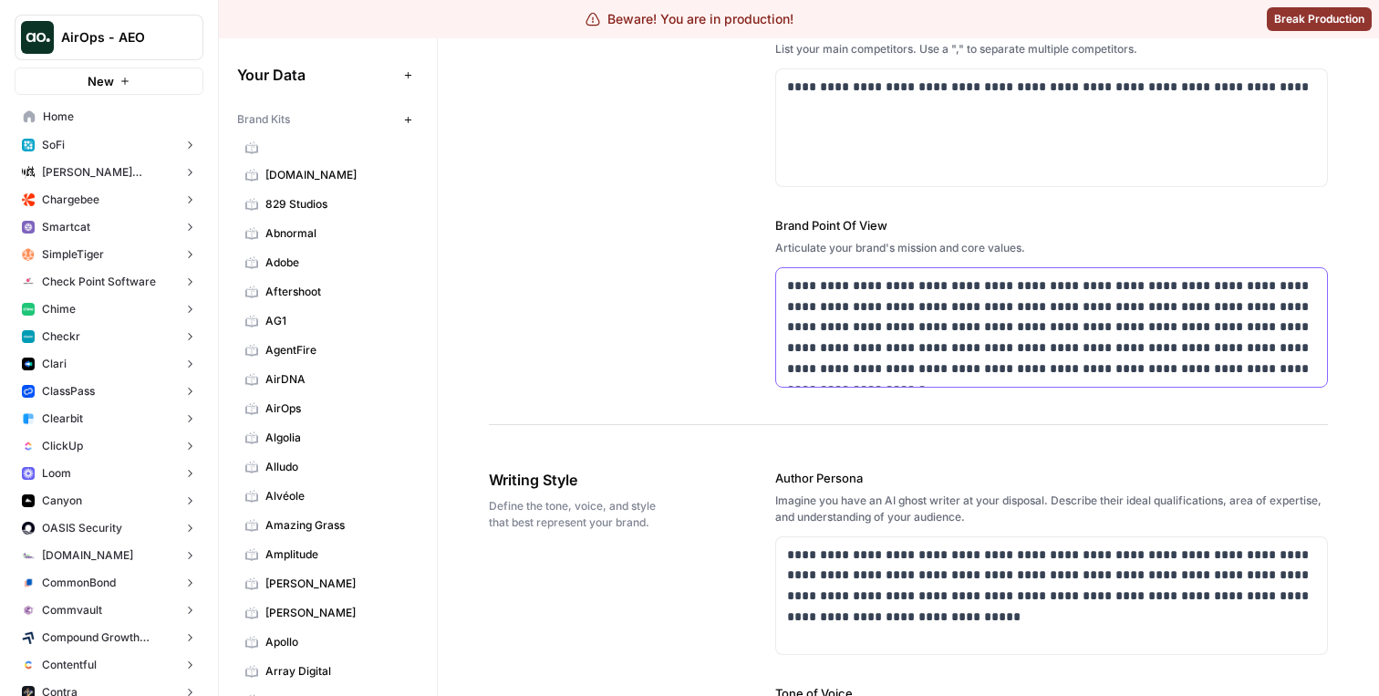
scroll to position [759, 0]
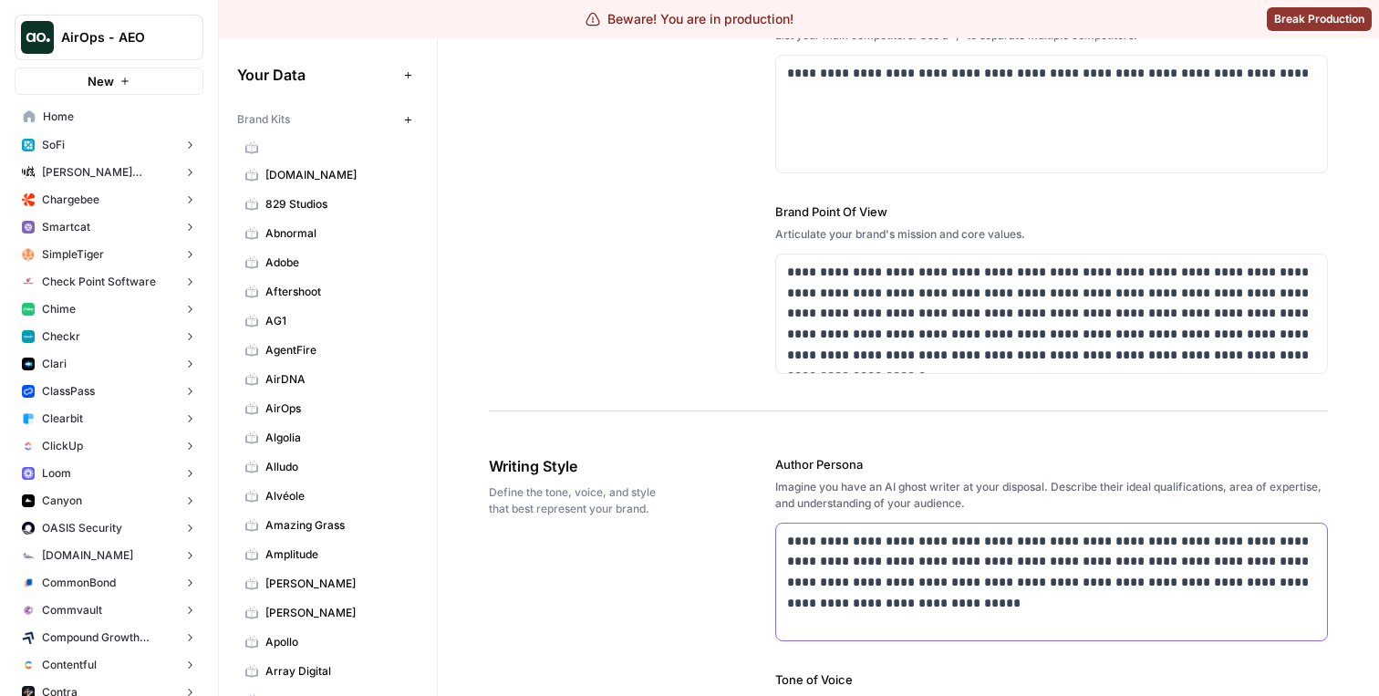
click at [858, 552] on p "**********" at bounding box center [1051, 572] width 529 height 83
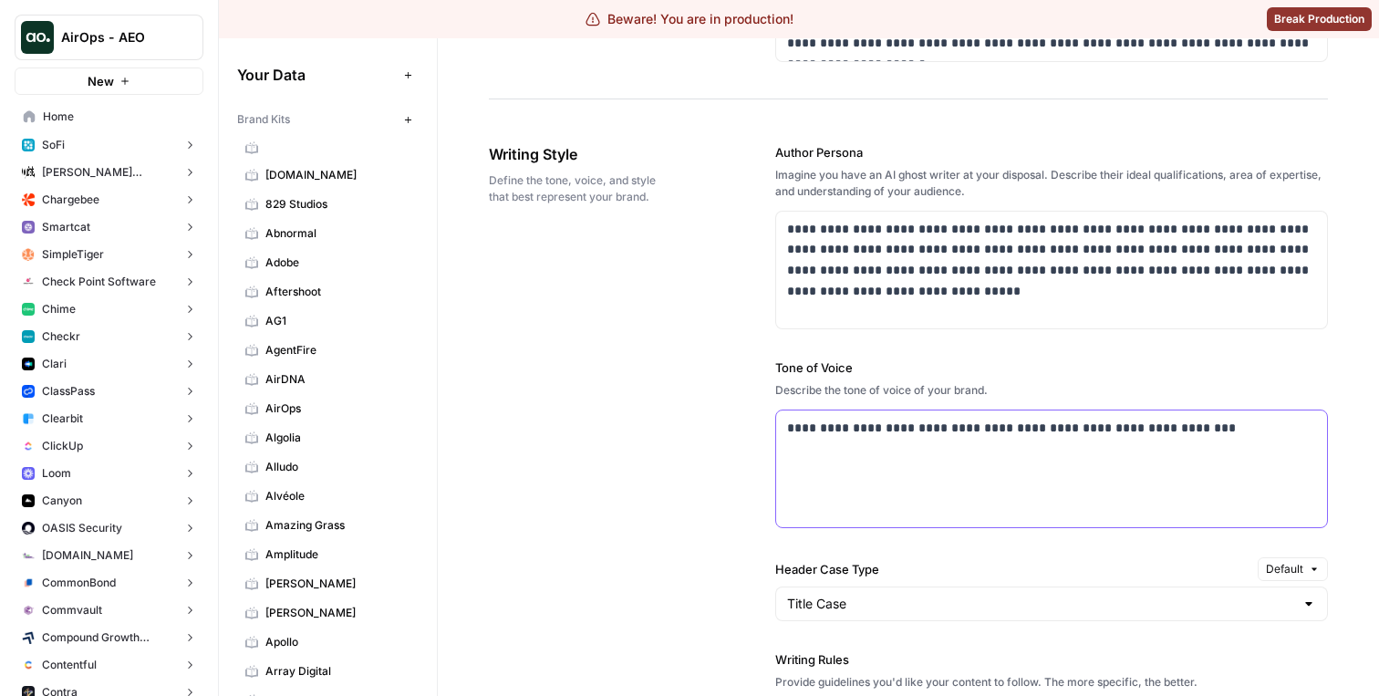
click at [871, 438] on div "**********" at bounding box center [1051, 468] width 551 height 117
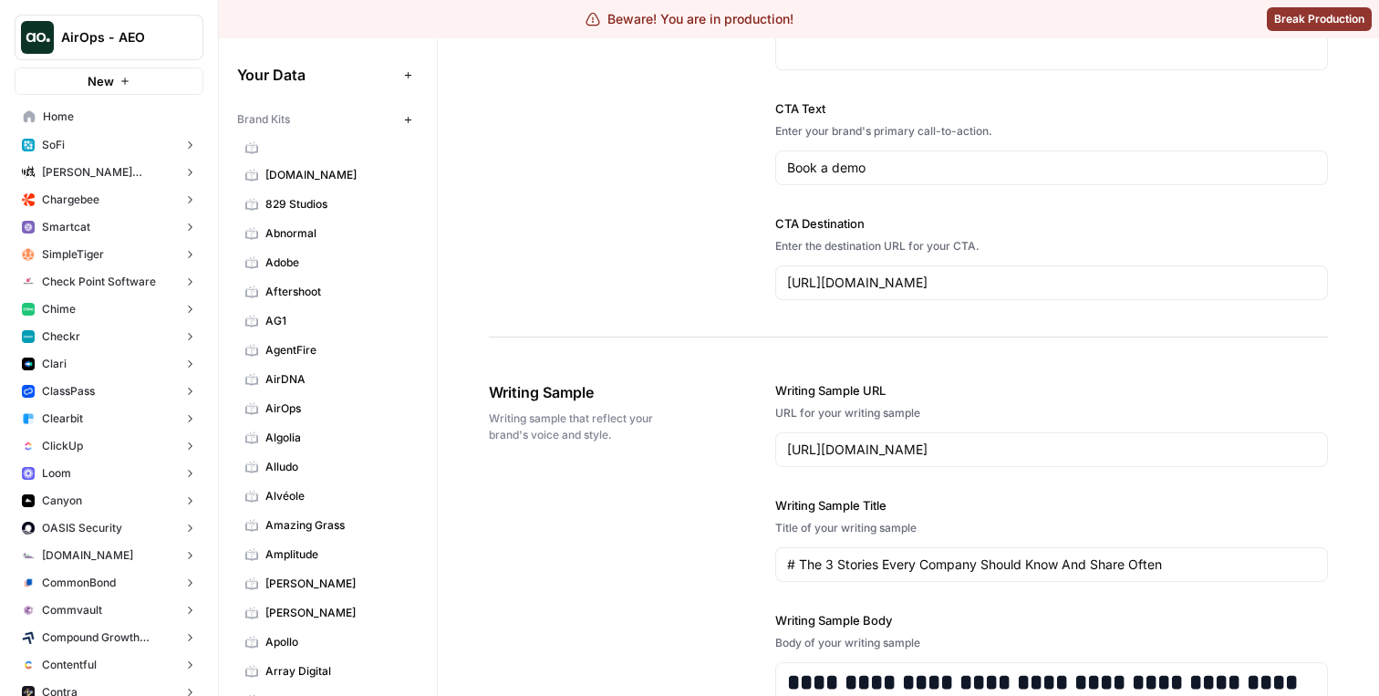
scroll to position [1910, 0]
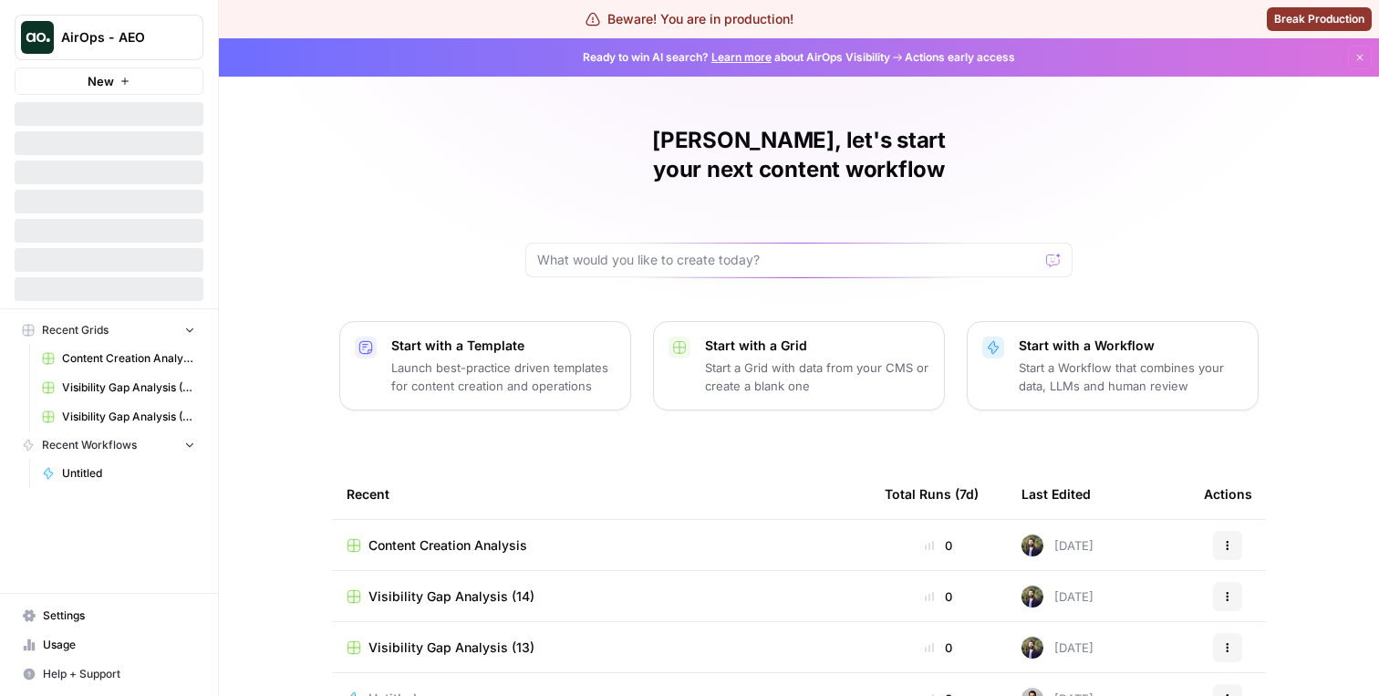
click at [154, 35] on span "AirOps - AEO" at bounding box center [116, 37] width 110 height 18
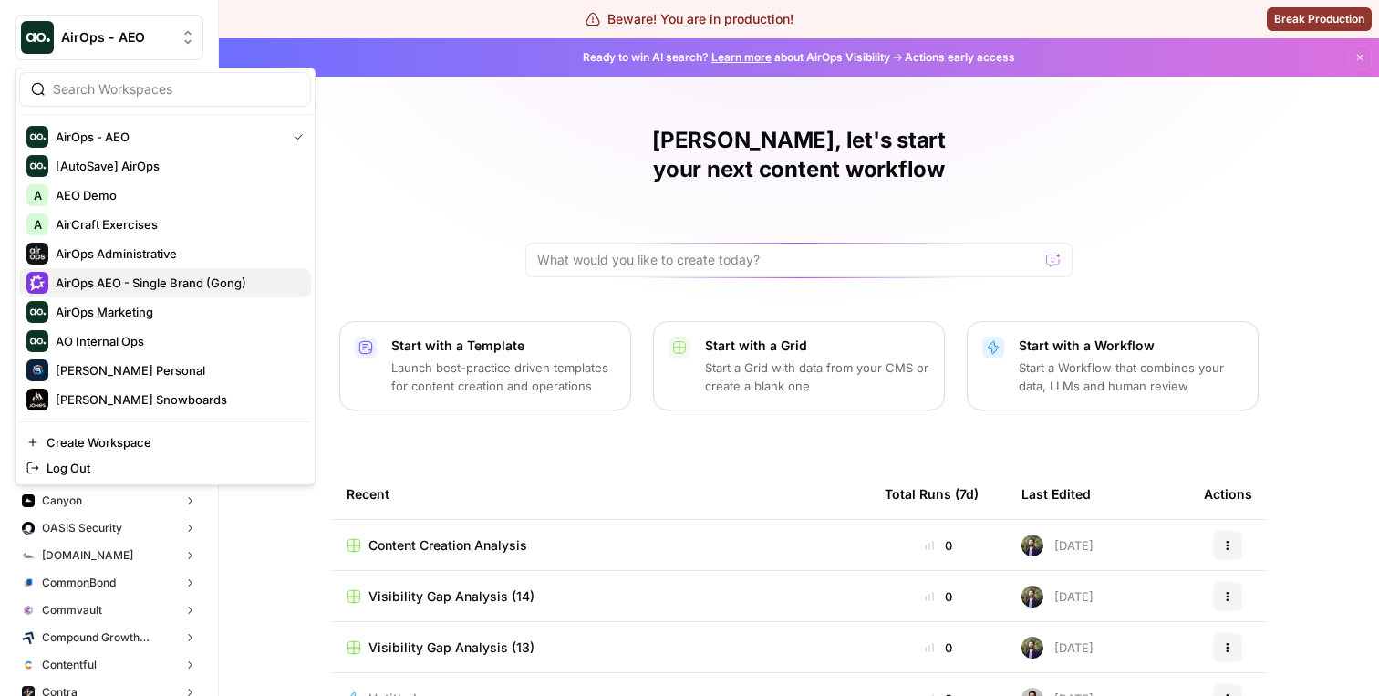
click at [157, 281] on span "AirOps AEO - Single Brand (Gong)" at bounding box center [176, 283] width 241 height 18
